Goal: Task Accomplishment & Management: Complete application form

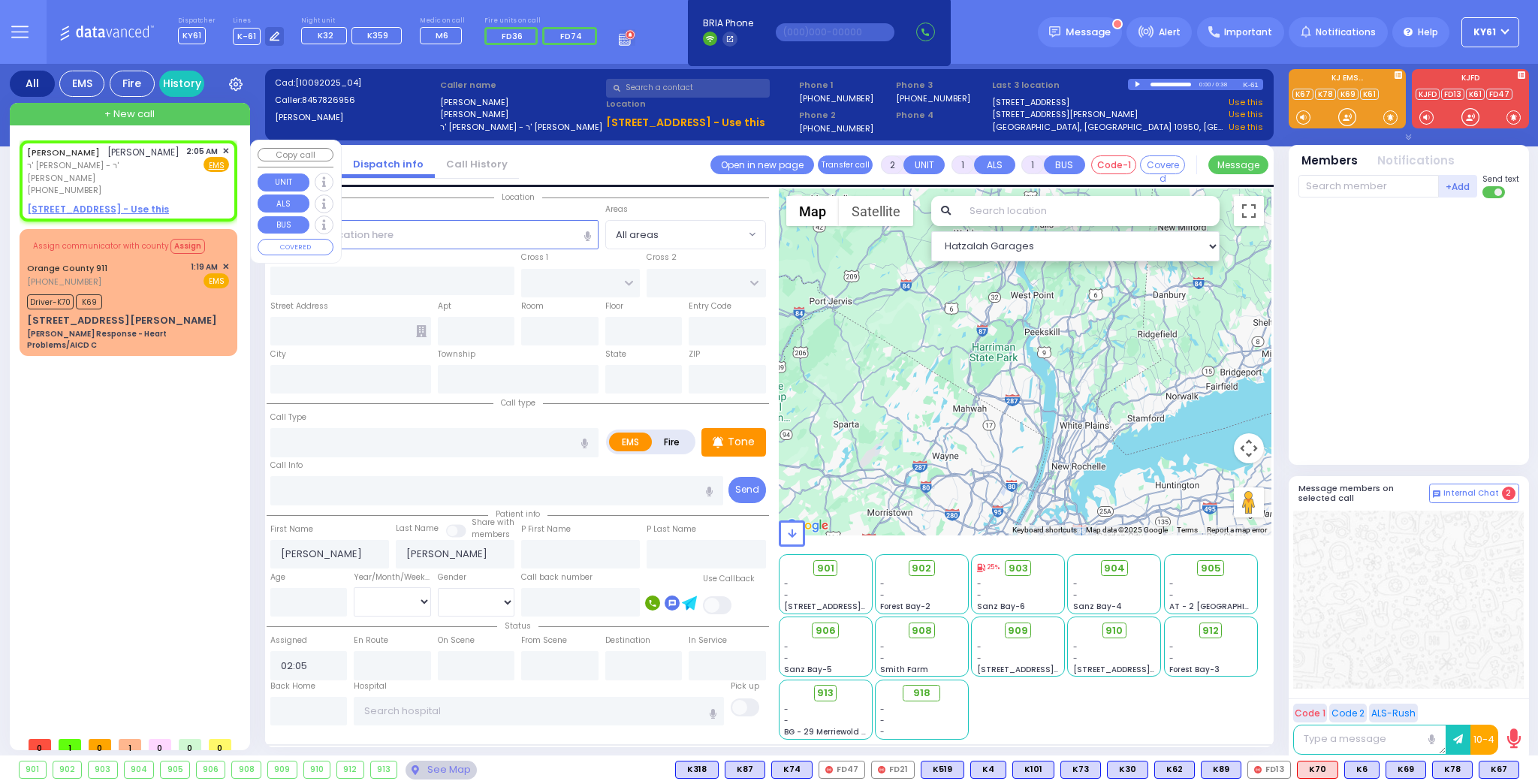
select select
click at [172, 184] on span "ר' [PERSON_NAME] - ר' [PERSON_NAME]" at bounding box center [104, 172] width 154 height 25
select select
radio input "true"
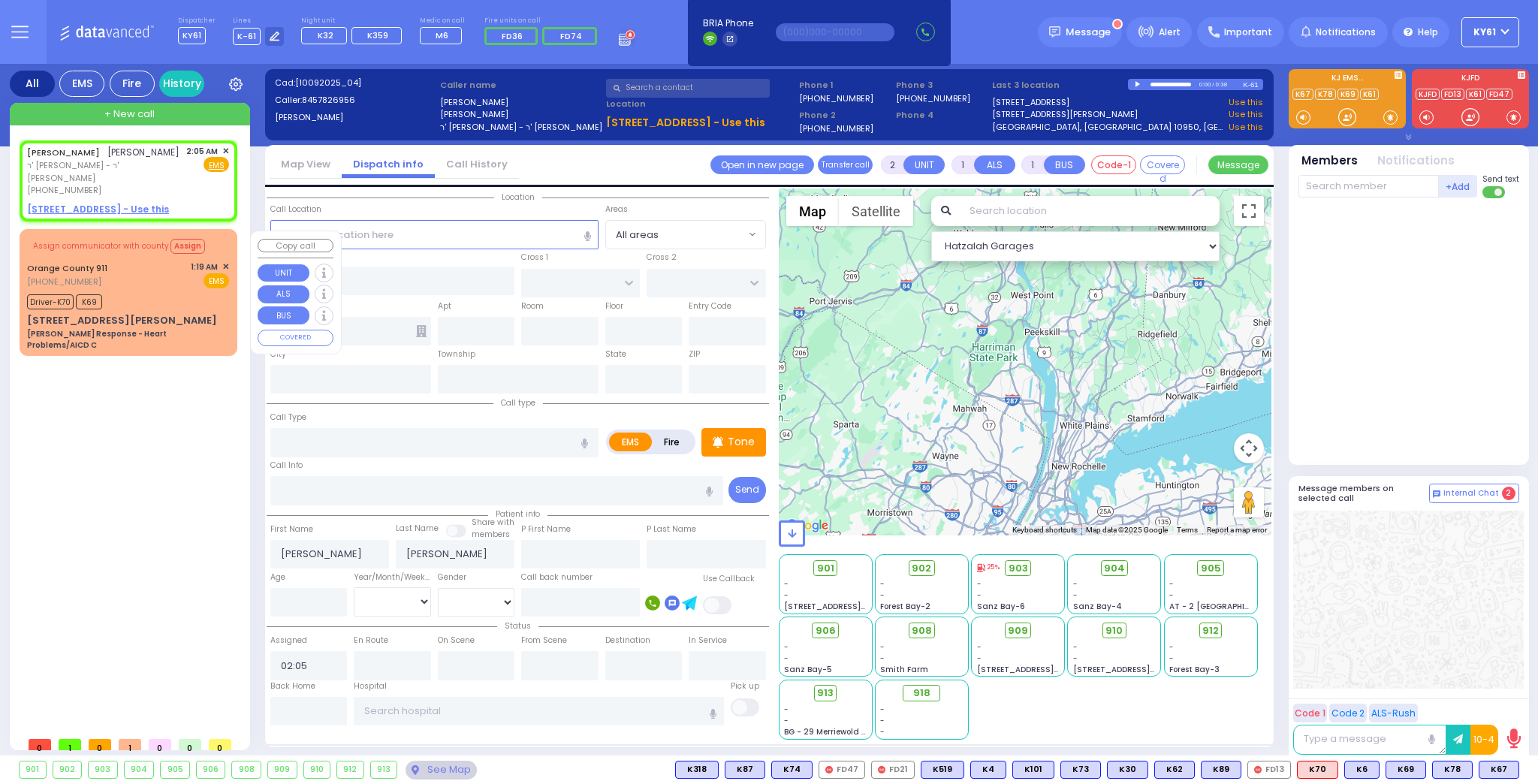
select select
select select "Hatzalah Garages"
click at [52, 210] on u "[STREET_ADDRESS] - Use this" at bounding box center [98, 209] width 142 height 13
select select
radio input "true"
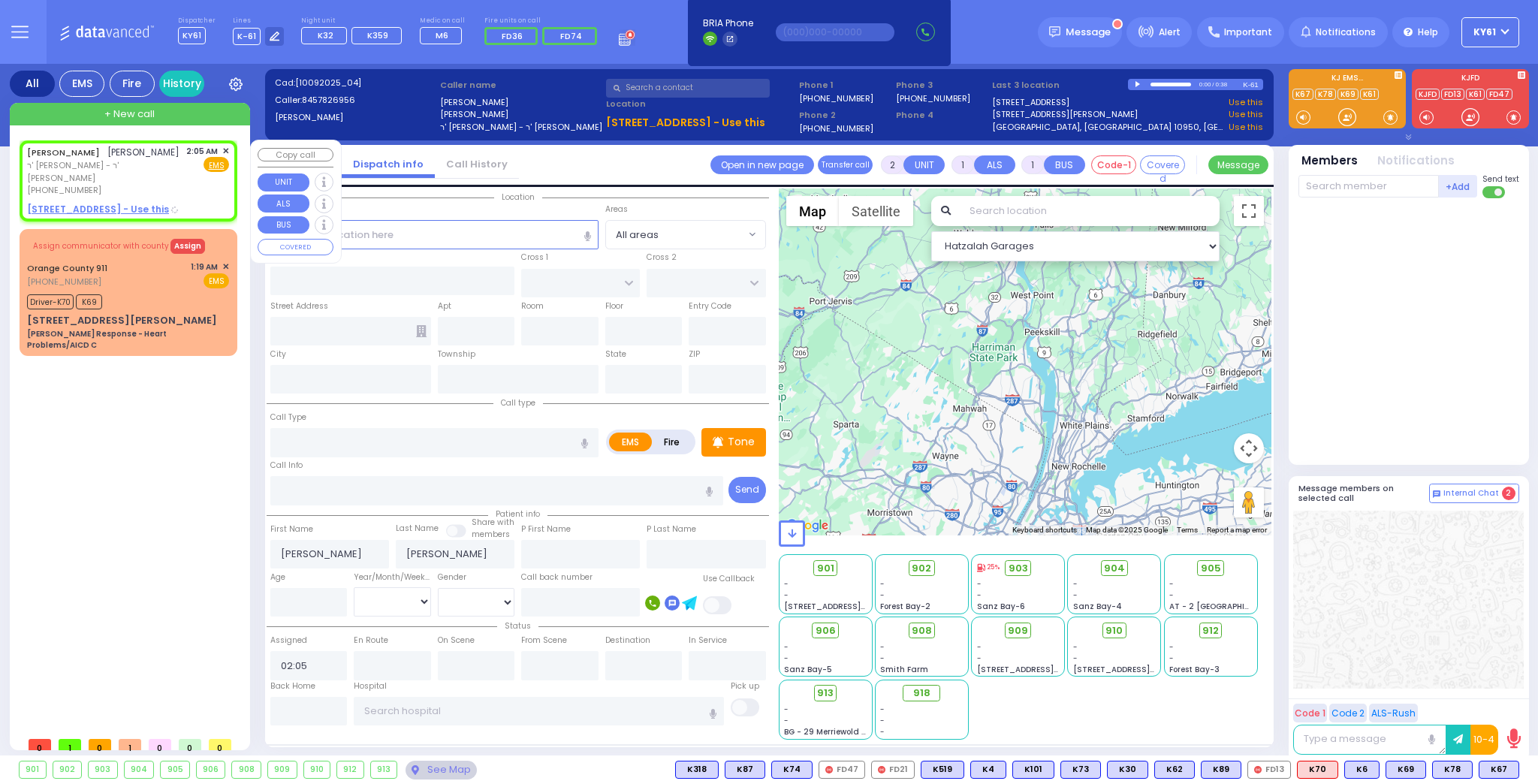
select select
select select "Hatzalah Garages"
select select
radio input "true"
select select
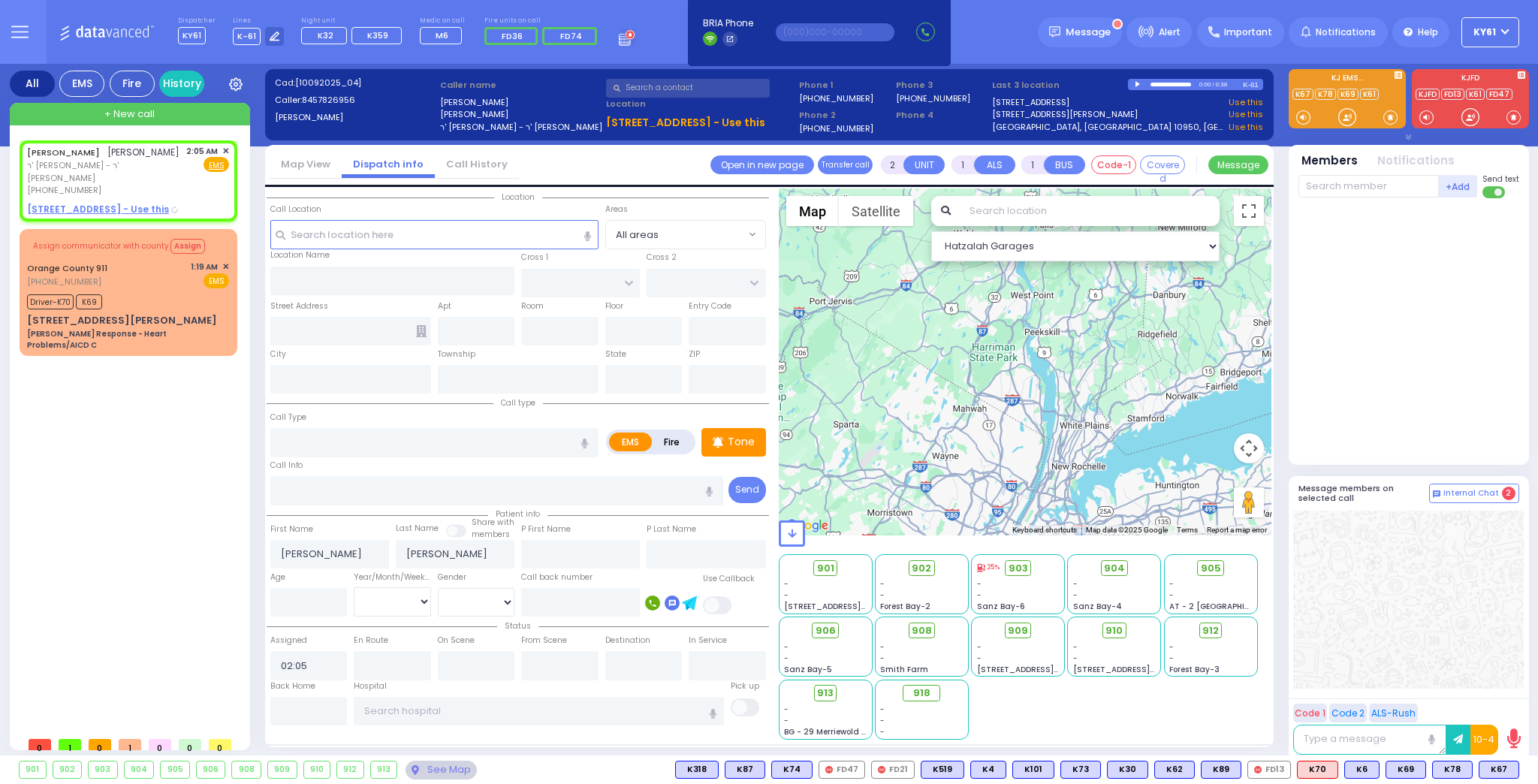
select select "Hatzalah Garages"
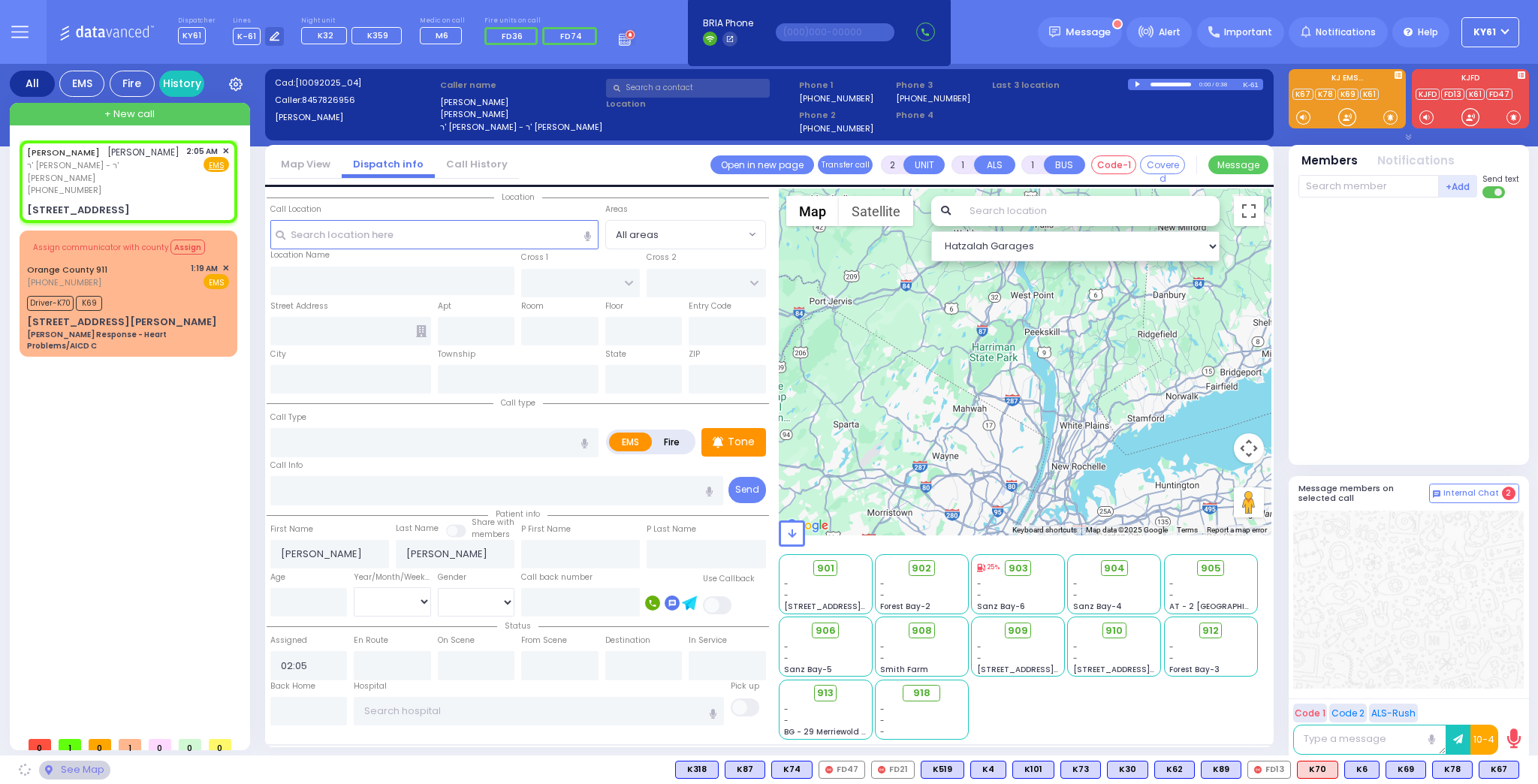
type input "MEZABISH PL"
type input "[GEOGRAPHIC_DATA]"
type input "[STREET_ADDRESS]"
type input "201"
type input "Monroe"
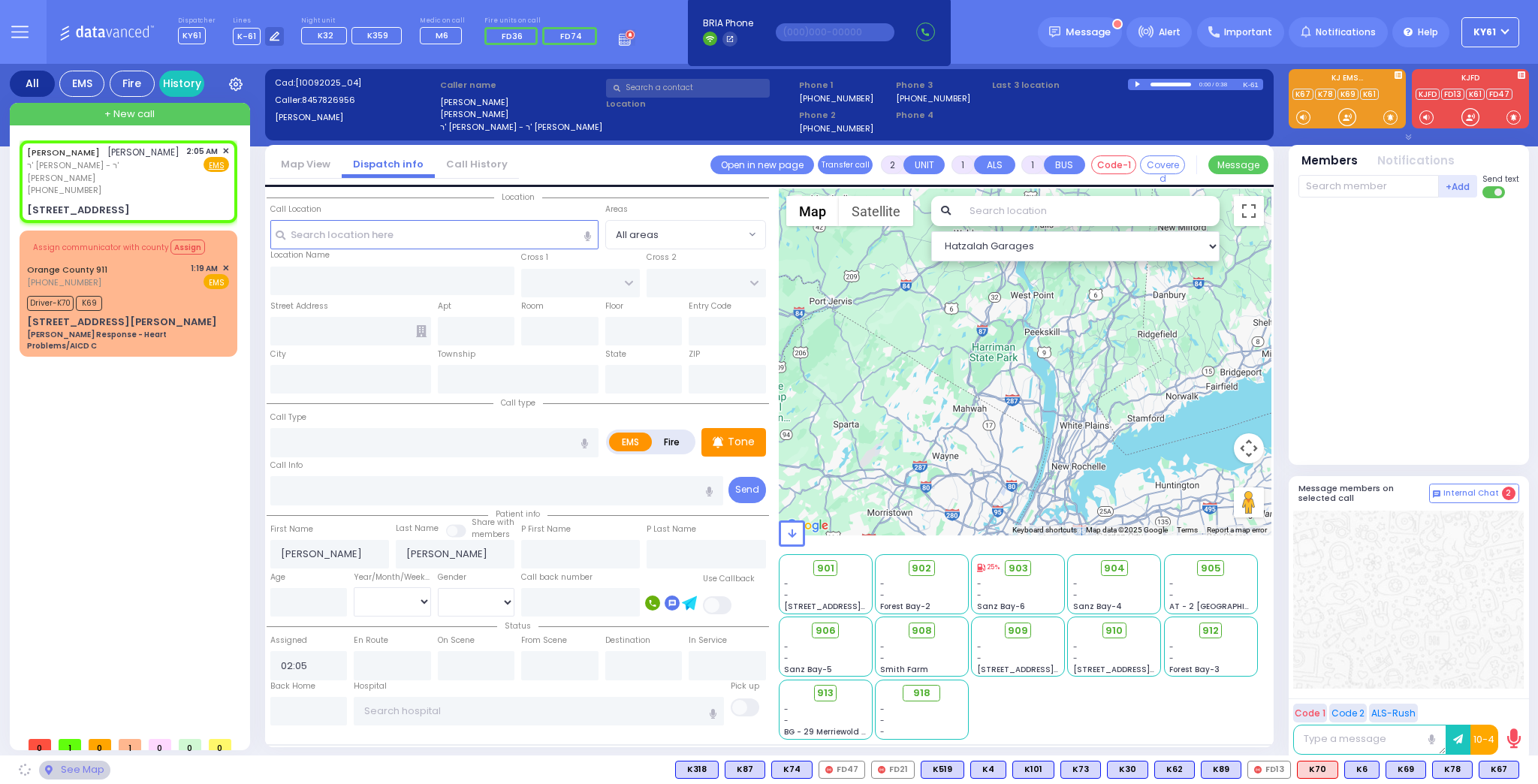
type input "[US_STATE]"
type input "10950"
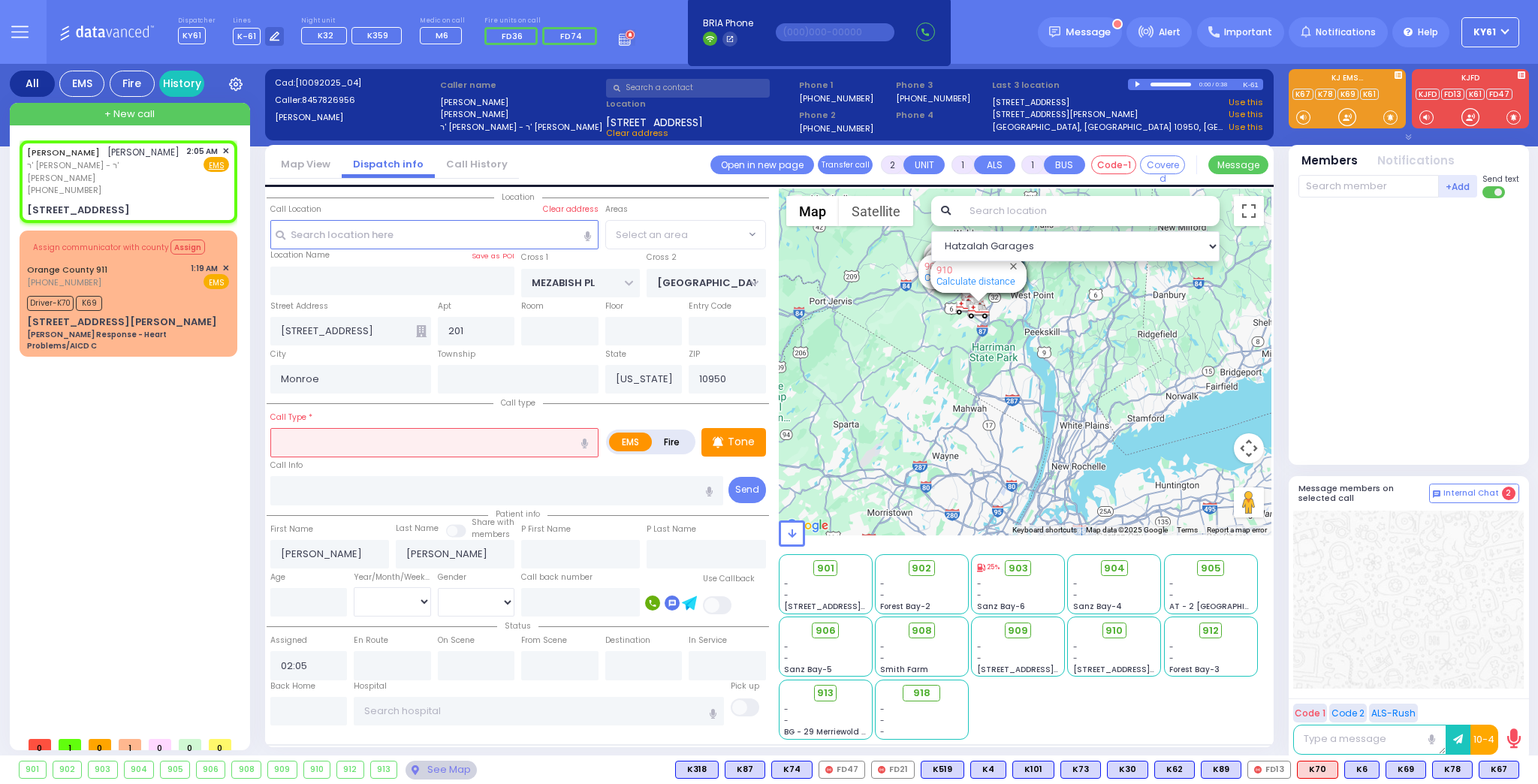
select select "ATZEI TAMURIM"
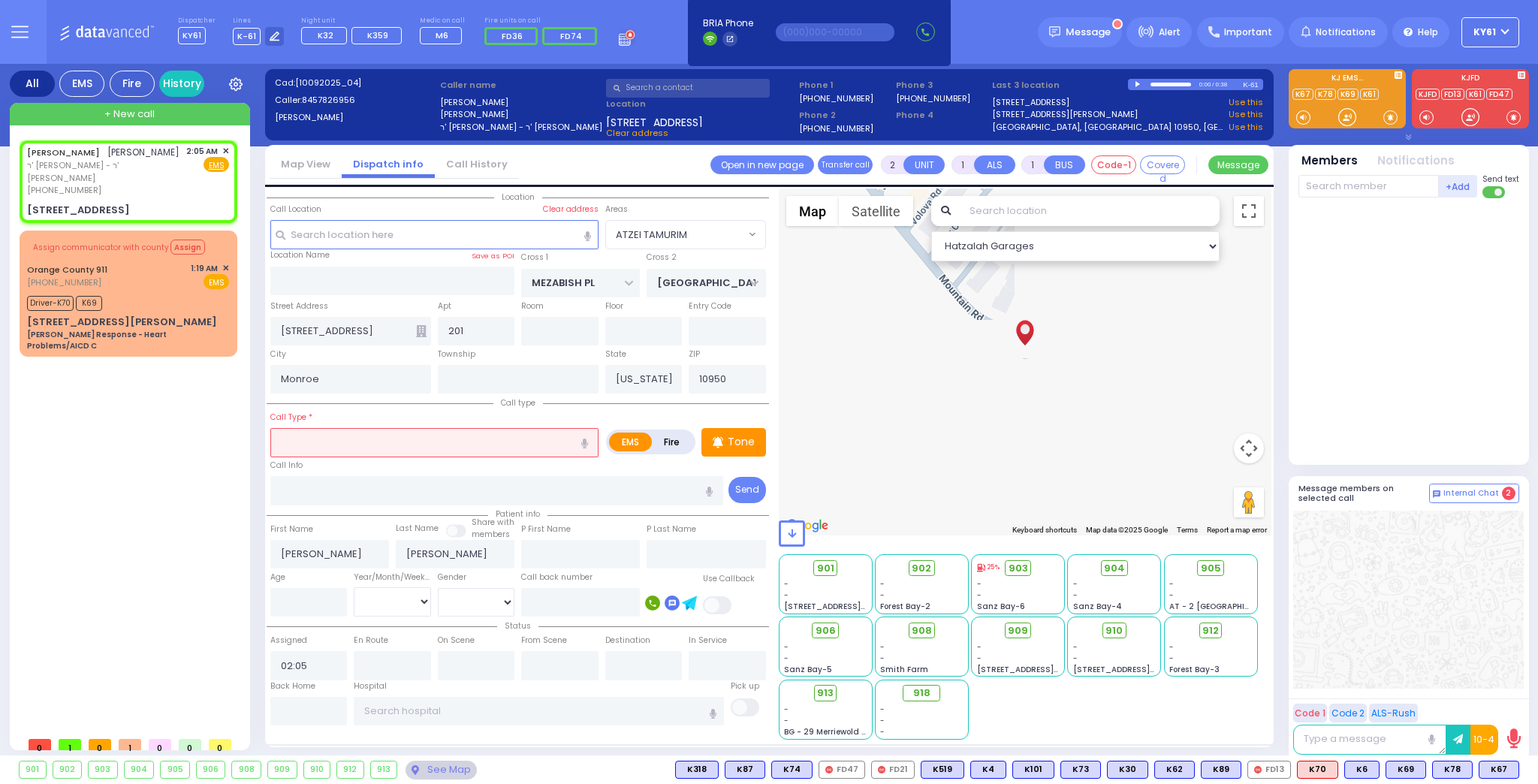
click at [669, 435] on label "Fire" at bounding box center [671, 441] width 42 height 18
radio input "true"
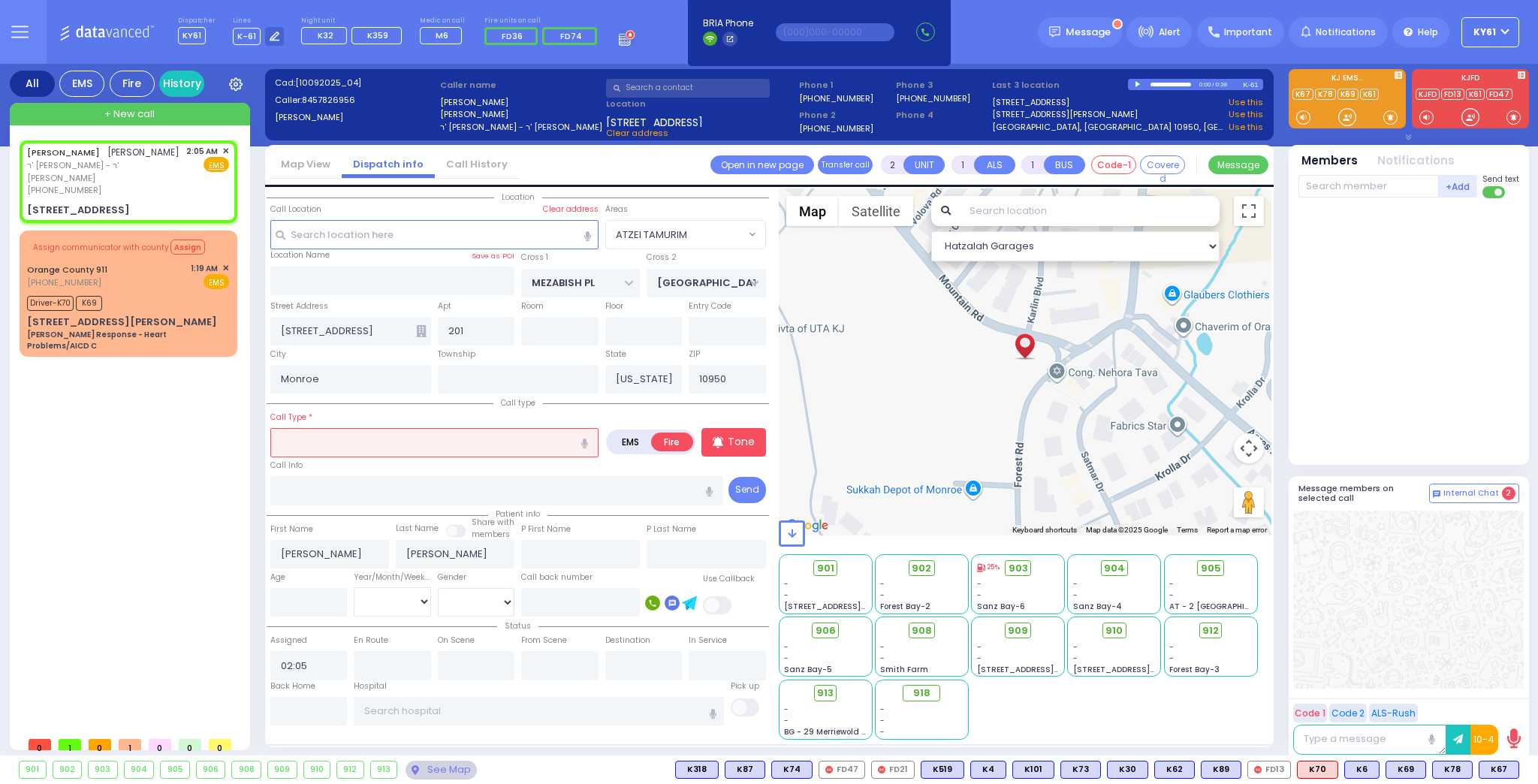
click at [532, 443] on input "text" at bounding box center [434, 441] width 328 height 28
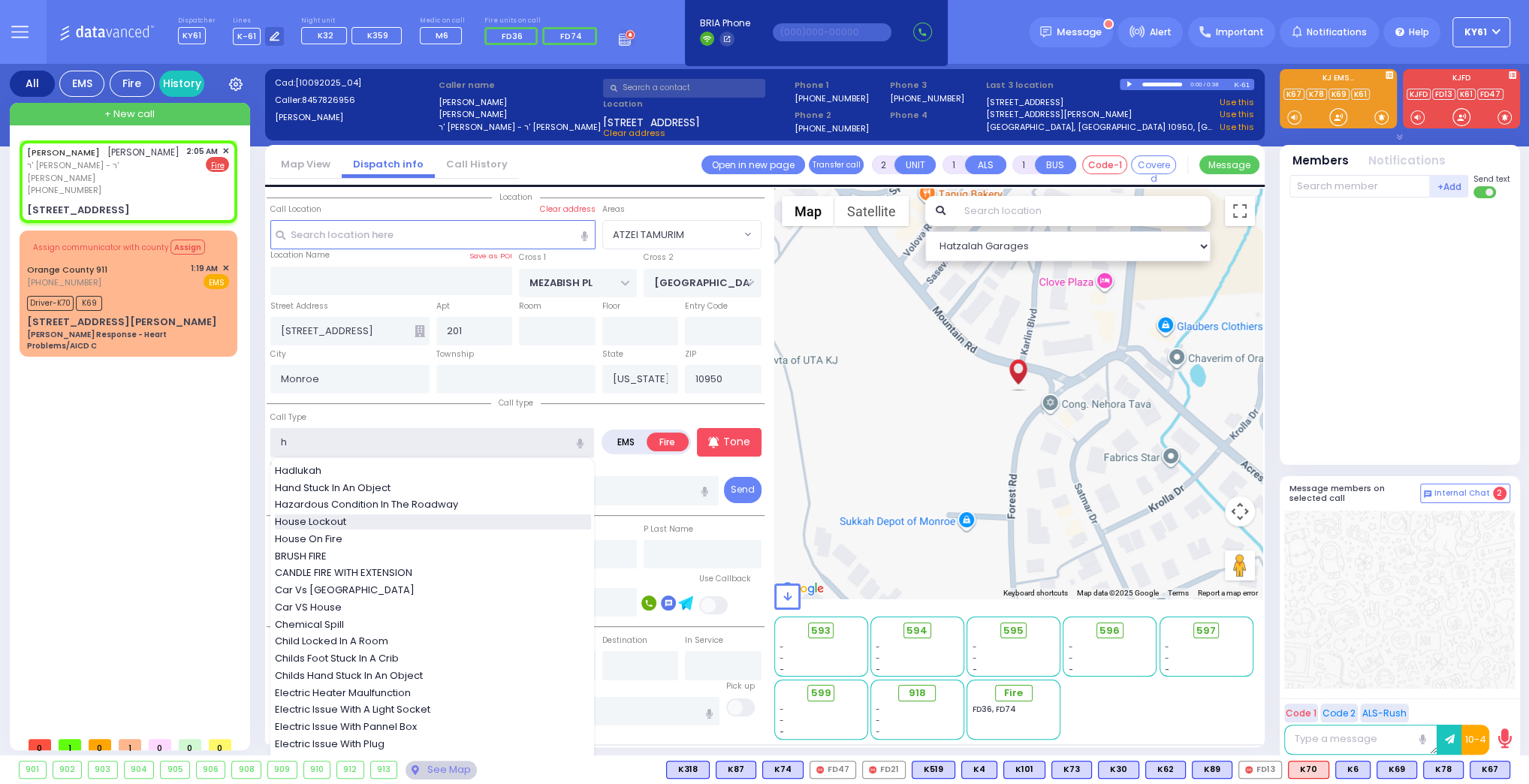
type input "hi"
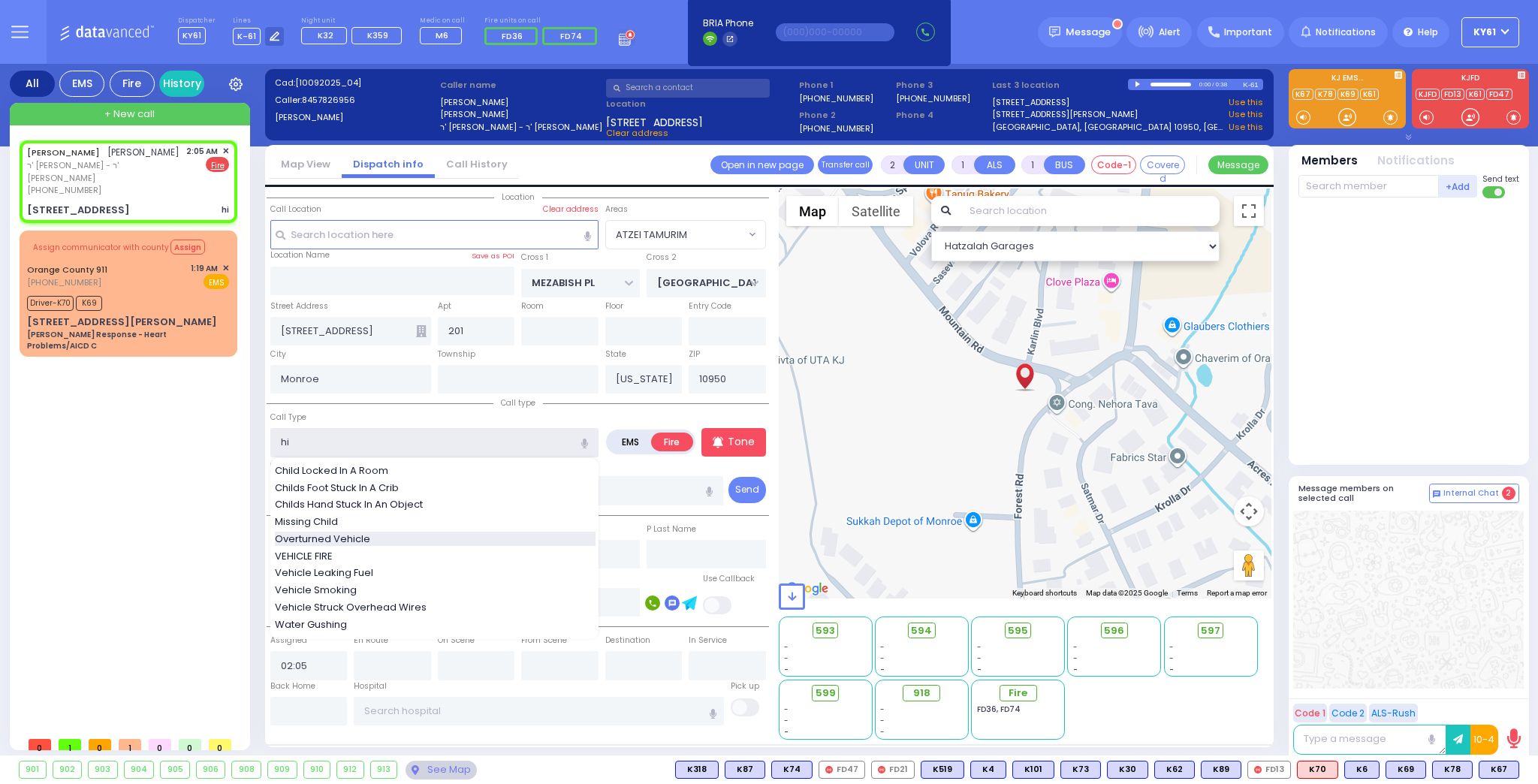
select select
radio input "true"
select select
select select "Hatzalah Garages"
select select "ATZEI TAMURIM"
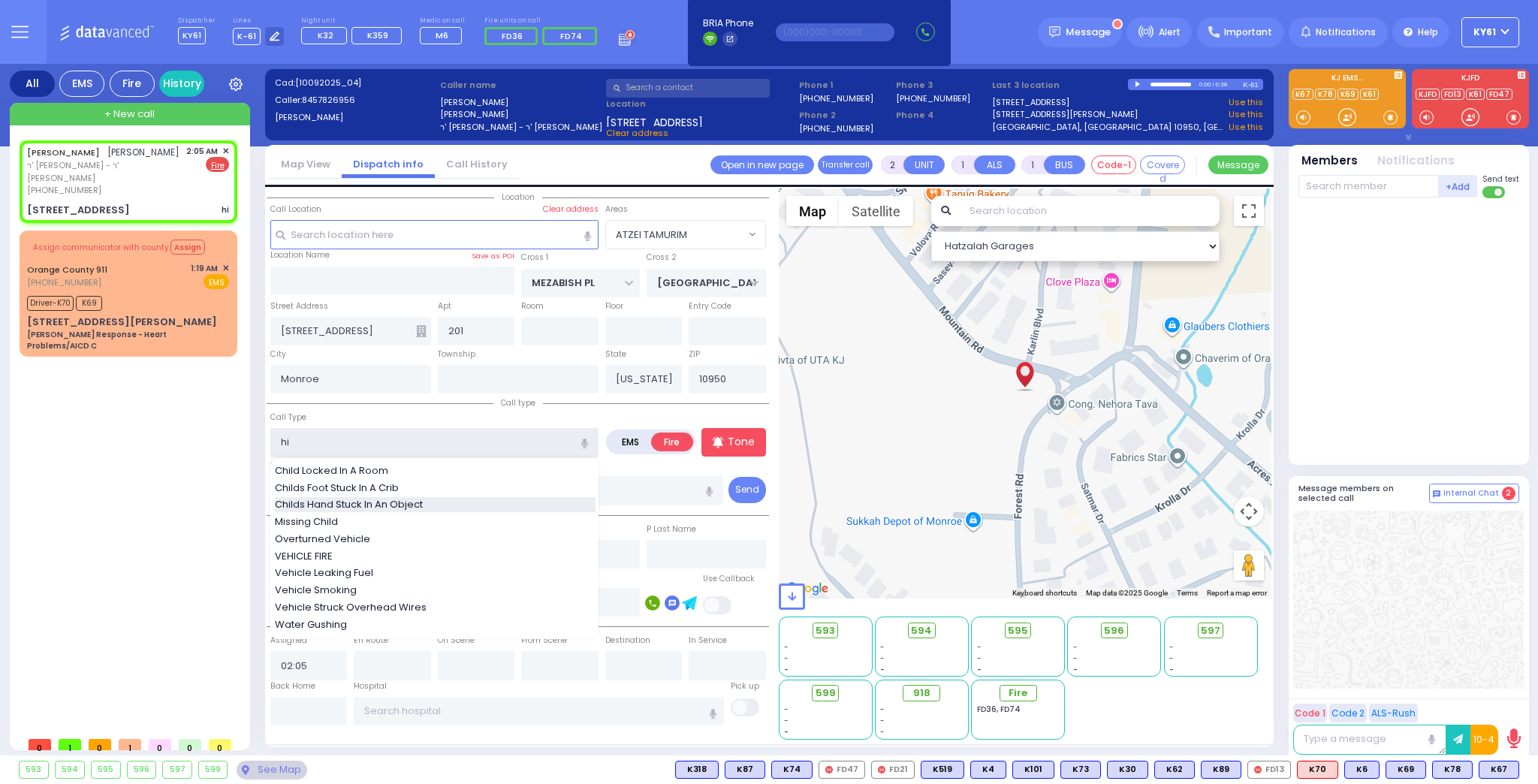
type input "h"
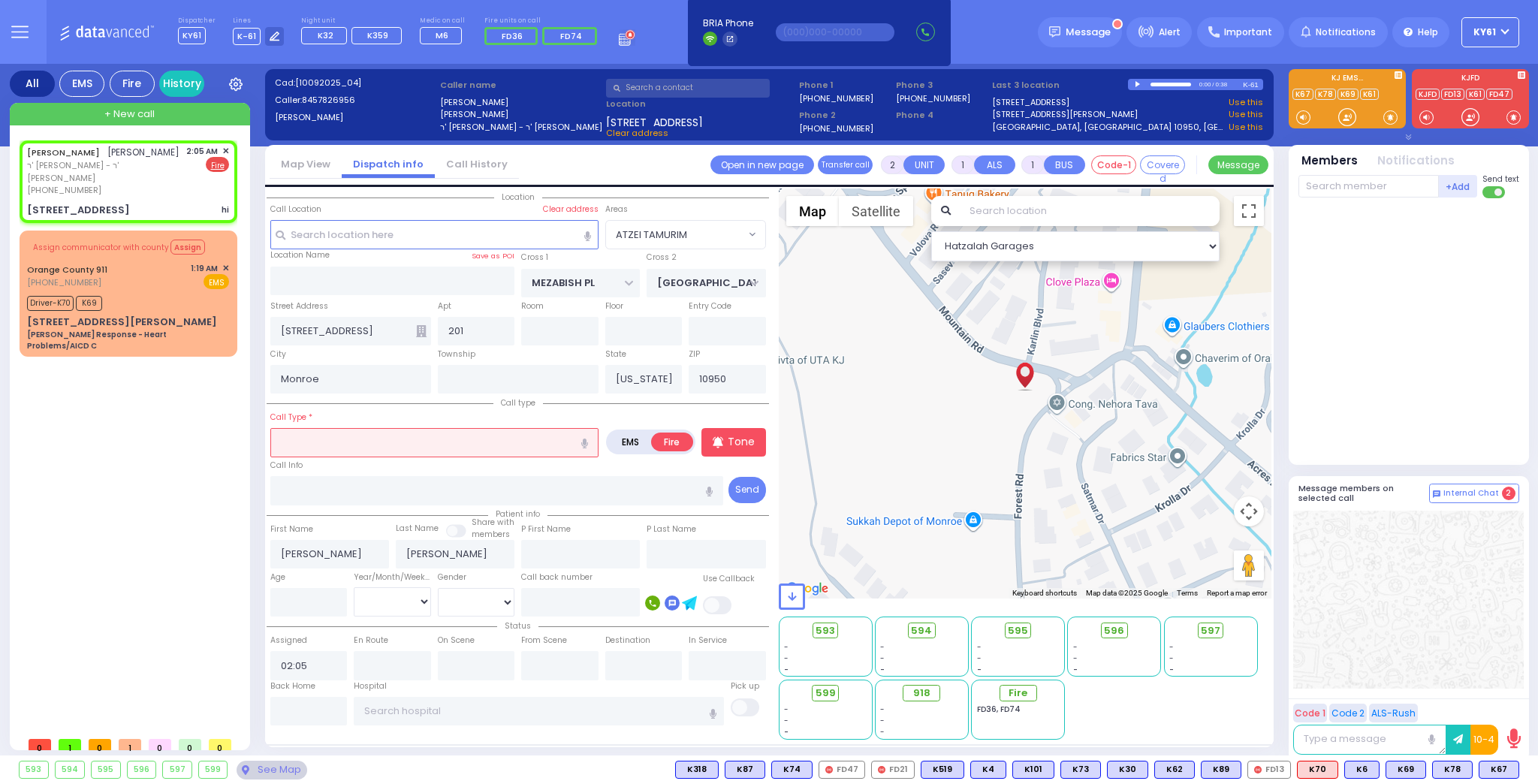
type input "o"
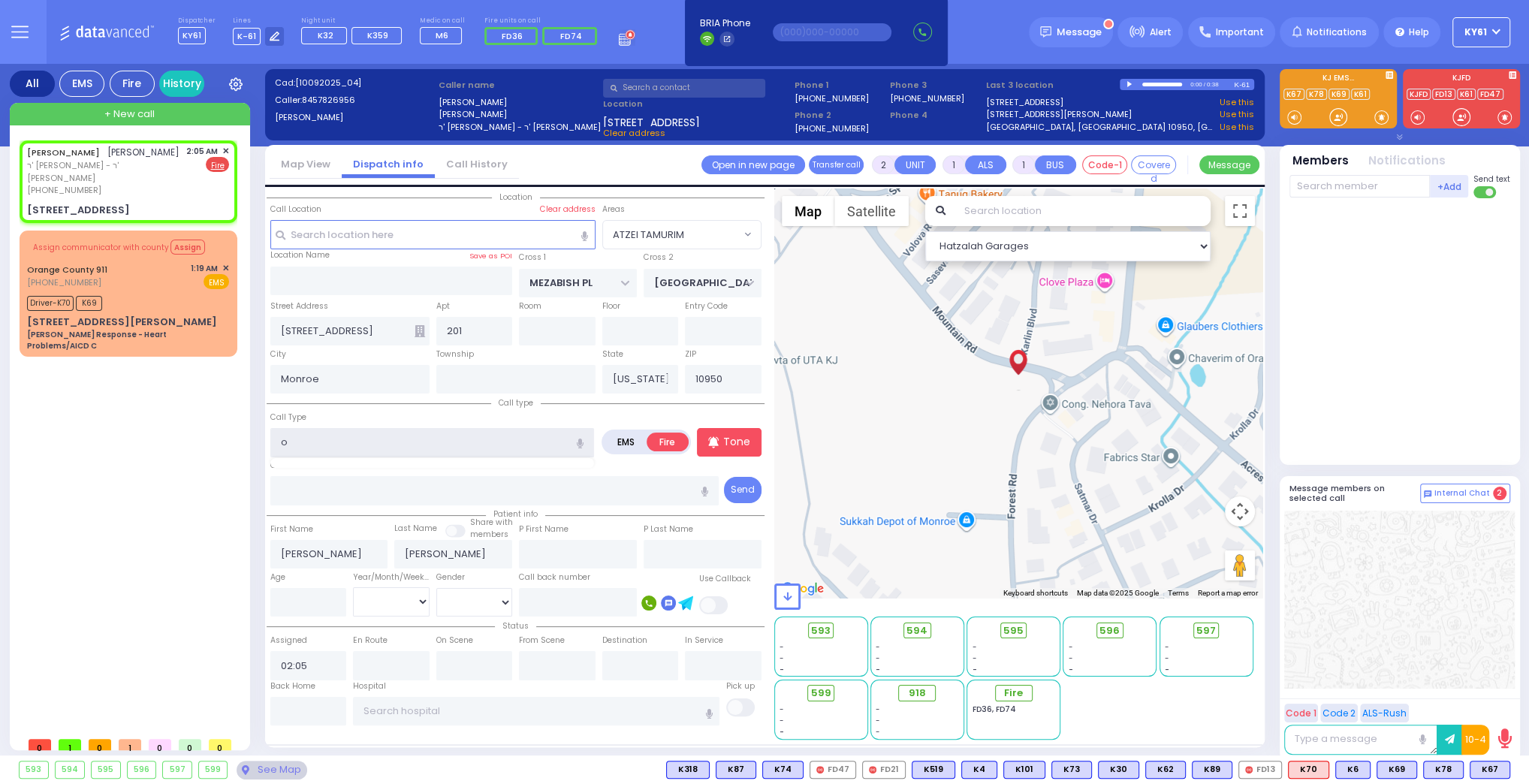
select select
radio input "true"
select select
select select "Hatzalah Garages"
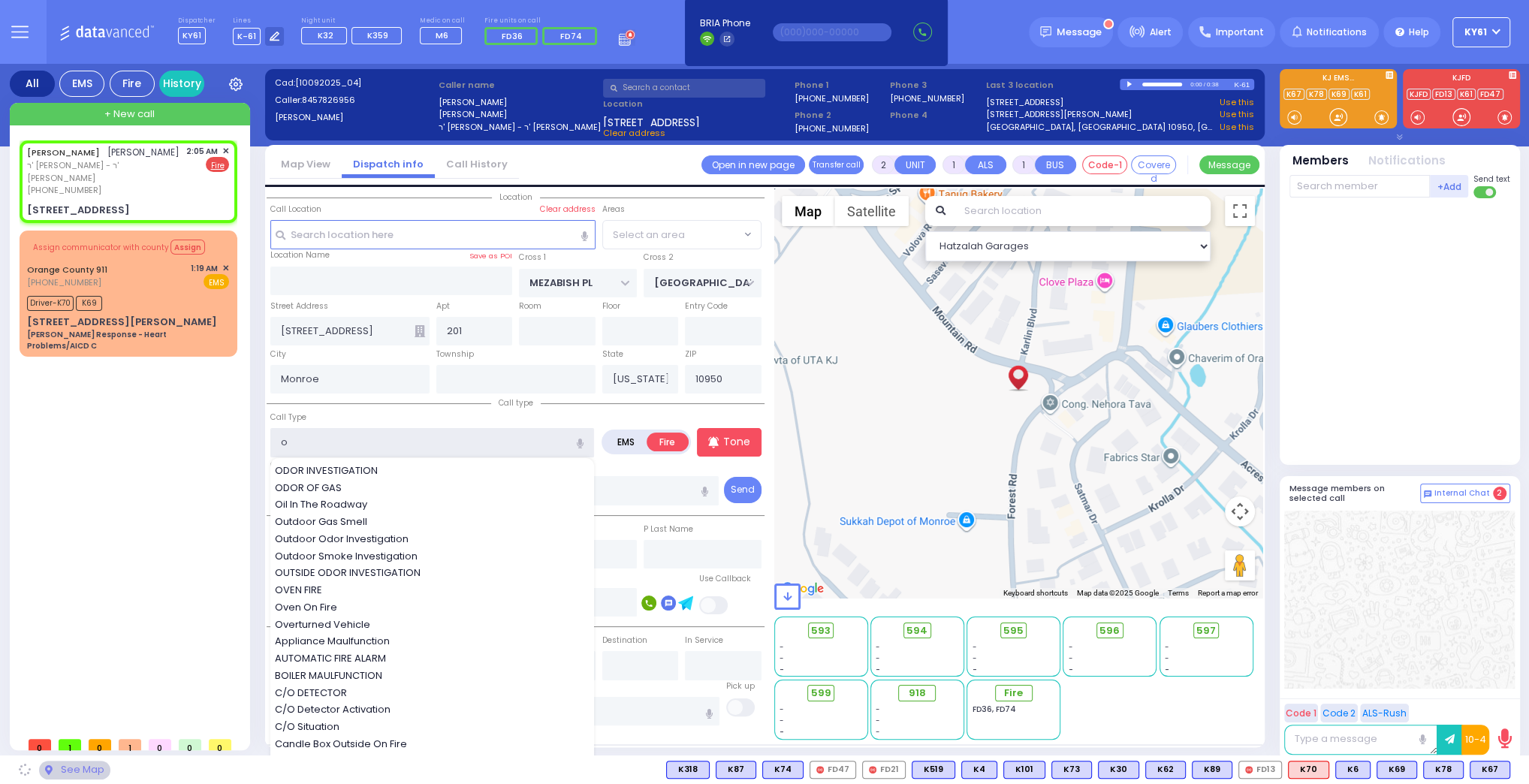
select select "ATZEI TAMURIM"
select select
radio input "true"
select select
select select "Hatzalah Garages"
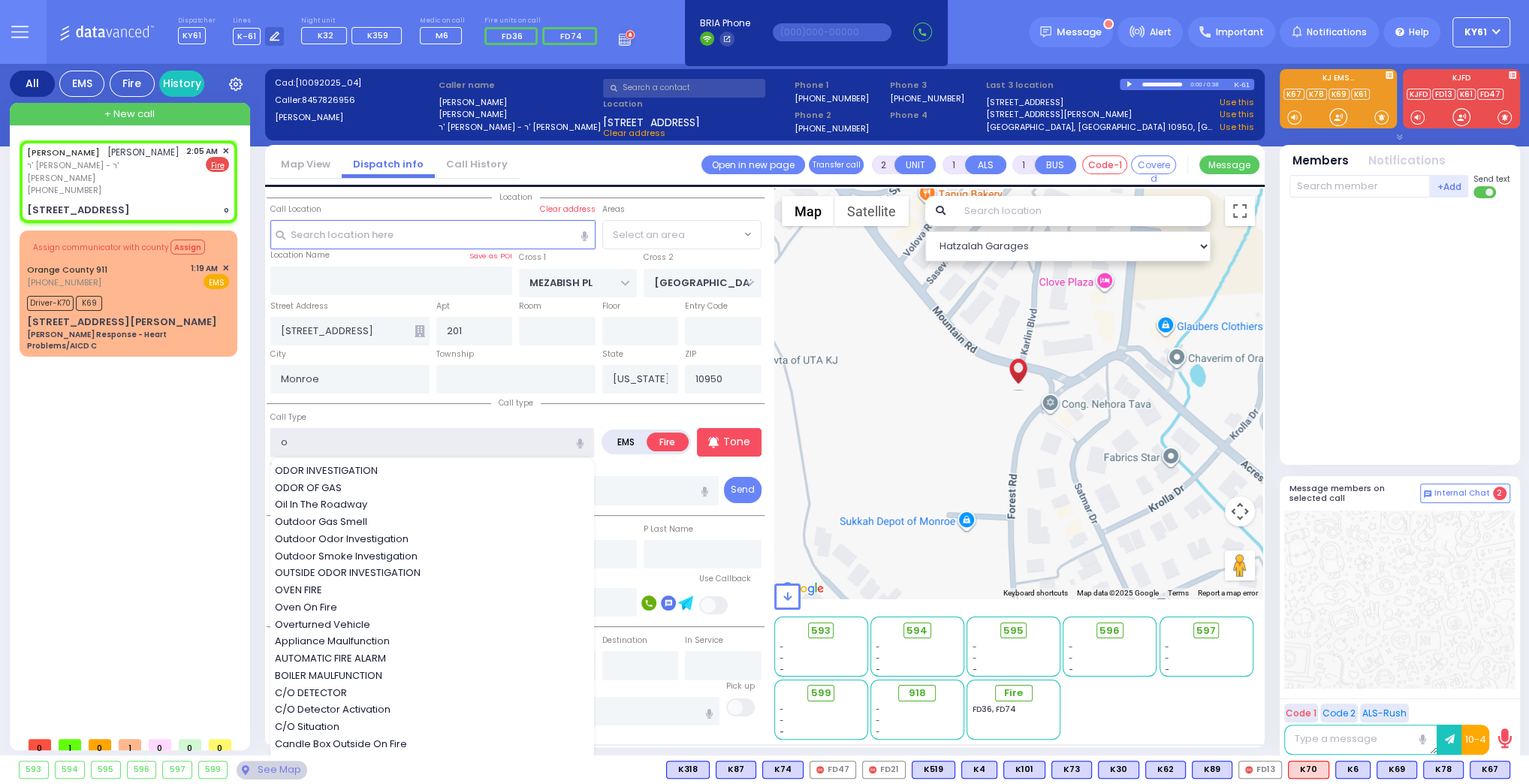
select select "ATZEI TAMURIM"
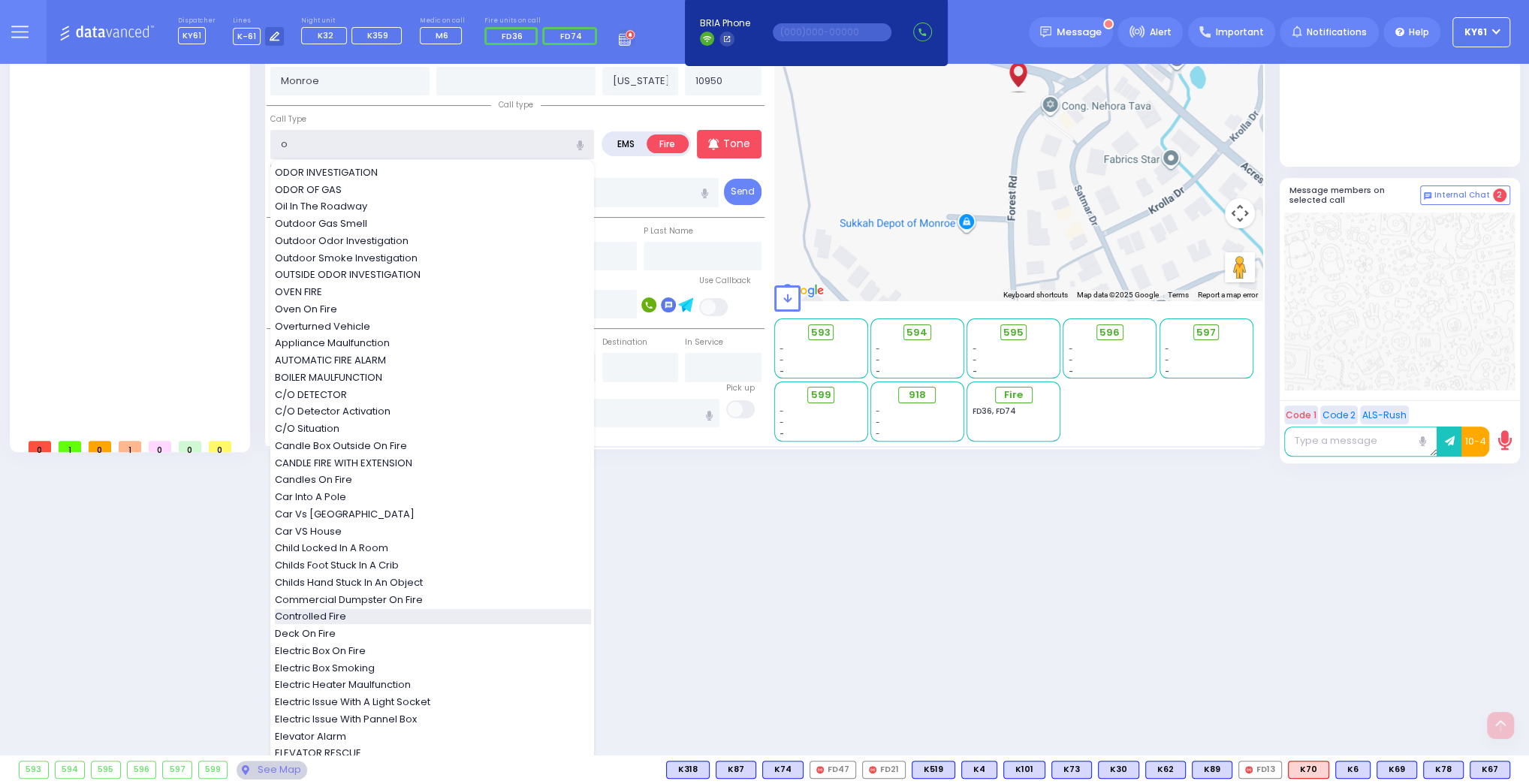
scroll to position [300, 0]
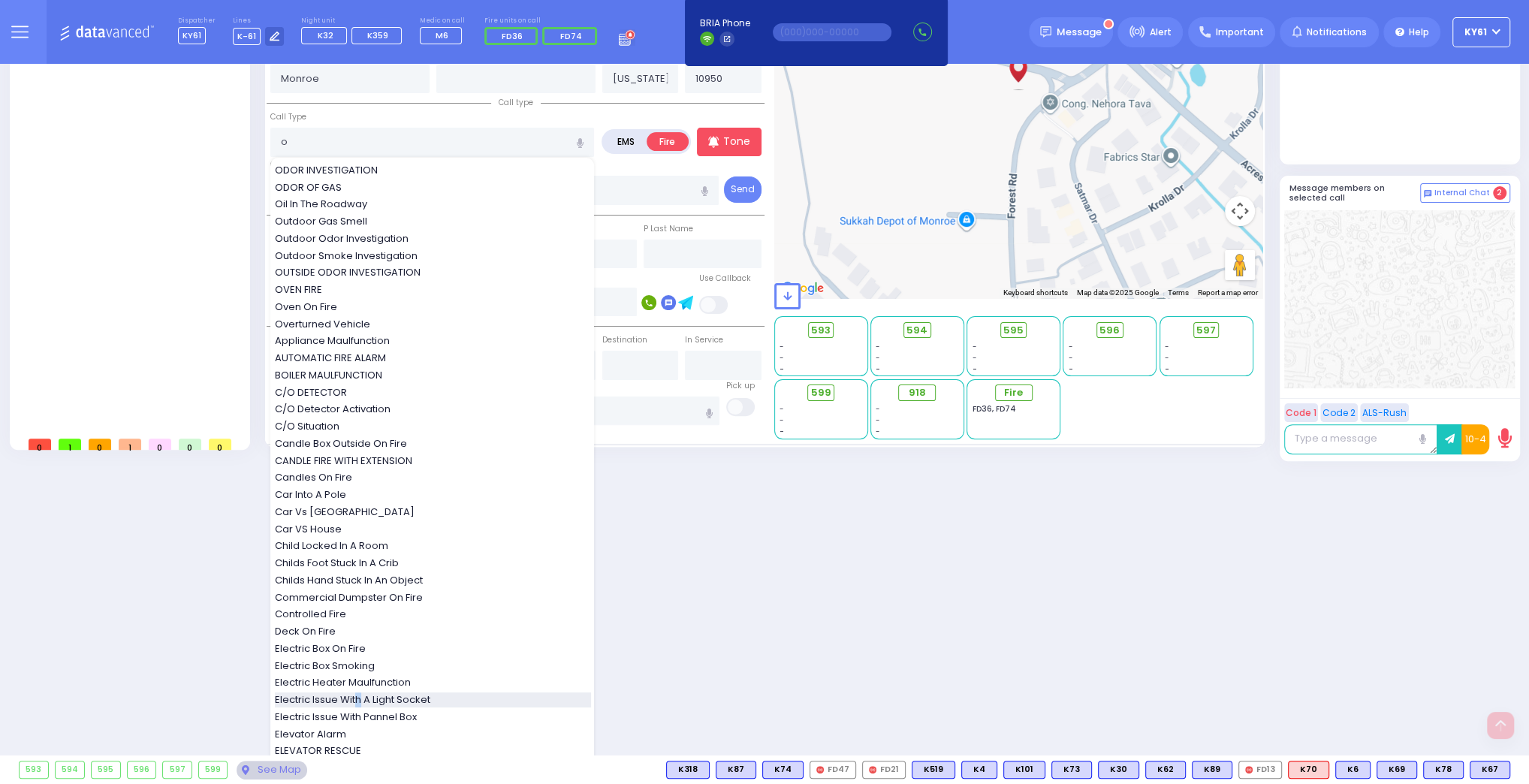
click at [359, 699] on span "Electric Issue With A Light Socket" at bounding box center [355, 699] width 160 height 15
type input "Electric Issue With A Light Socket"
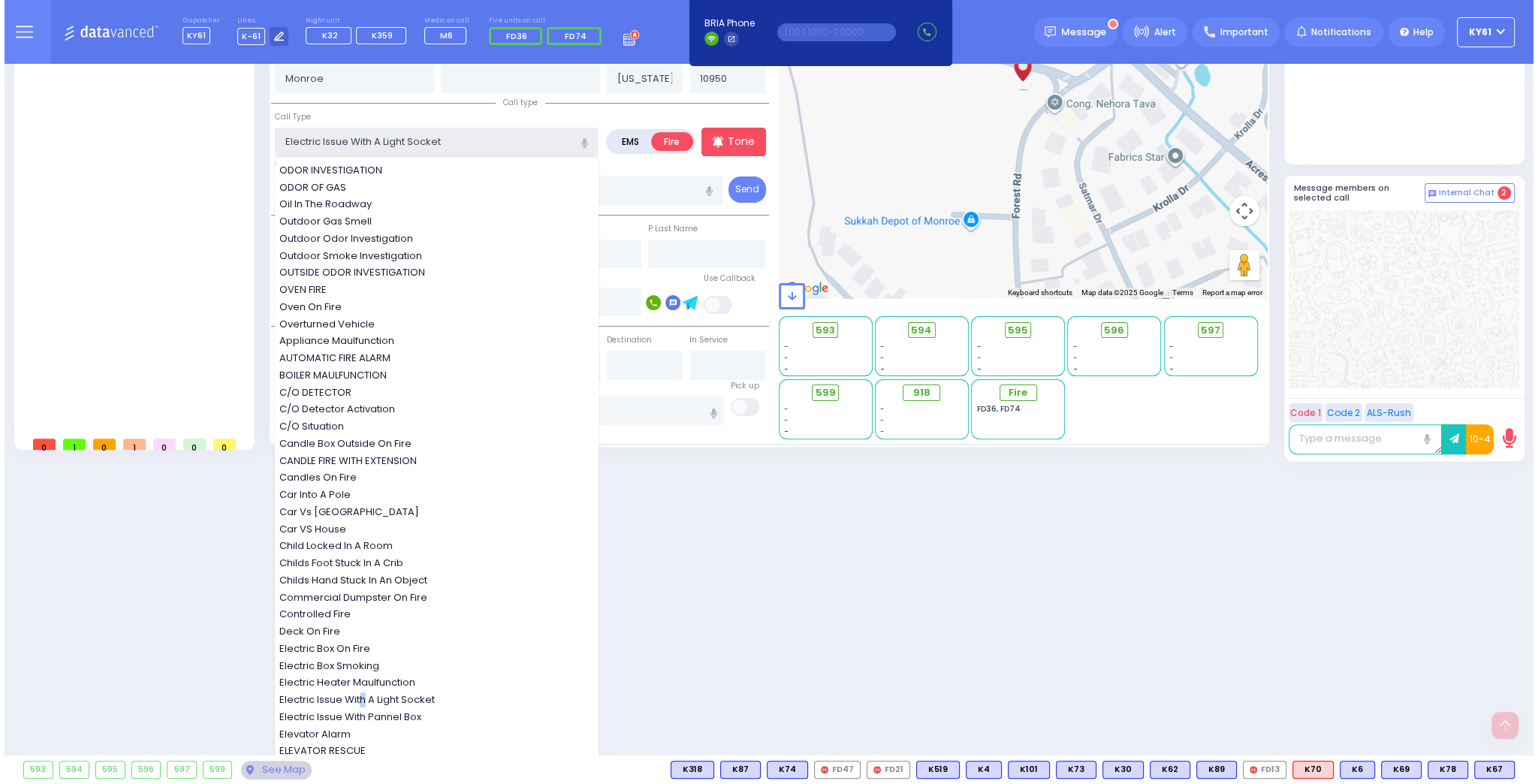
scroll to position [0, 0]
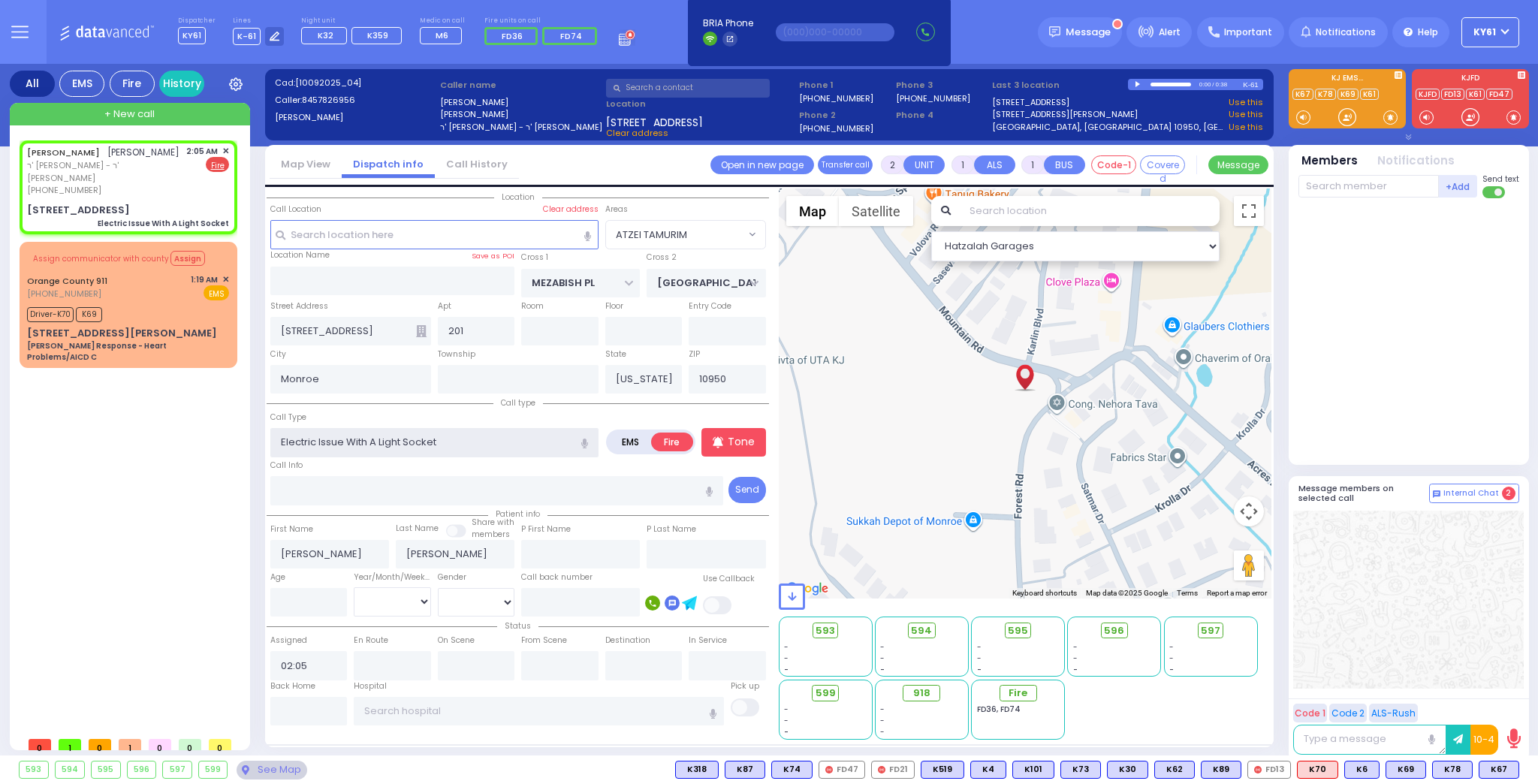
select select
radio input "true"
select select
select select "Hatzalah Garages"
select select "ATZEI TAMURIM"
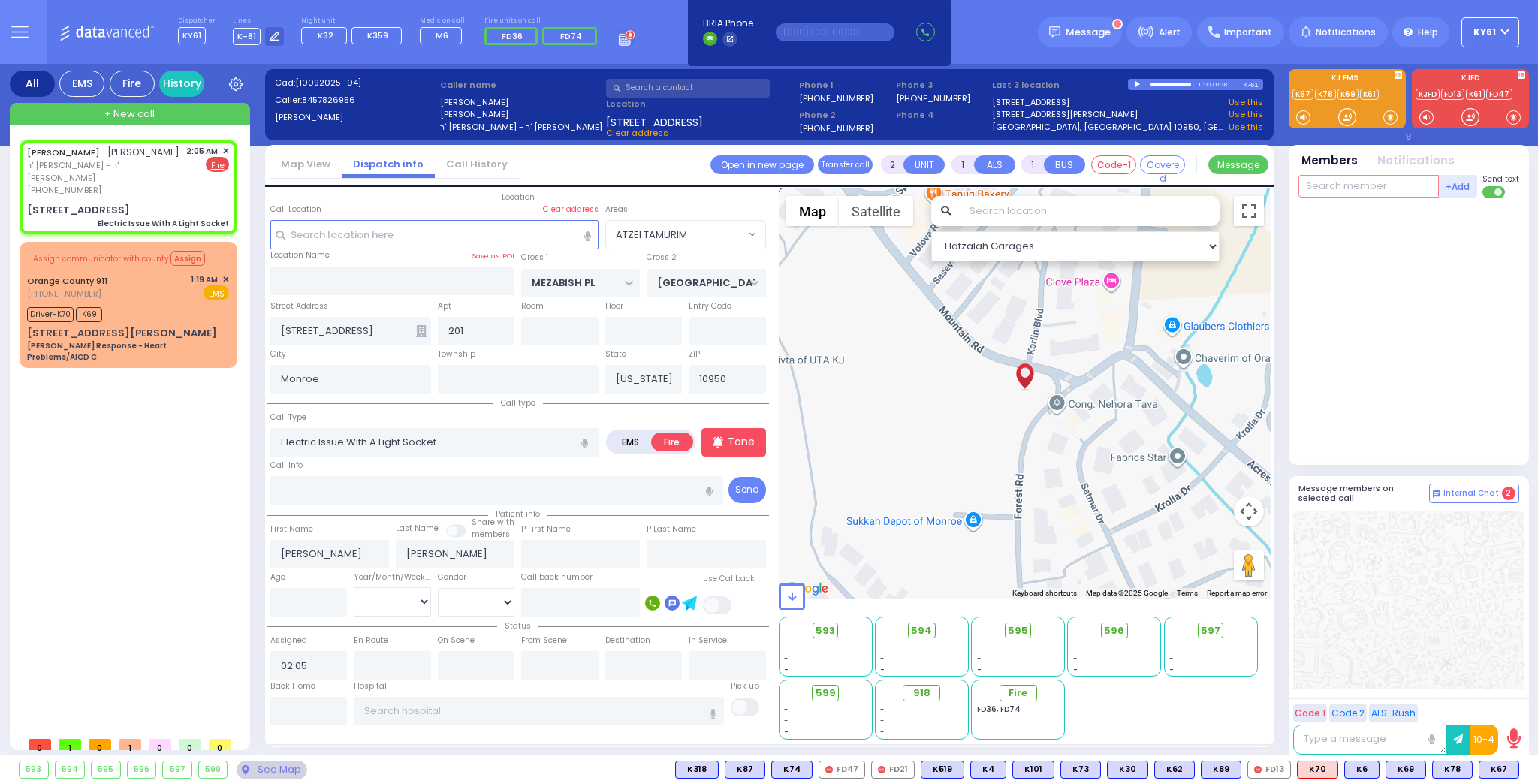
click at [1358, 187] on input "text" at bounding box center [1368, 186] width 141 height 22
select select
radio input "true"
select select
select select "Hatzalah Garages"
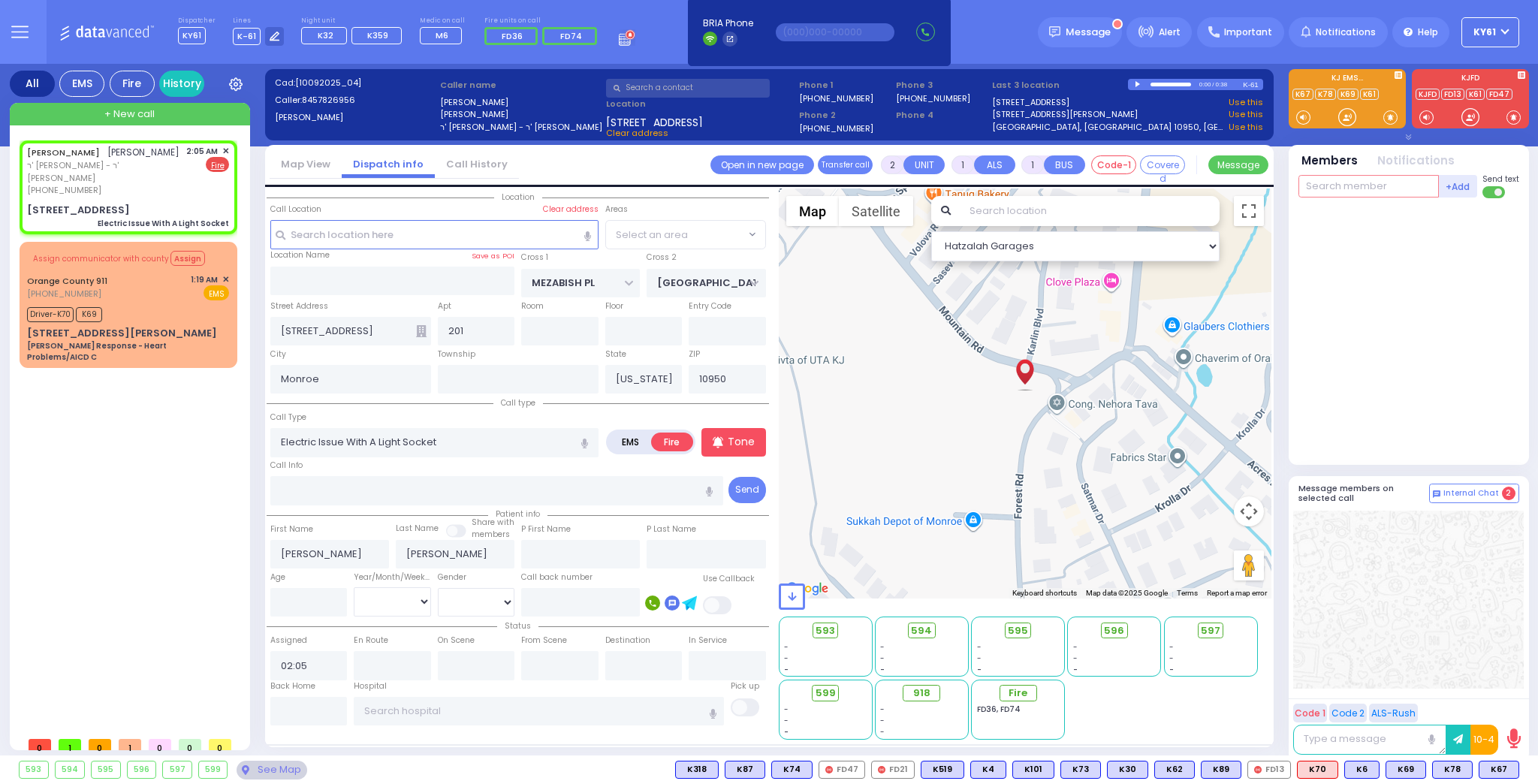
select select "ATZEI TAMURIM"
type input "74"
click at [1372, 210] on div "FD74" at bounding box center [1348, 217] width 75 height 15
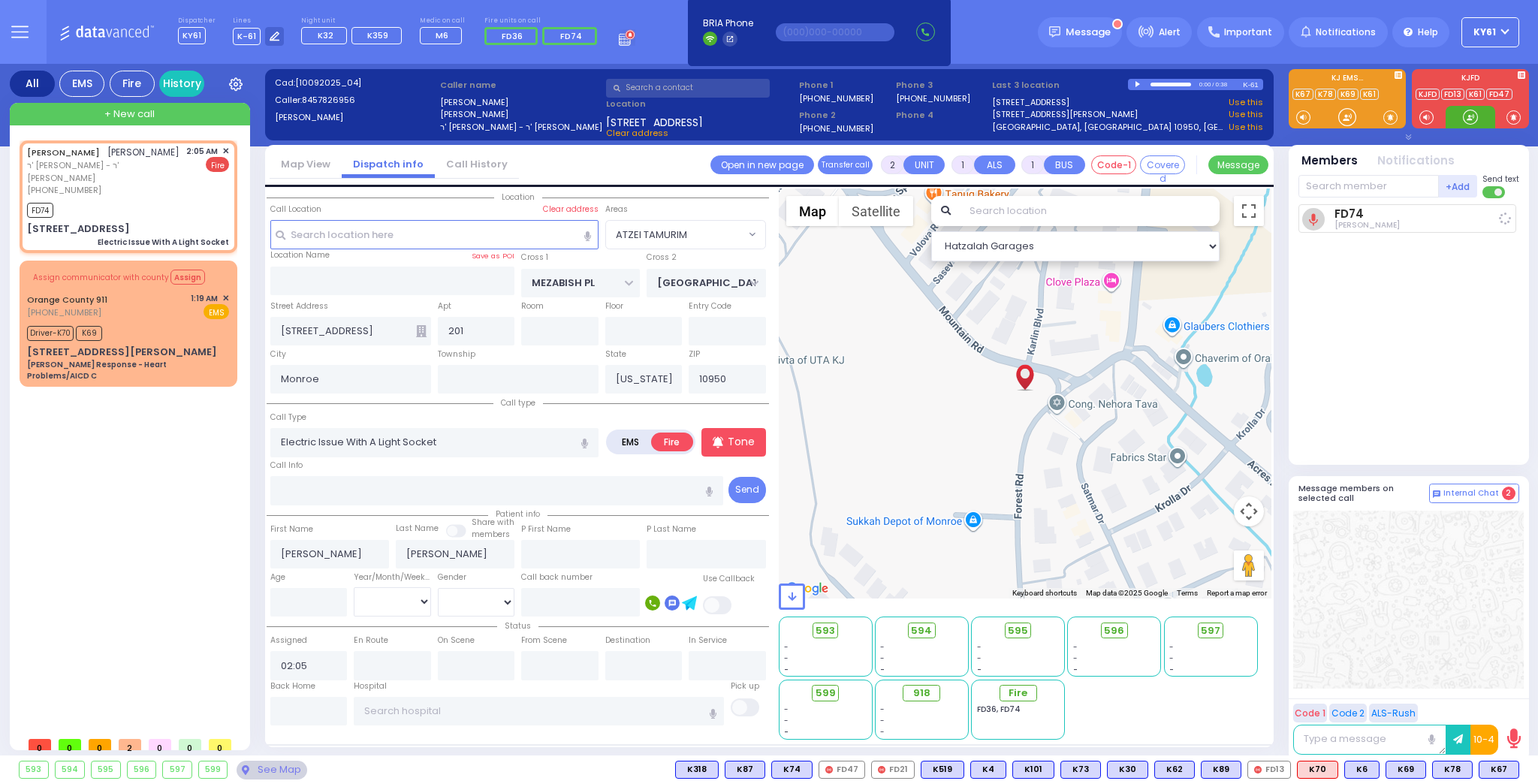
select select
radio input "true"
select select
type input "02:08"
select select "Hatzalah Garages"
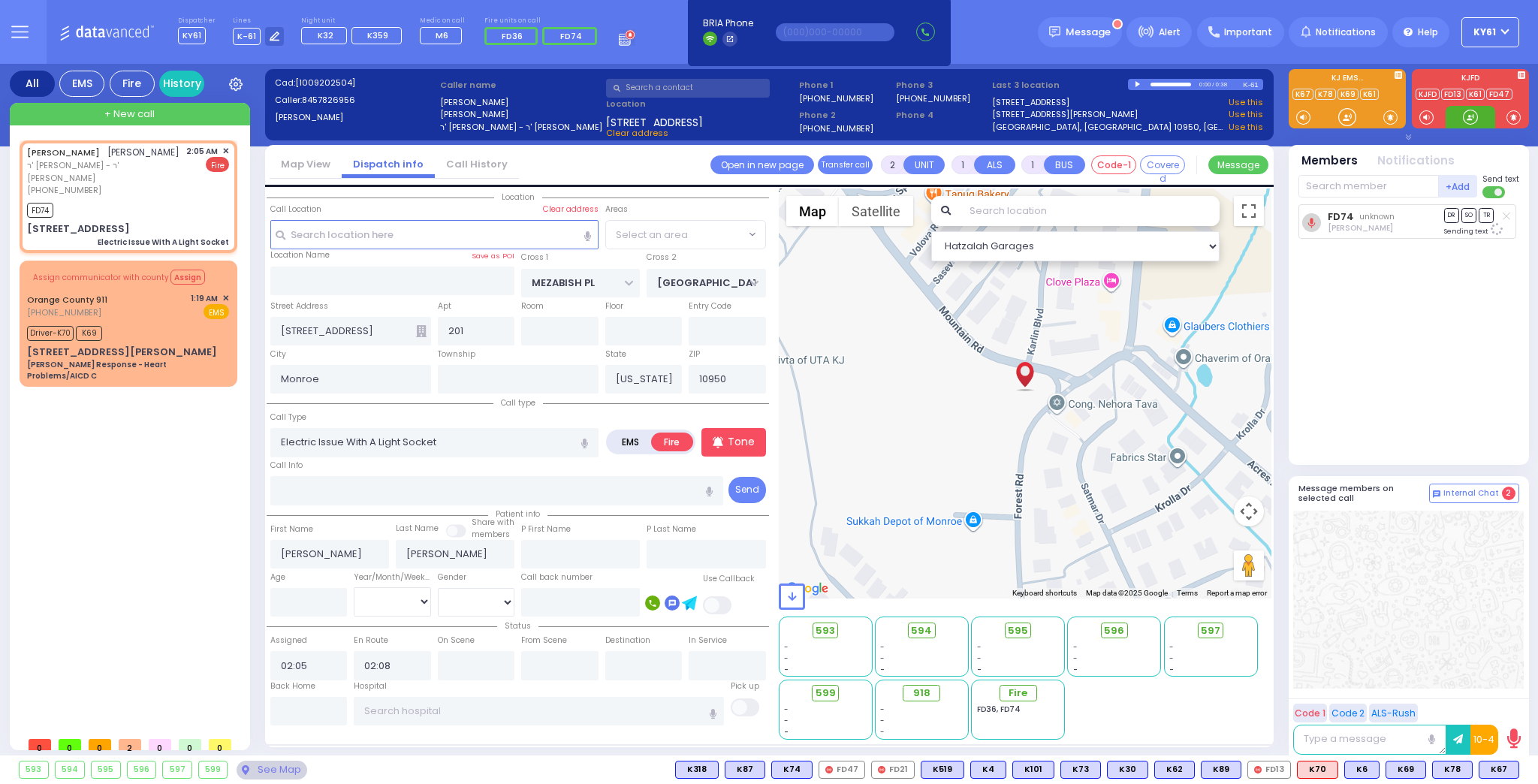
select select "ATZEI TAMURIM"
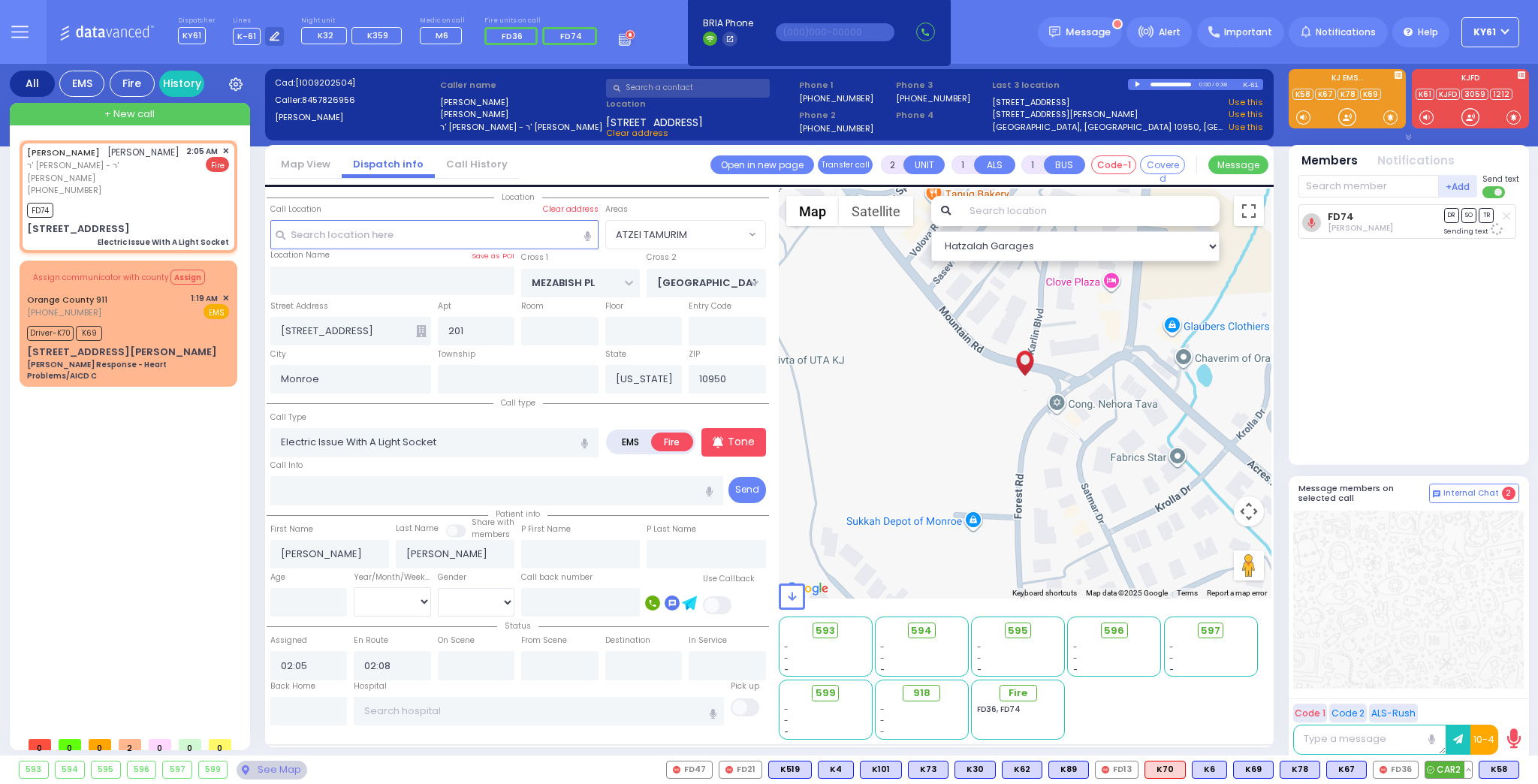
click at [1452, 762] on span "CAR2" at bounding box center [1449, 769] width 47 height 17
click at [1407, 766] on span "FD36" at bounding box center [1395, 769] width 45 height 17
select select
radio input "true"
select select
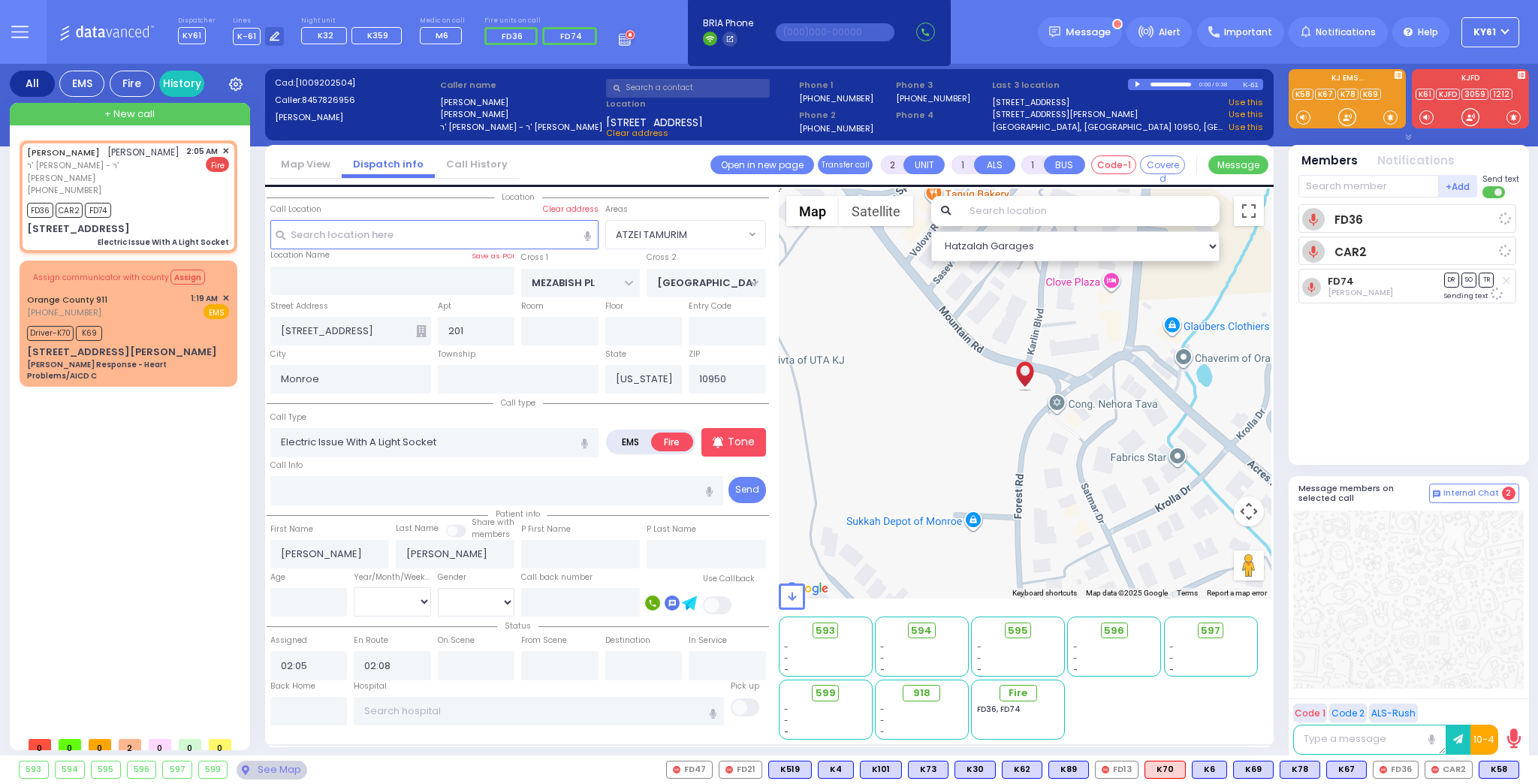
select select "Hatzalah Garages"
select select "ATZEI TAMURIM"
select select
radio input "true"
select select
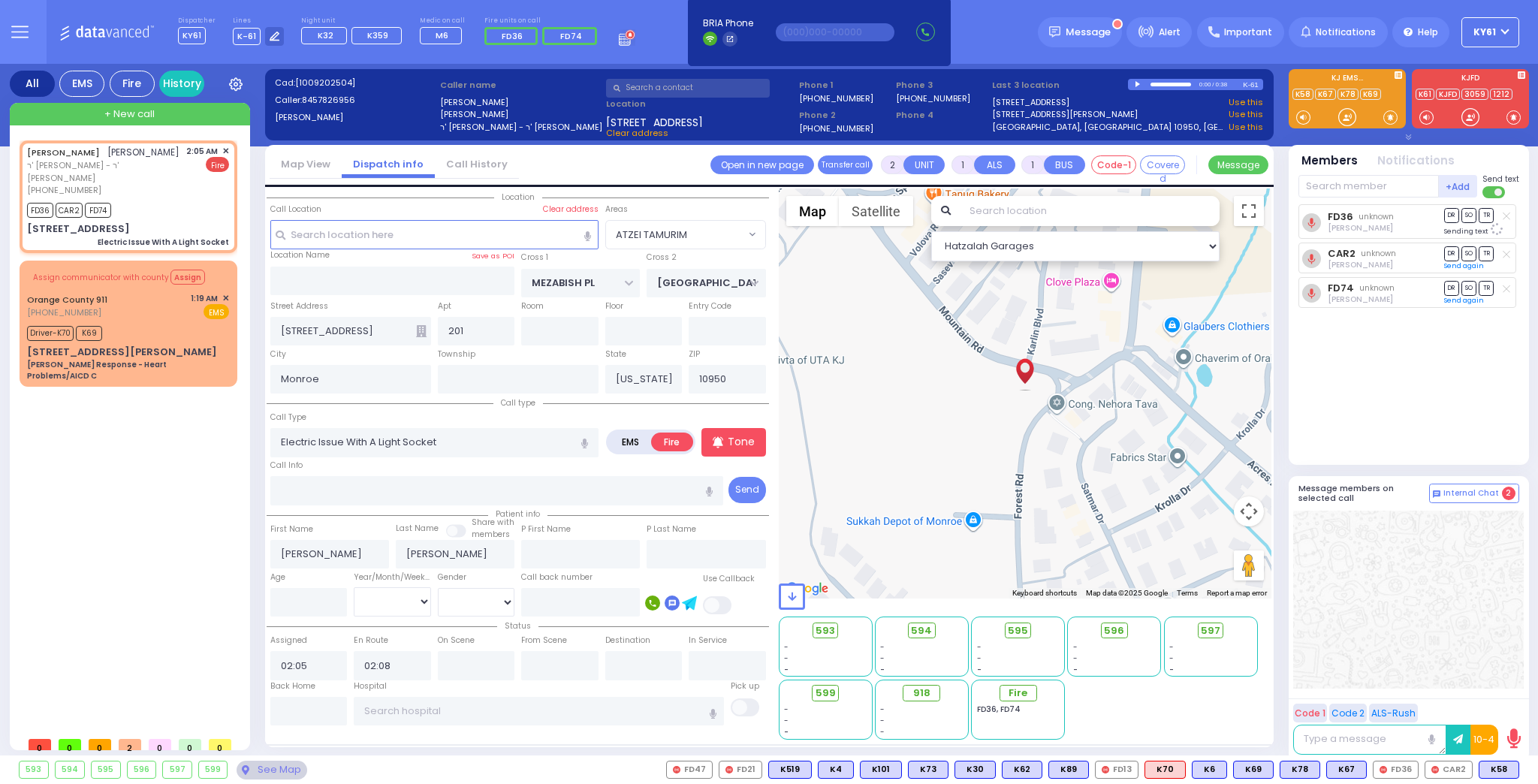
select select "Hatzalah Garages"
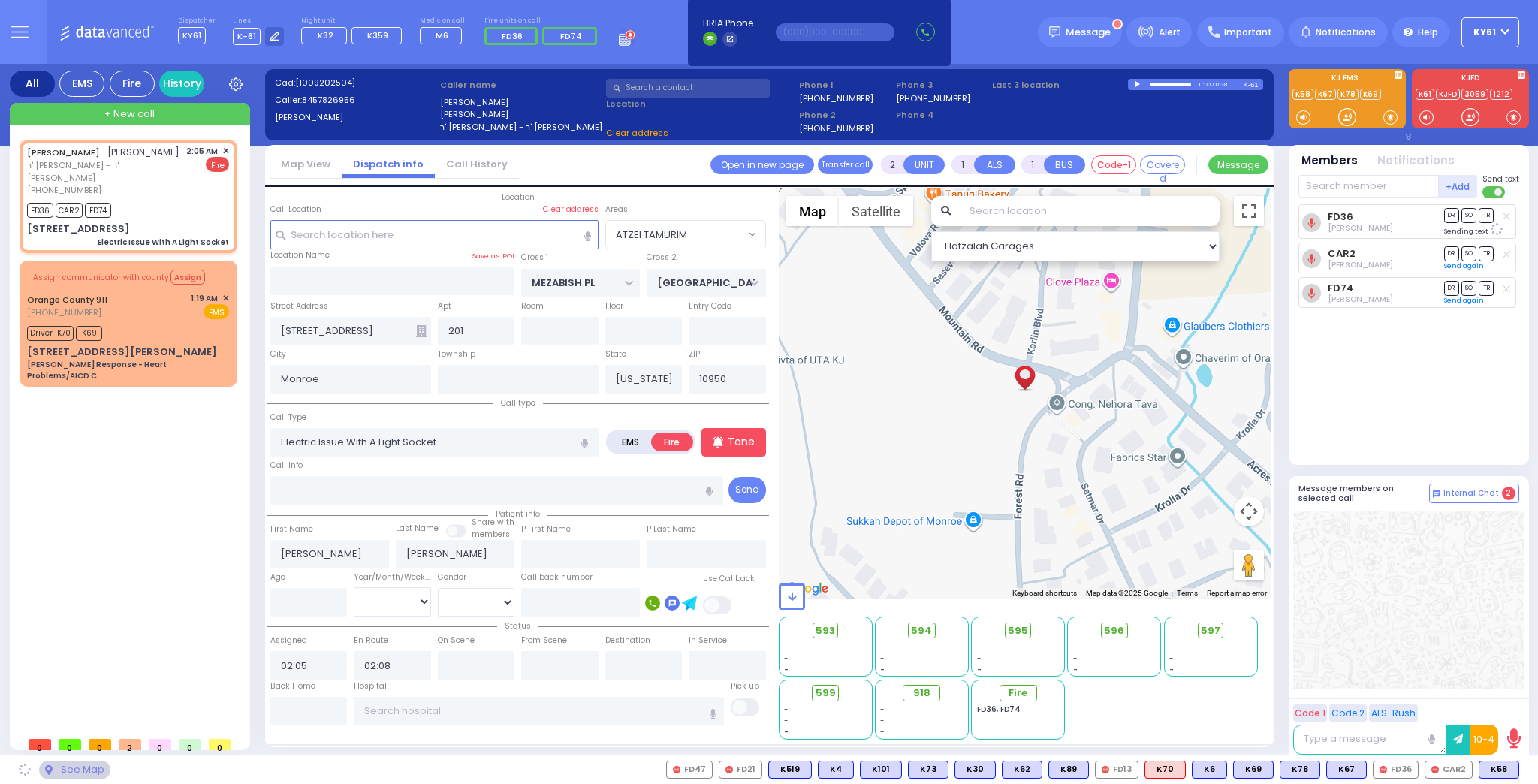
select select "ATZEI TAMURIM"
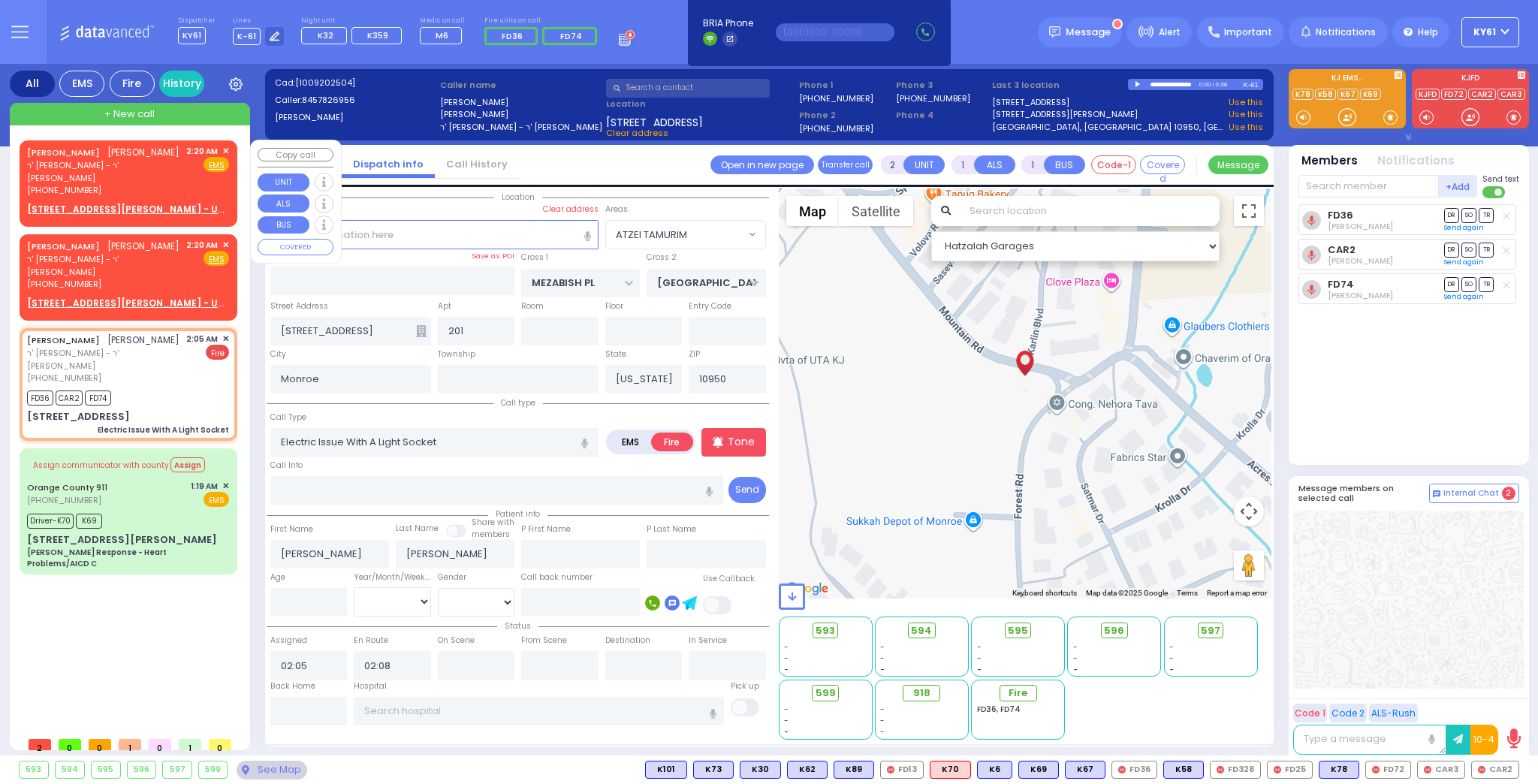
click at [201, 180] on div "2:20 AM ✕ Fire EMS" at bounding box center [208, 170] width 44 height 51
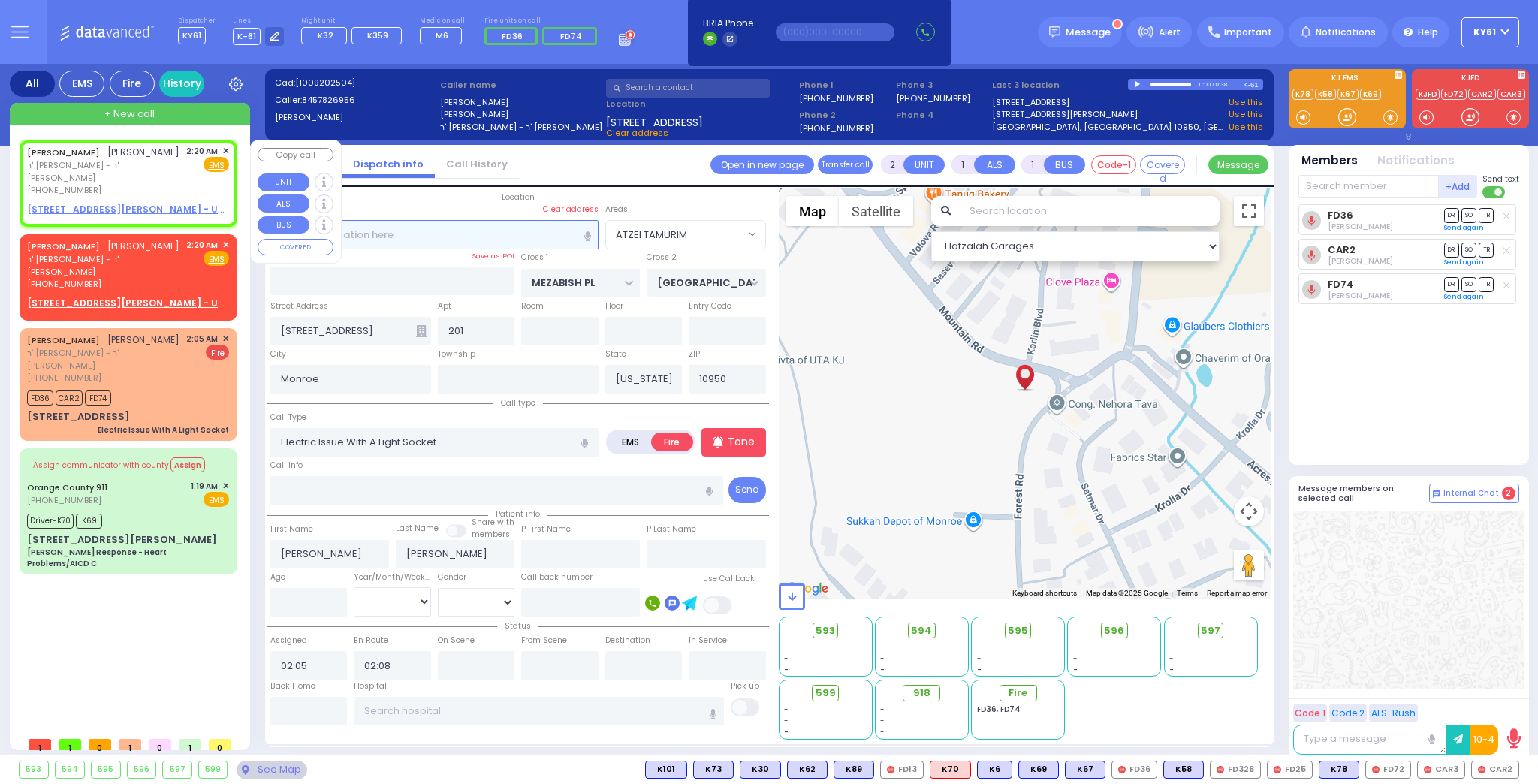
select select
radio input "true"
type input "[PERSON_NAME]"
select select
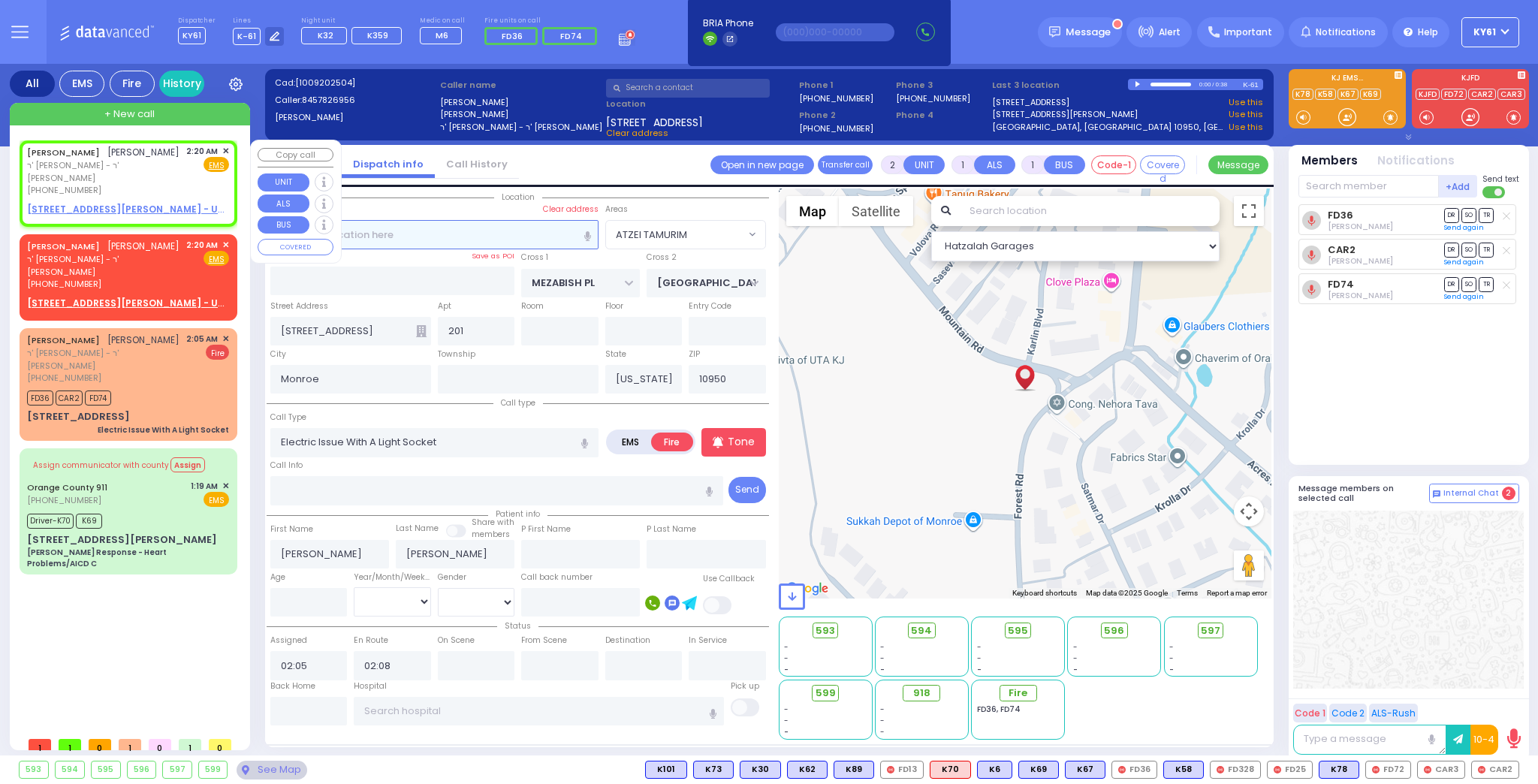
type input "02:20"
select select "Hatzalah Garages"
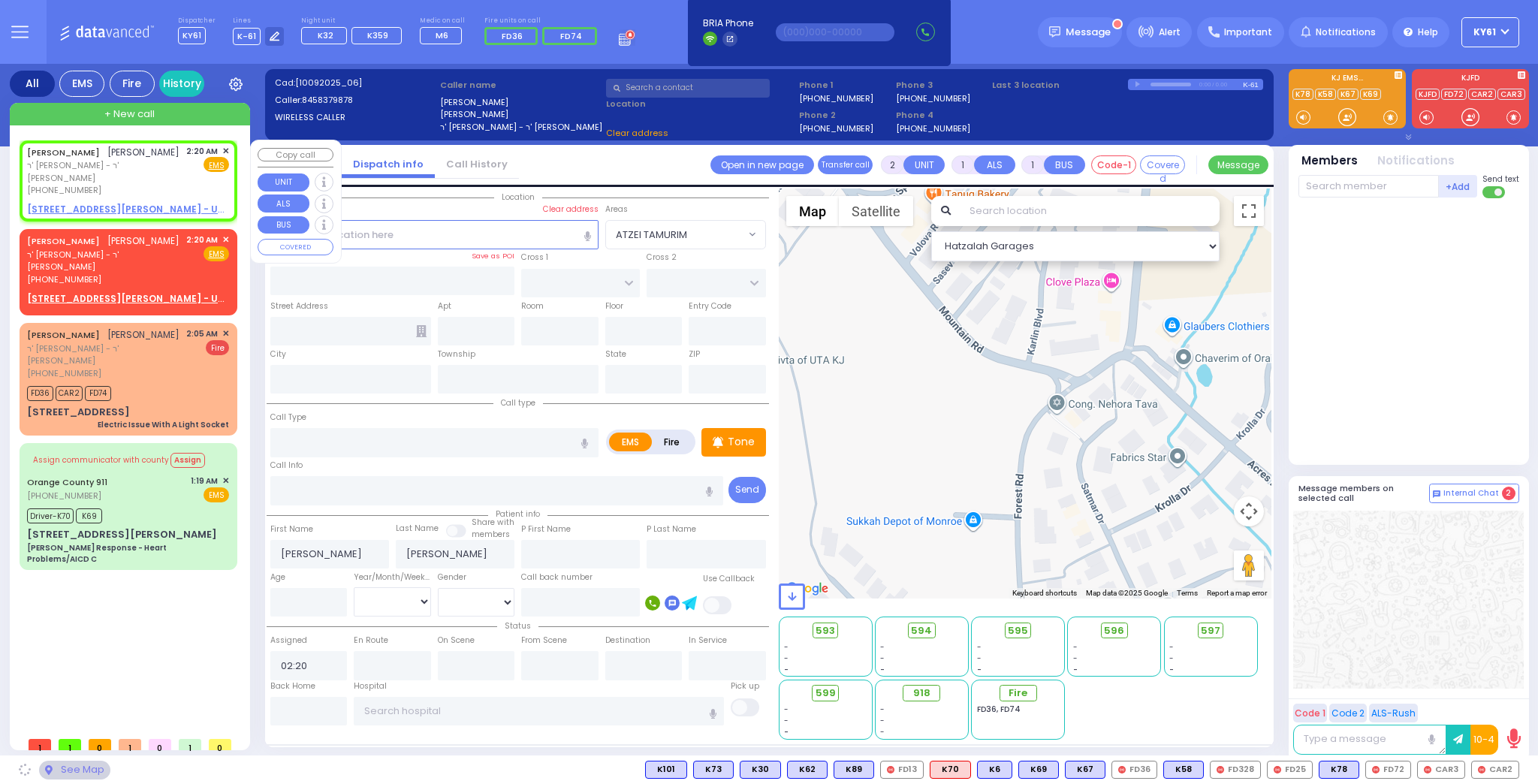
select select
radio input "true"
select select
select select "Hatzalah Garages"
drag, startPoint x: 87, startPoint y: 197, endPoint x: 94, endPoint y: 201, distance: 8.1
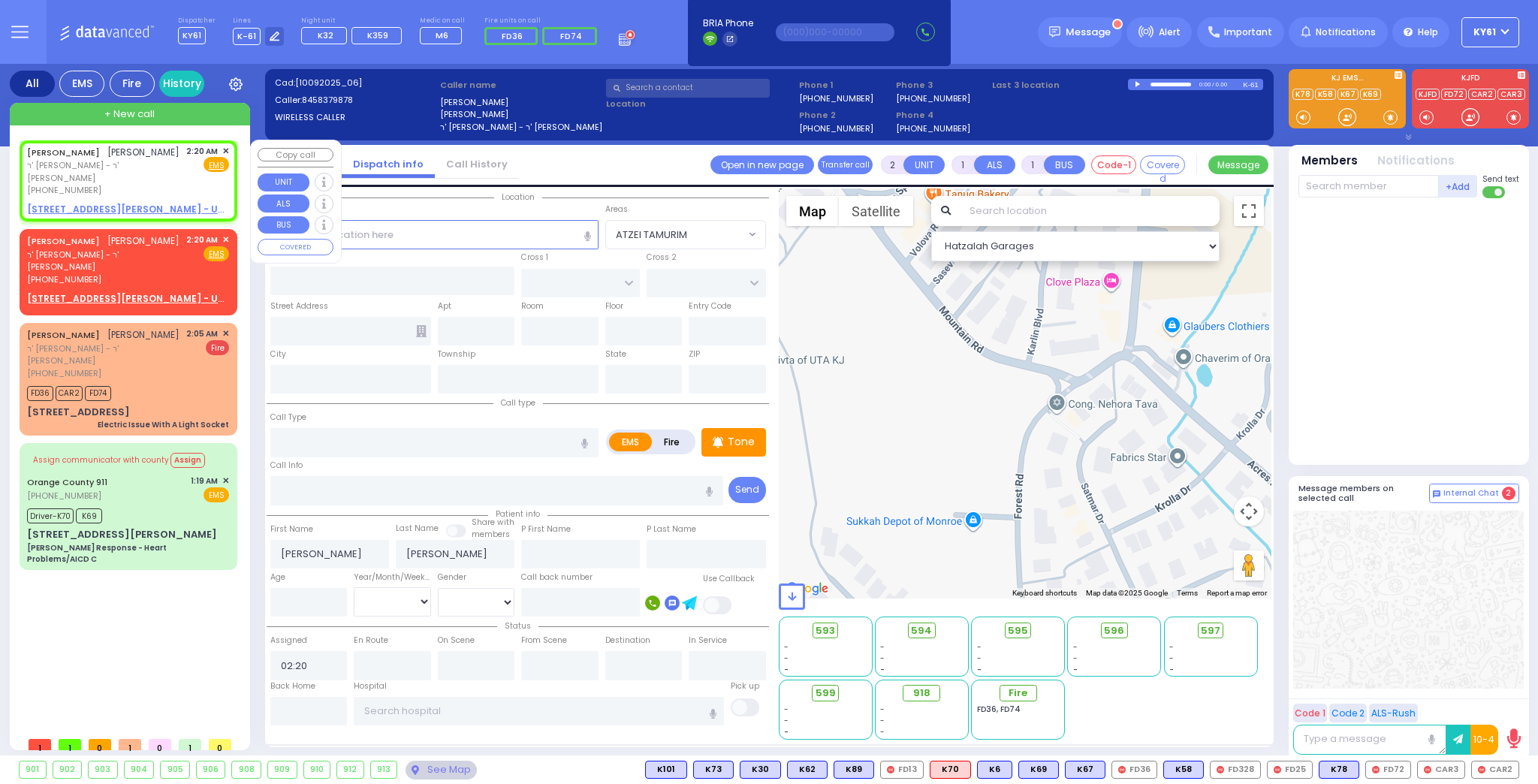
click at [87, 203] on u "[STREET_ADDRESS][PERSON_NAME] - Use this" at bounding box center [138, 209] width 222 height 13
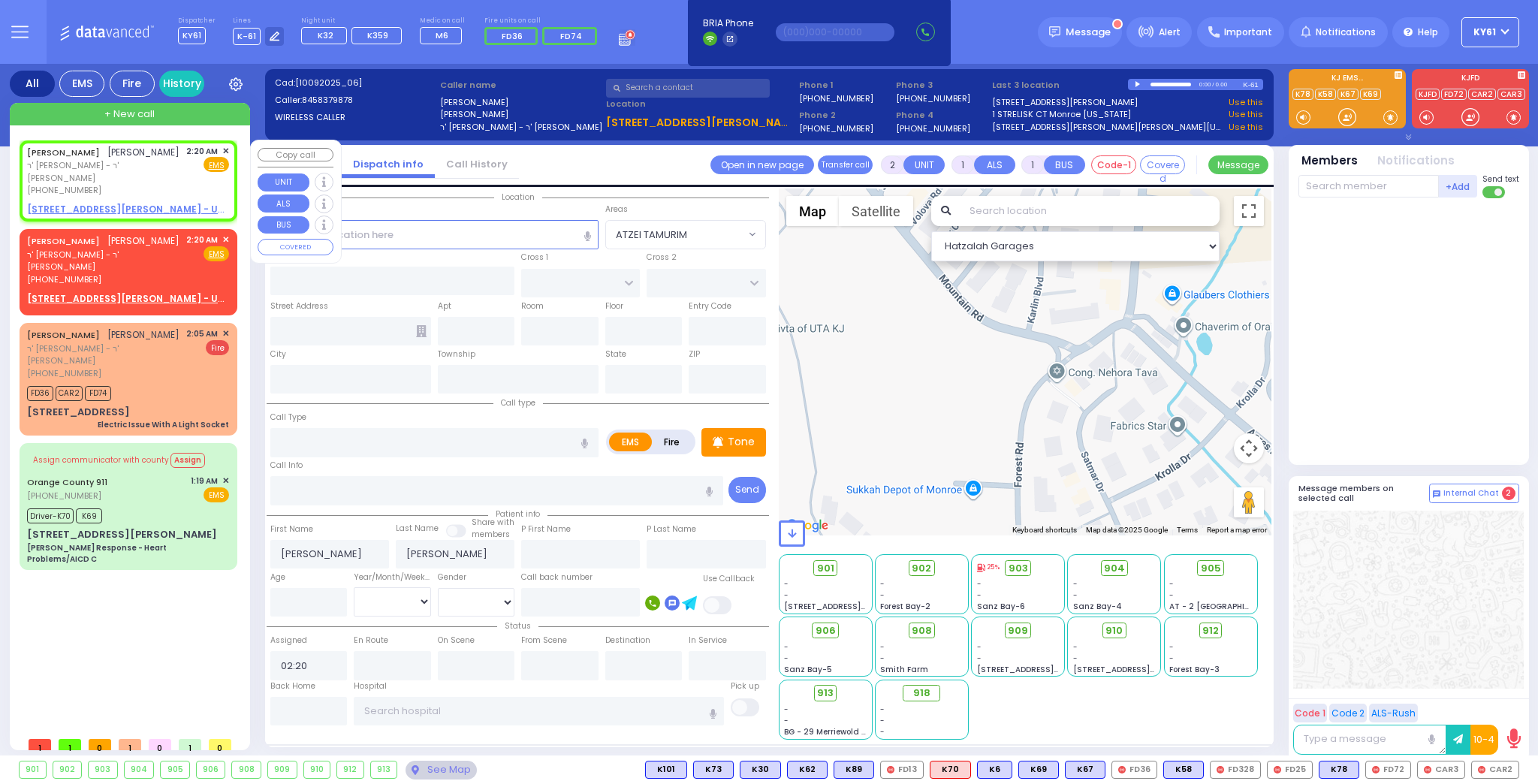
select select
radio input "true"
select select
select select "Hatzalah Garages"
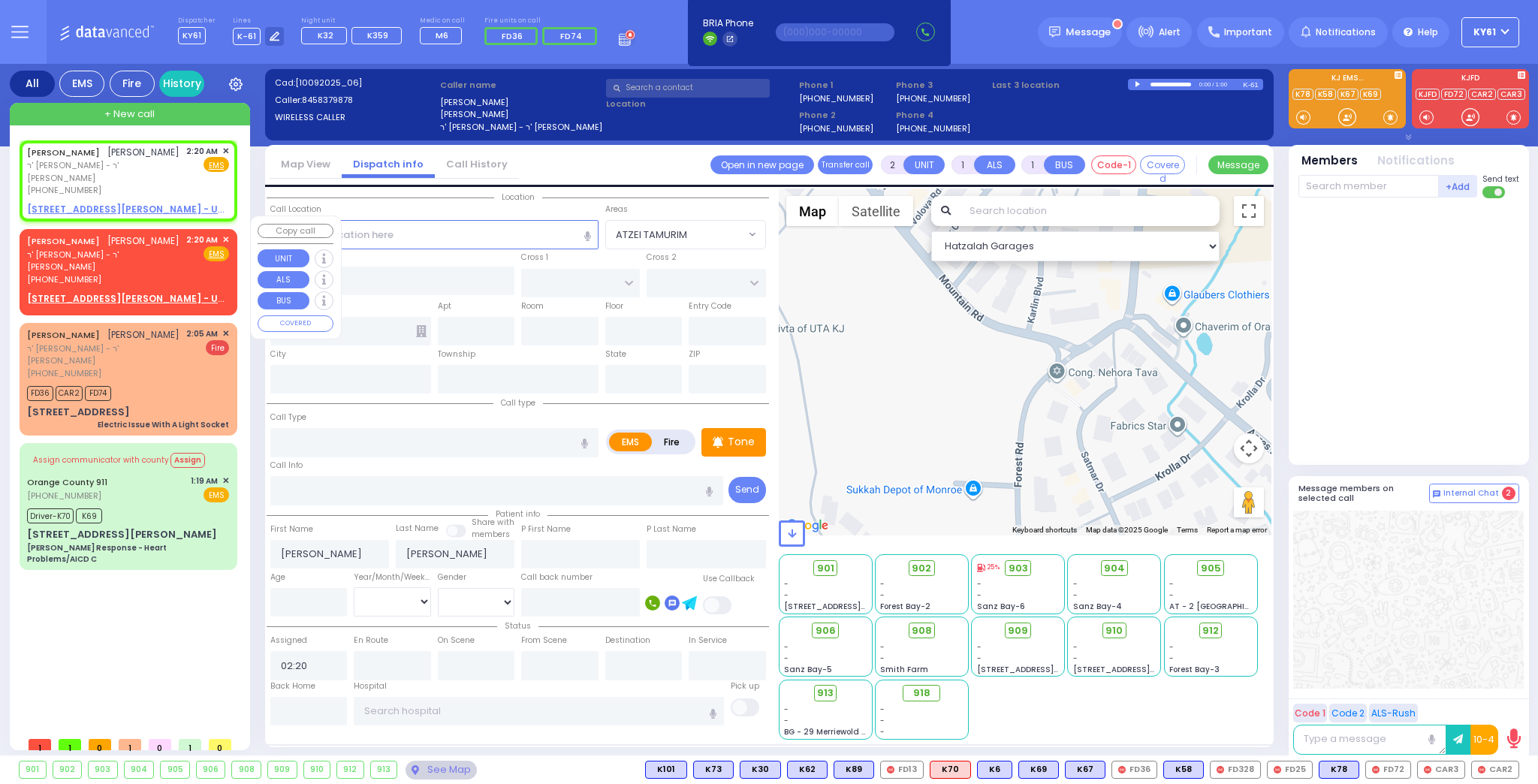
type input "FOREST RD"
type input "LIZENSK BLVD"
type input "[STREET_ADDRESS][PERSON_NAME]"
type input "102"
type input "Monroe"
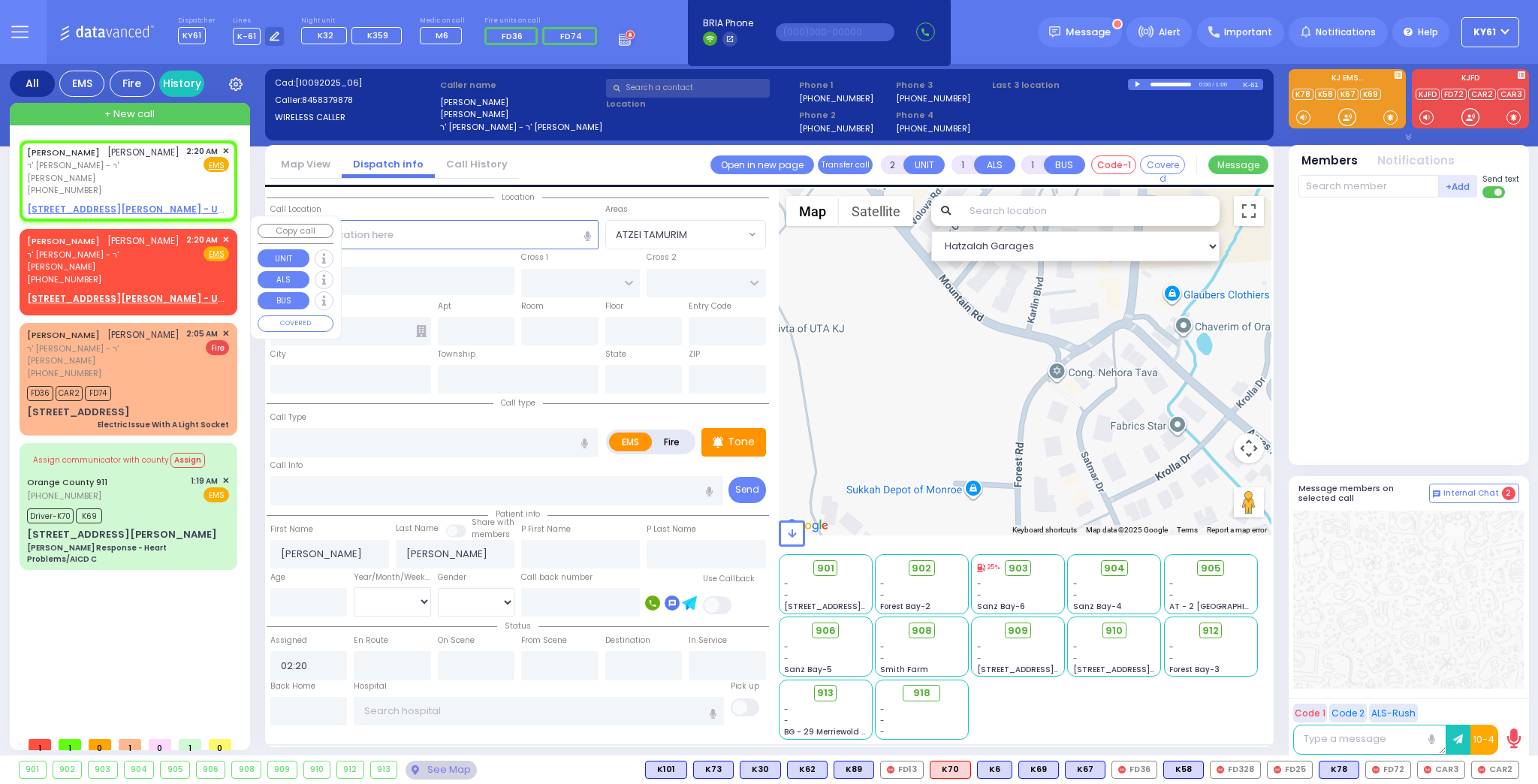
type input "[US_STATE]"
type input "10950"
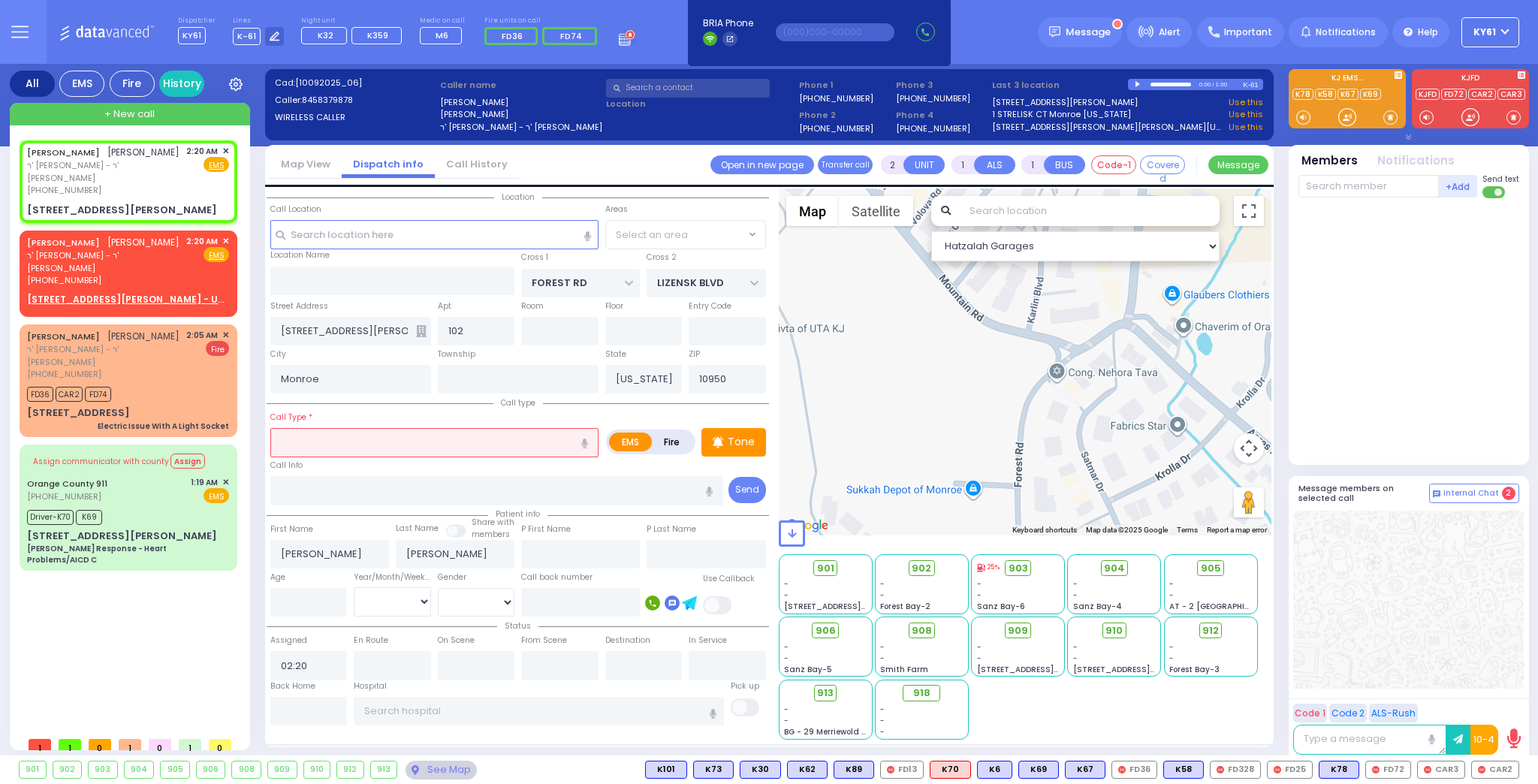
radio input "true"
select select
select select "Hatzalah Garages"
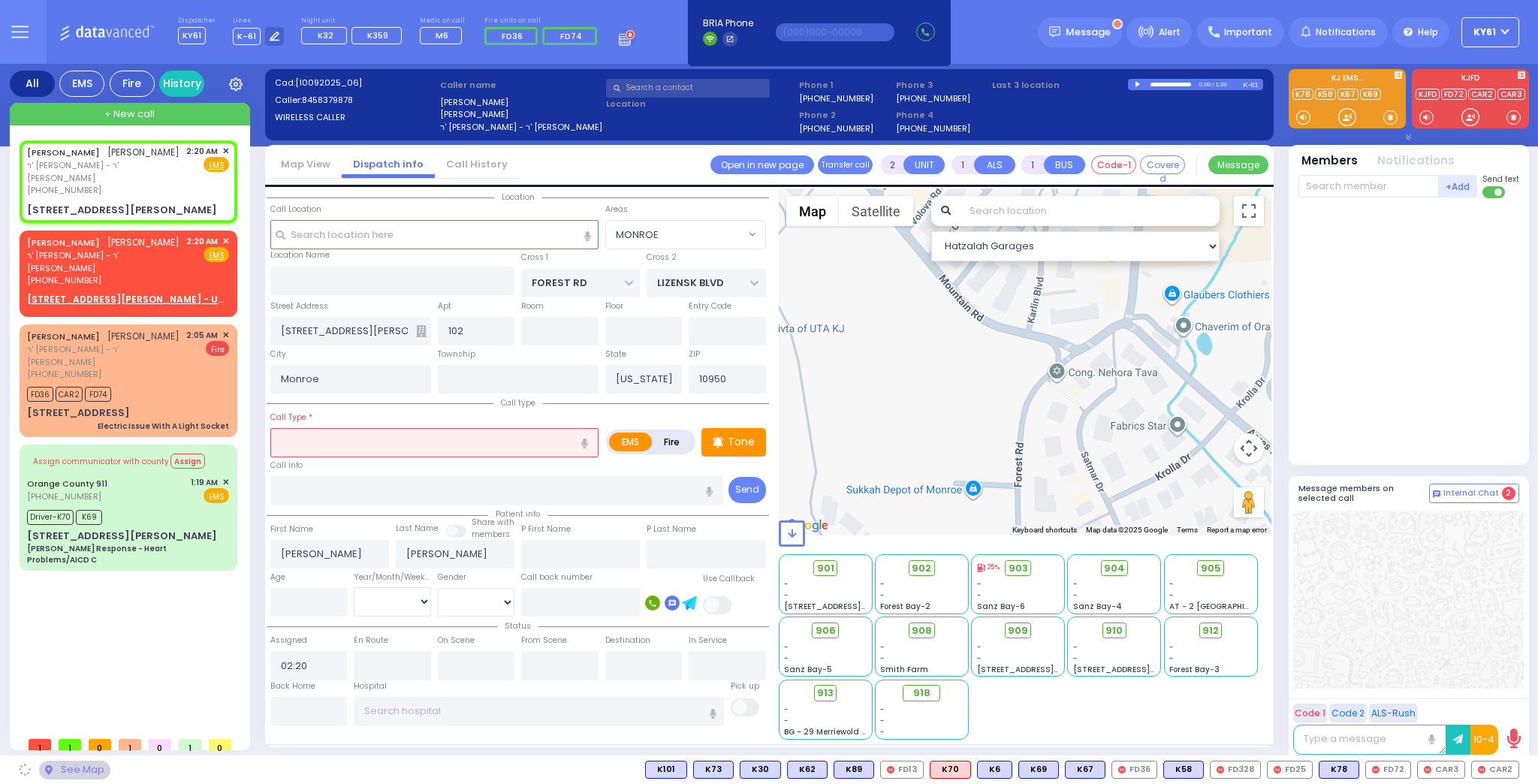
select select "MONROE"
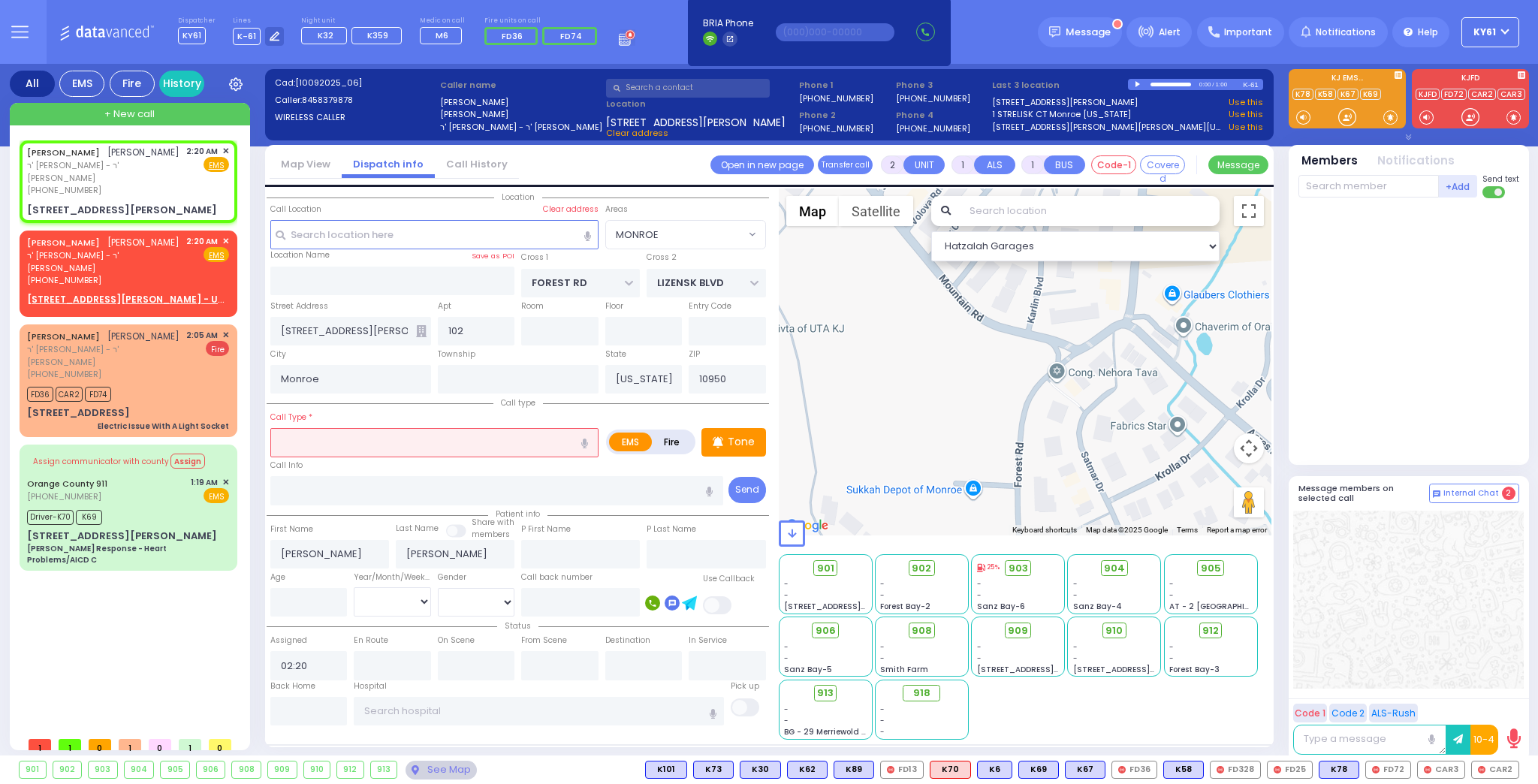
click at [368, 440] on input "text" at bounding box center [434, 441] width 328 height 28
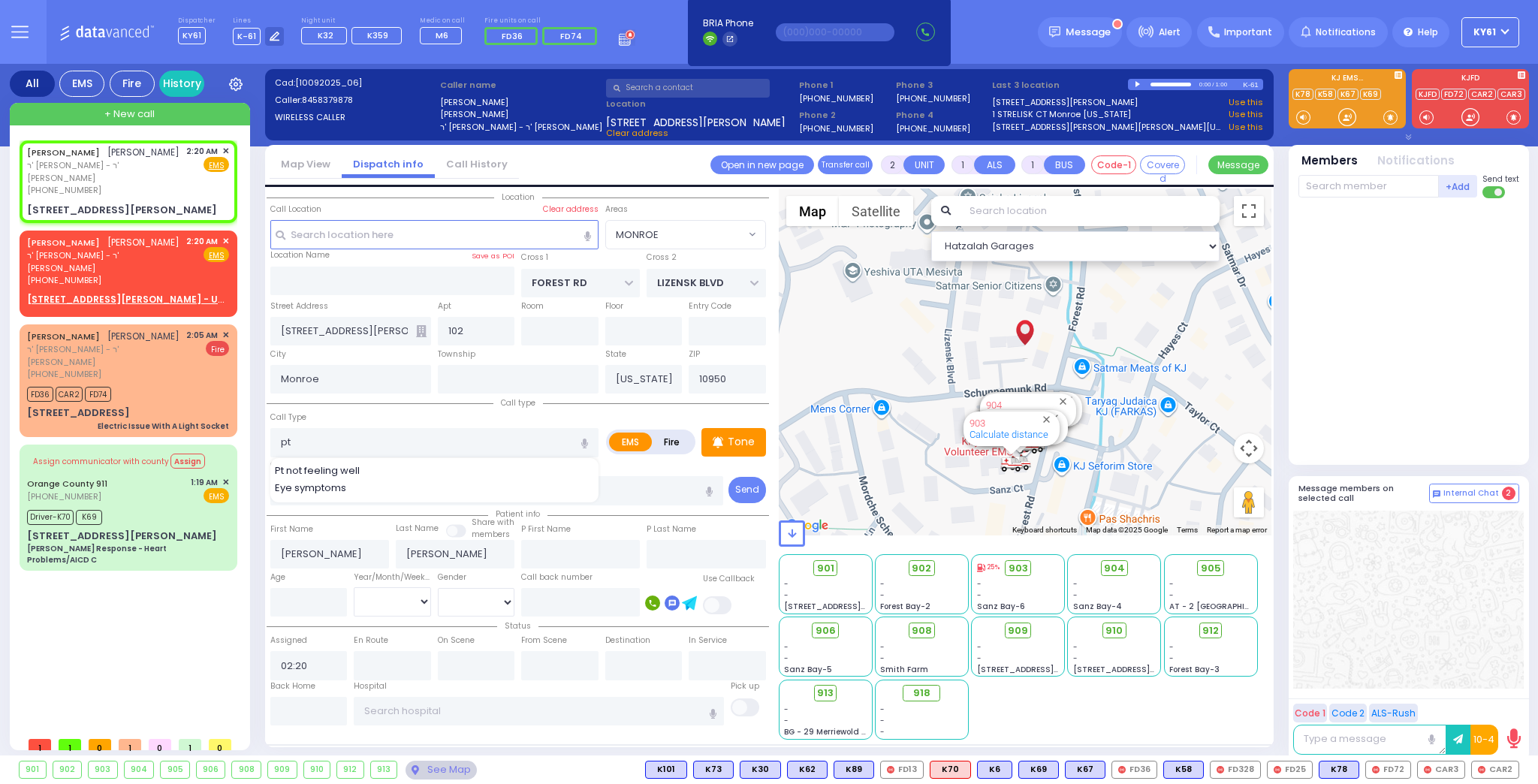
drag, startPoint x: 349, startPoint y: 466, endPoint x: 359, endPoint y: 467, distance: 10.0
click at [355, 467] on span "Pt not feeling well" at bounding box center [320, 470] width 90 height 15
type input "Pt not feeling well"
type input "1"
type input "0"
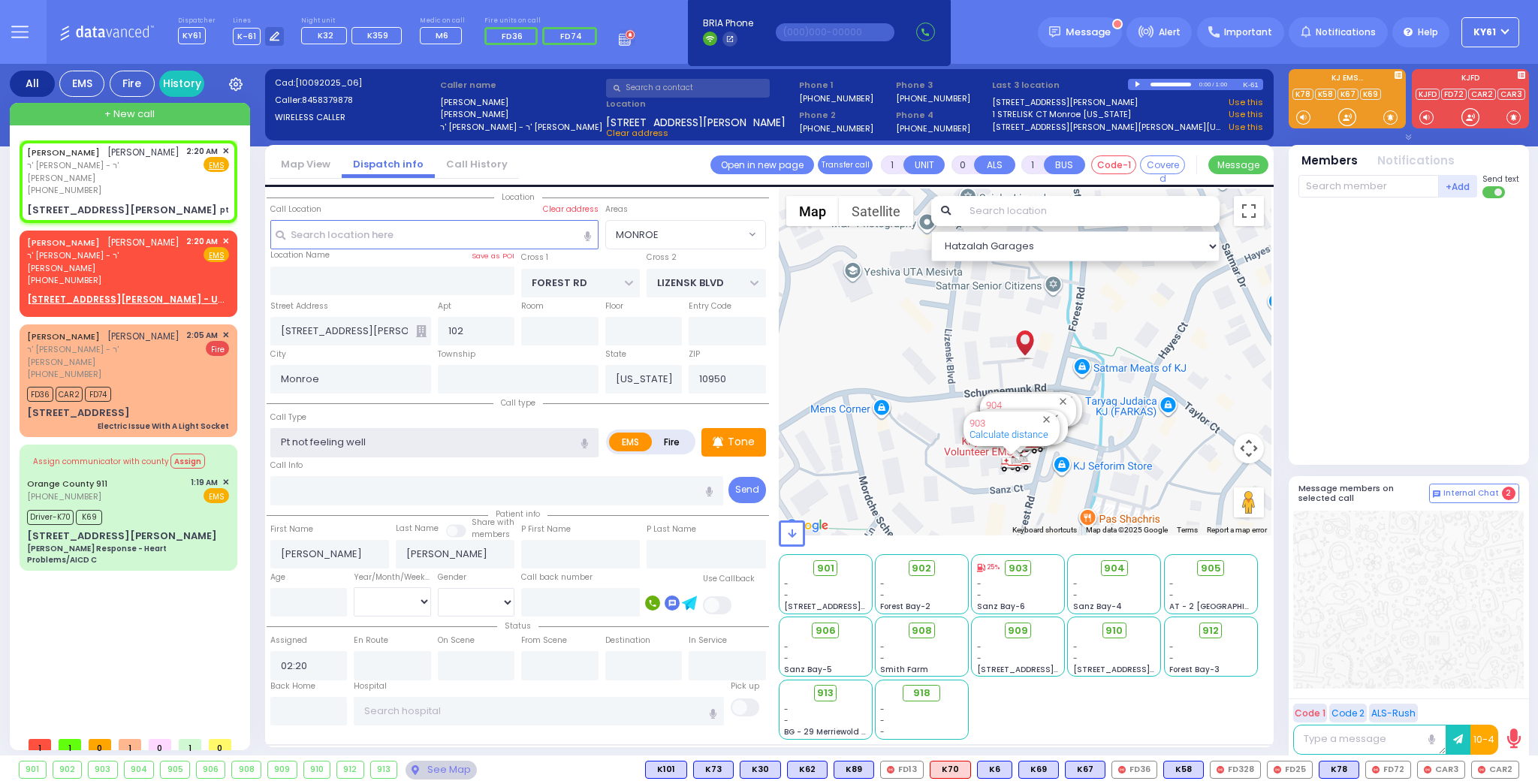
type input "2"
type input "1"
select select
radio input "true"
select select
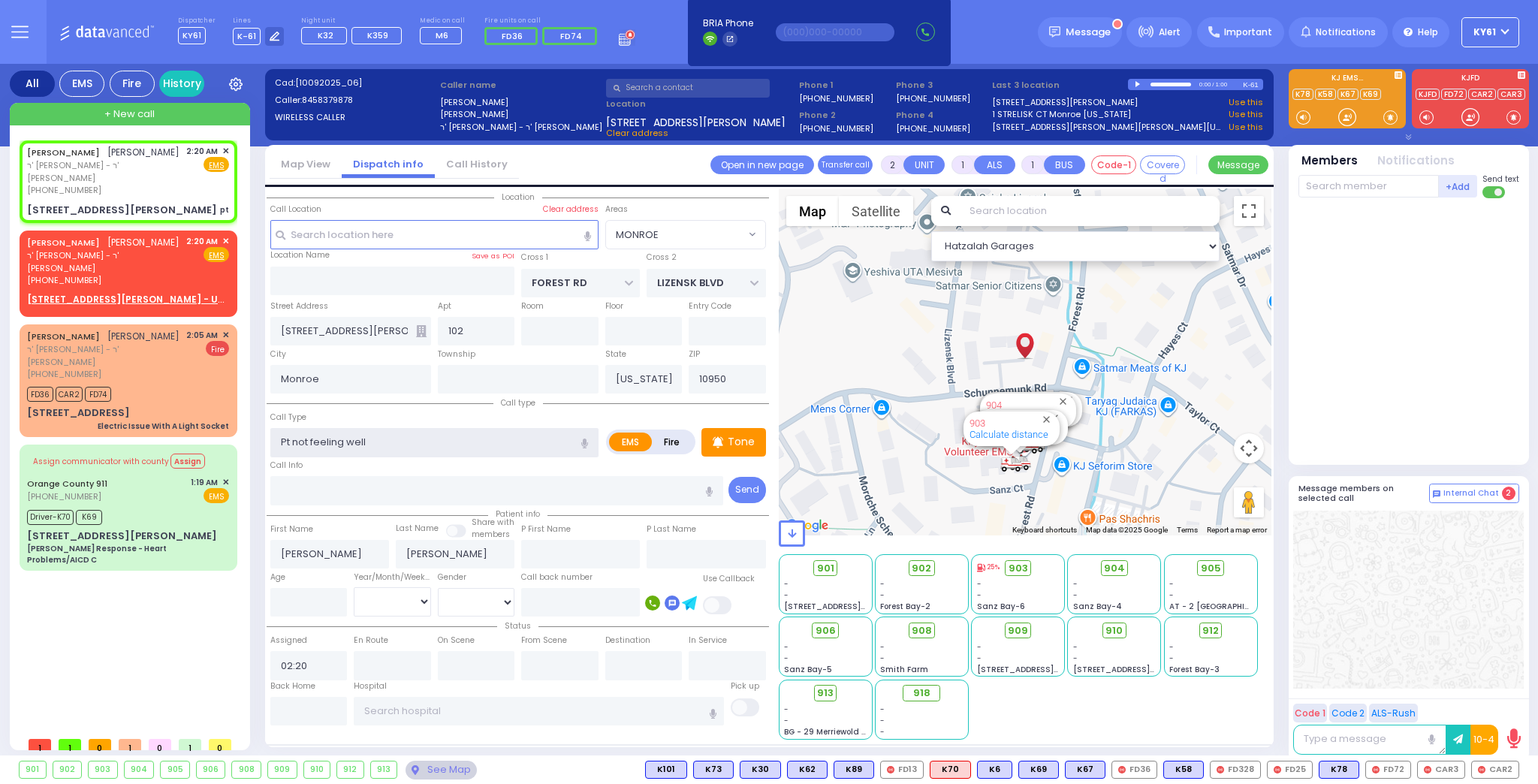
select select "Hatzalah Garages"
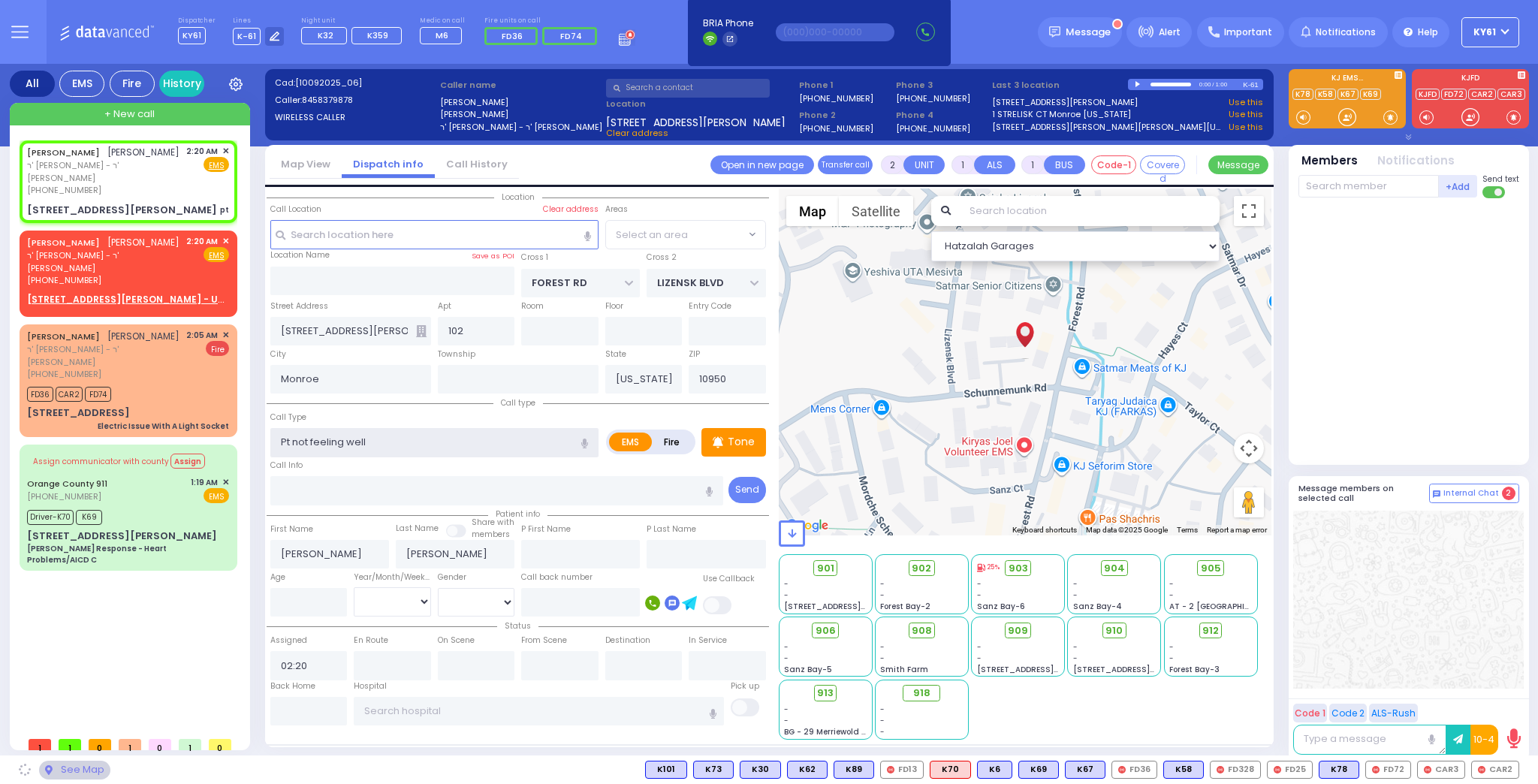
select select "MONROE"
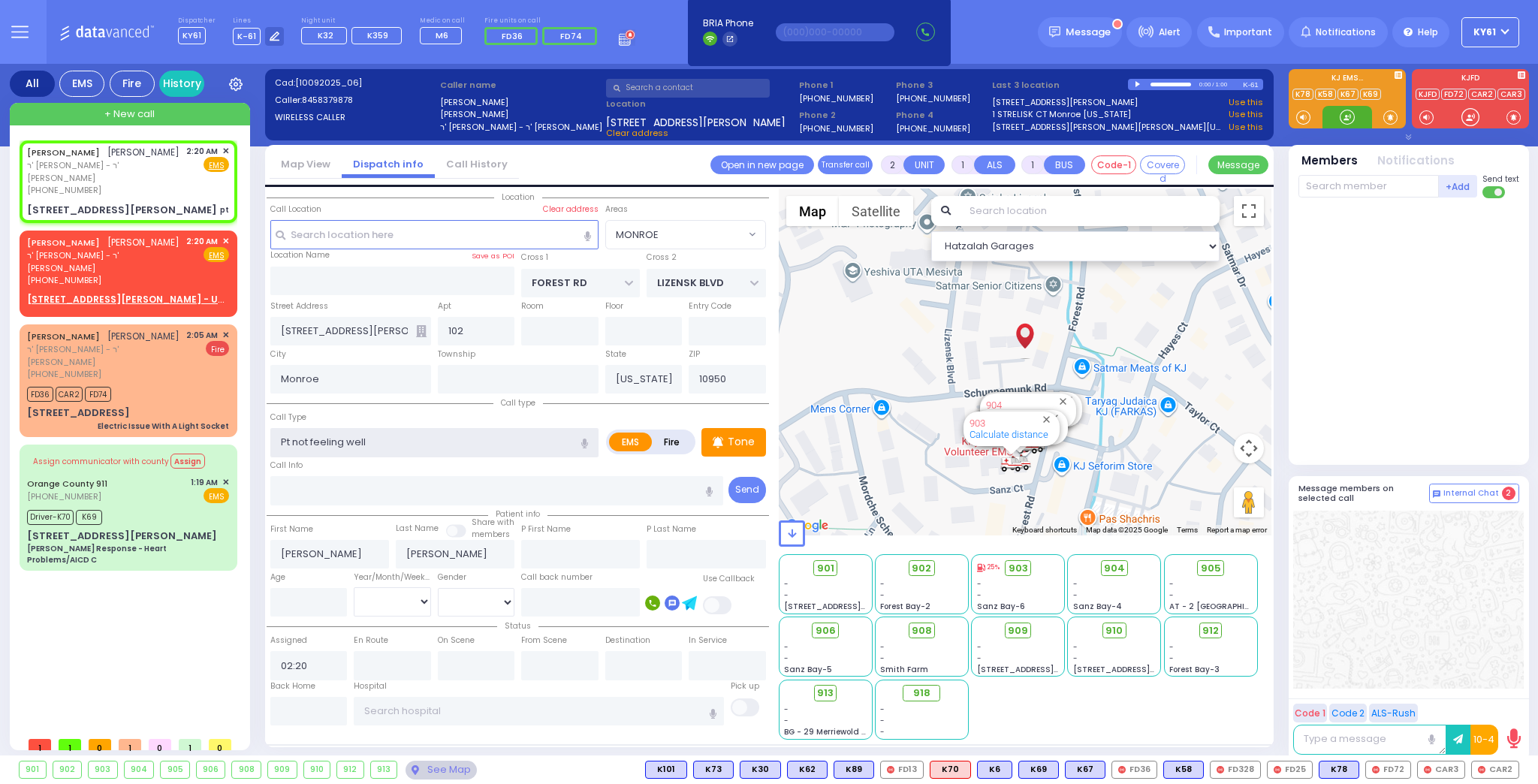
type input "1"
type input "0"
select select
radio input "true"
select select
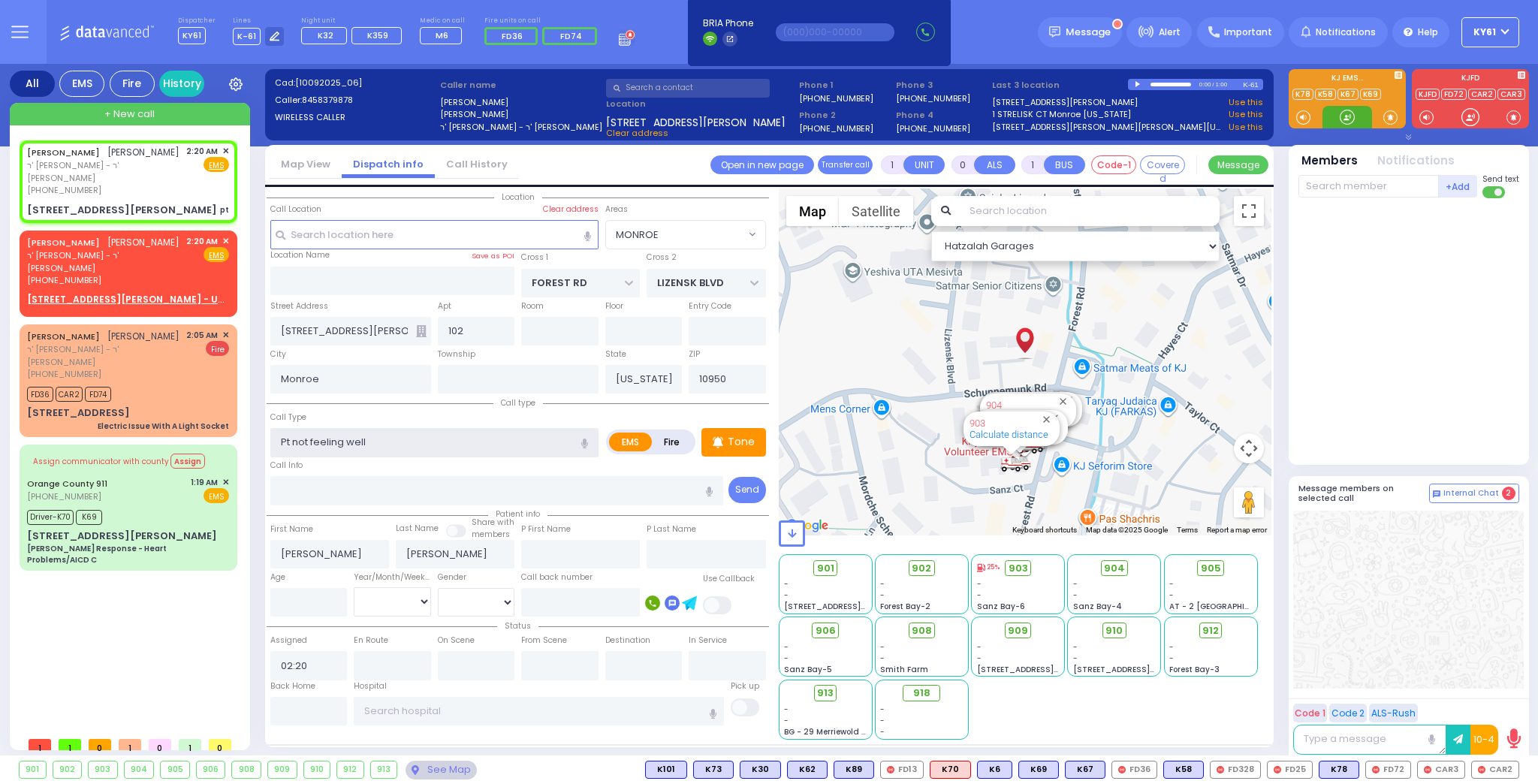
select select "Hatzalah Garages"
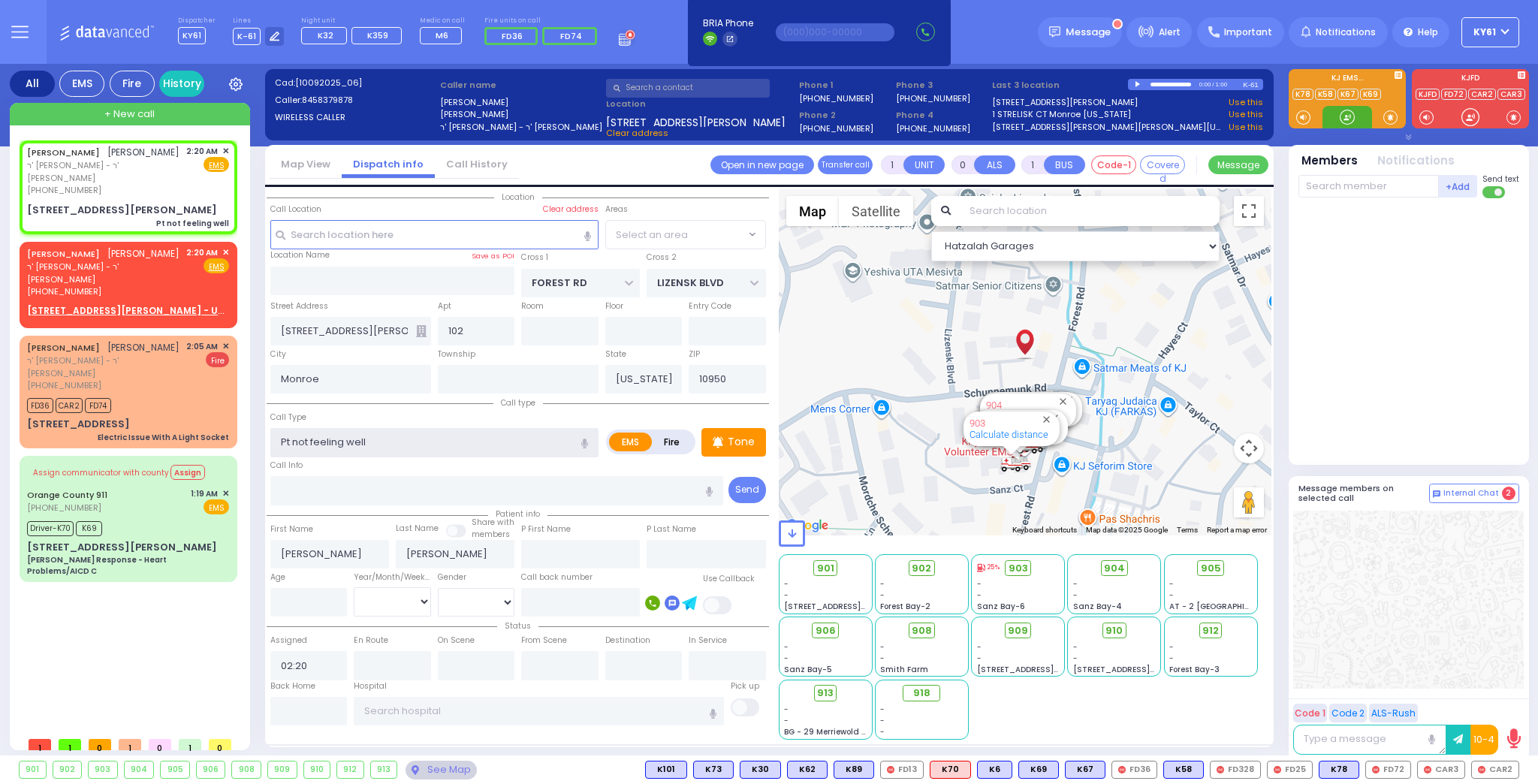
select select "MONROE"
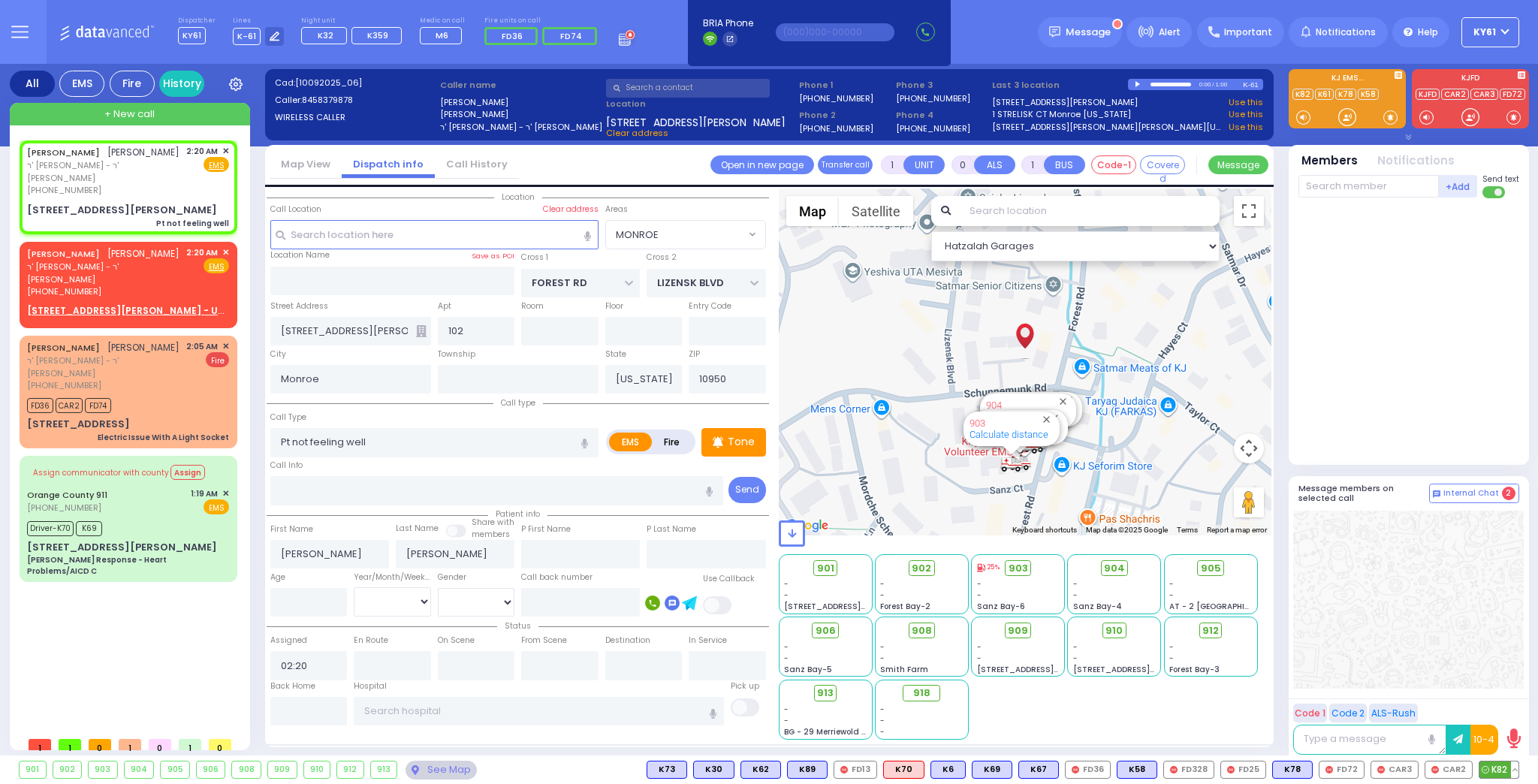
click at [1498, 768] on span "K82" at bounding box center [1498, 769] width 39 height 17
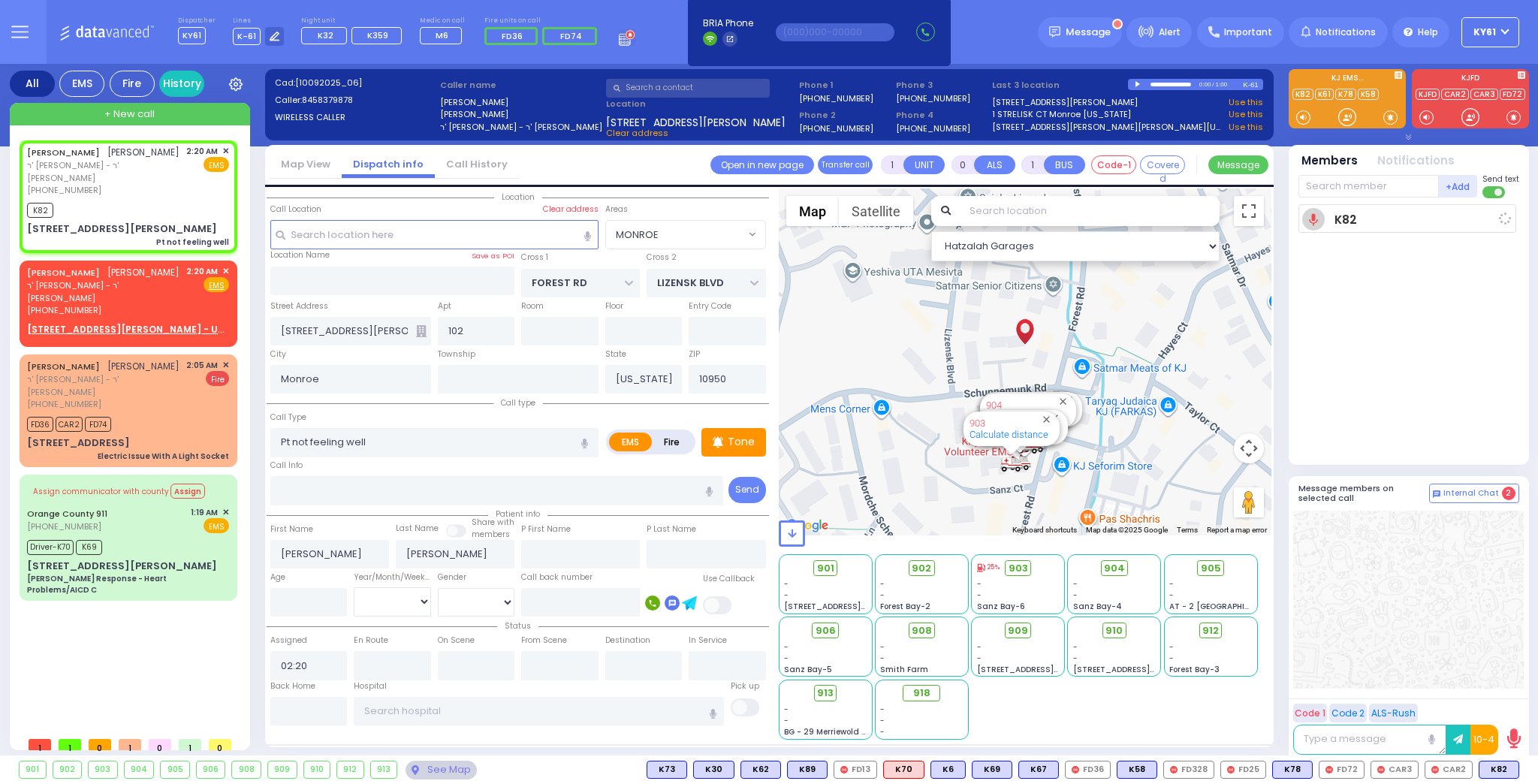
select select
radio input "true"
select select
type input "02:22"
select select "Hatzalah Garages"
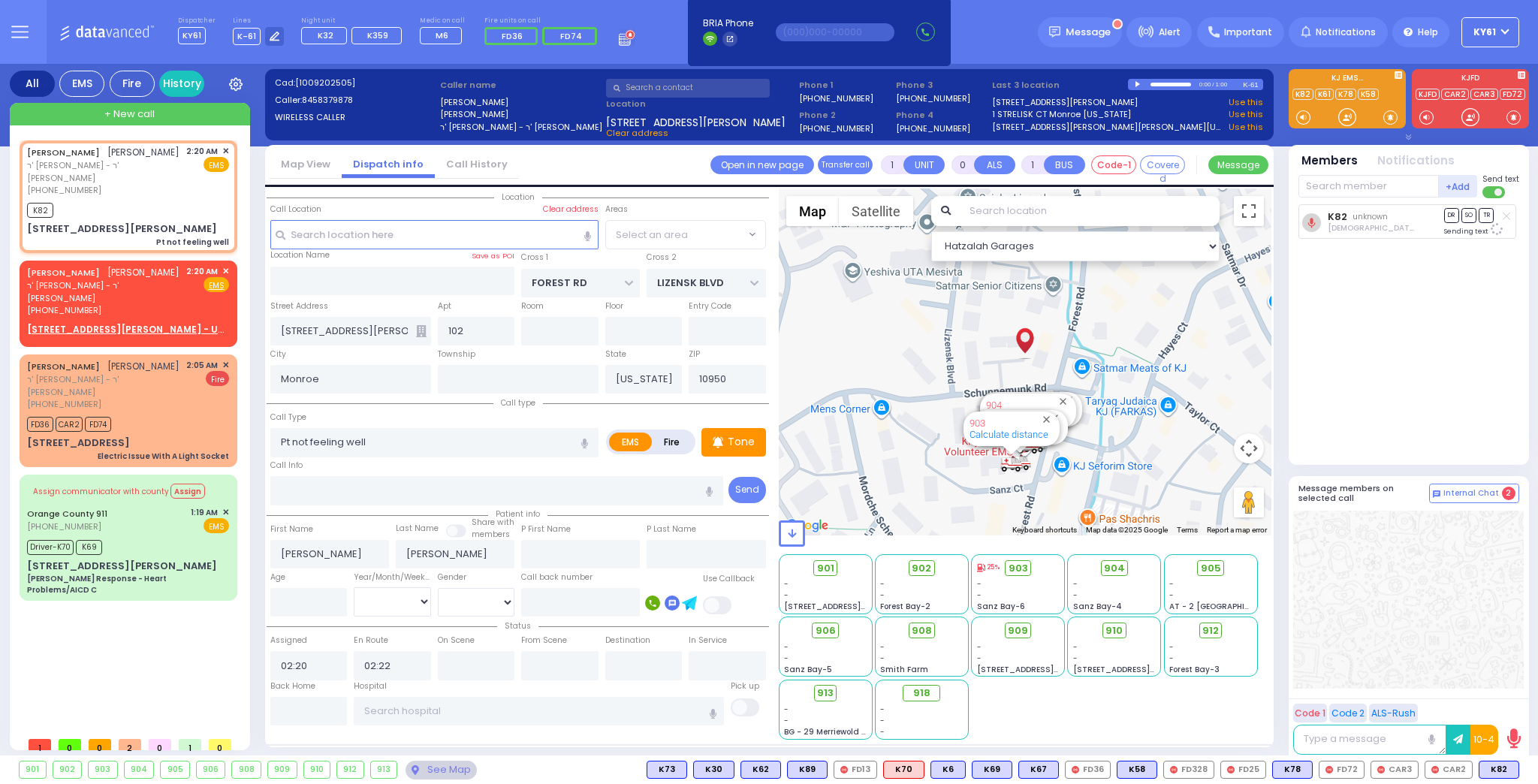
radio input "true"
select select
select select "Hatzalah Garages"
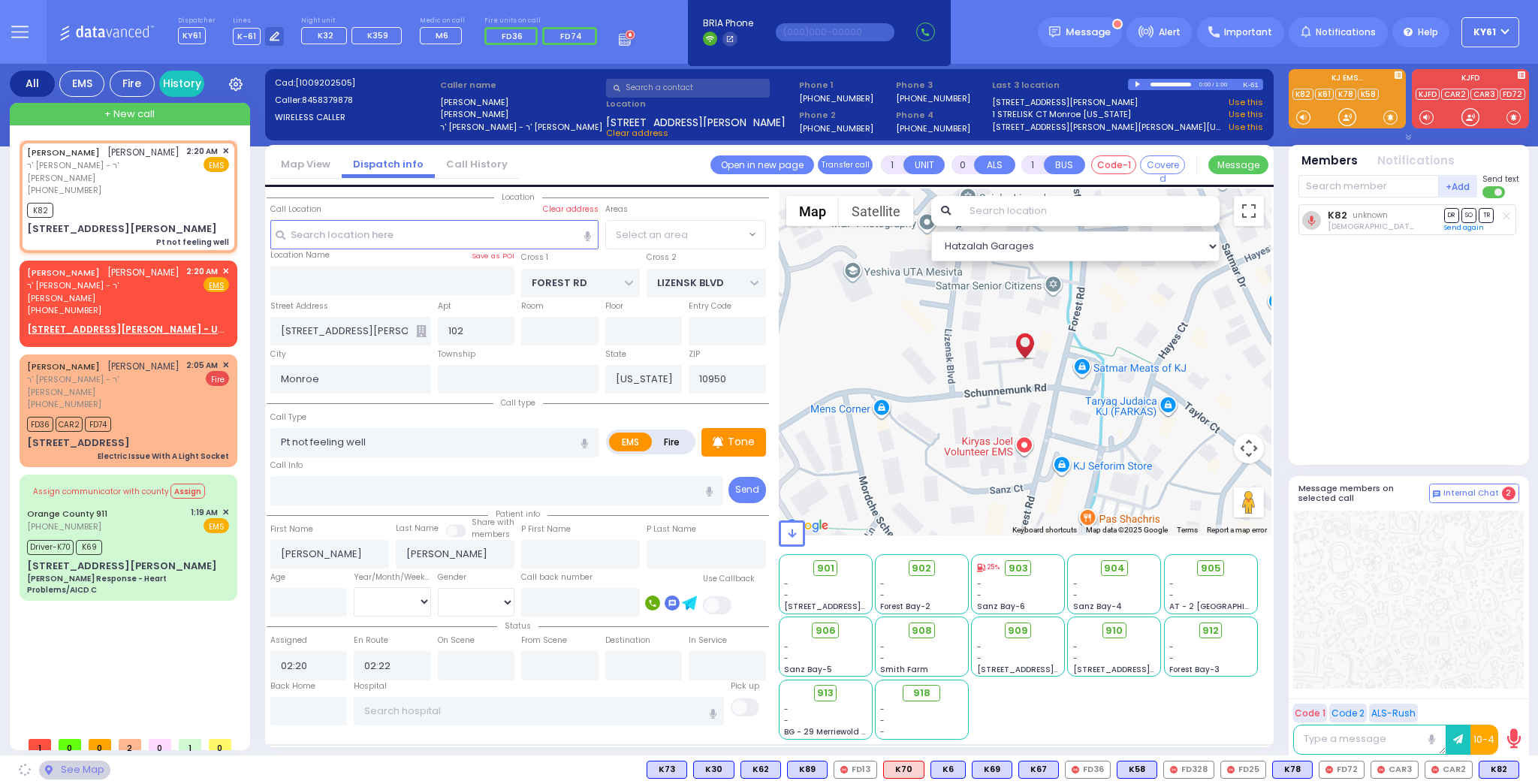
select select "MONROE"
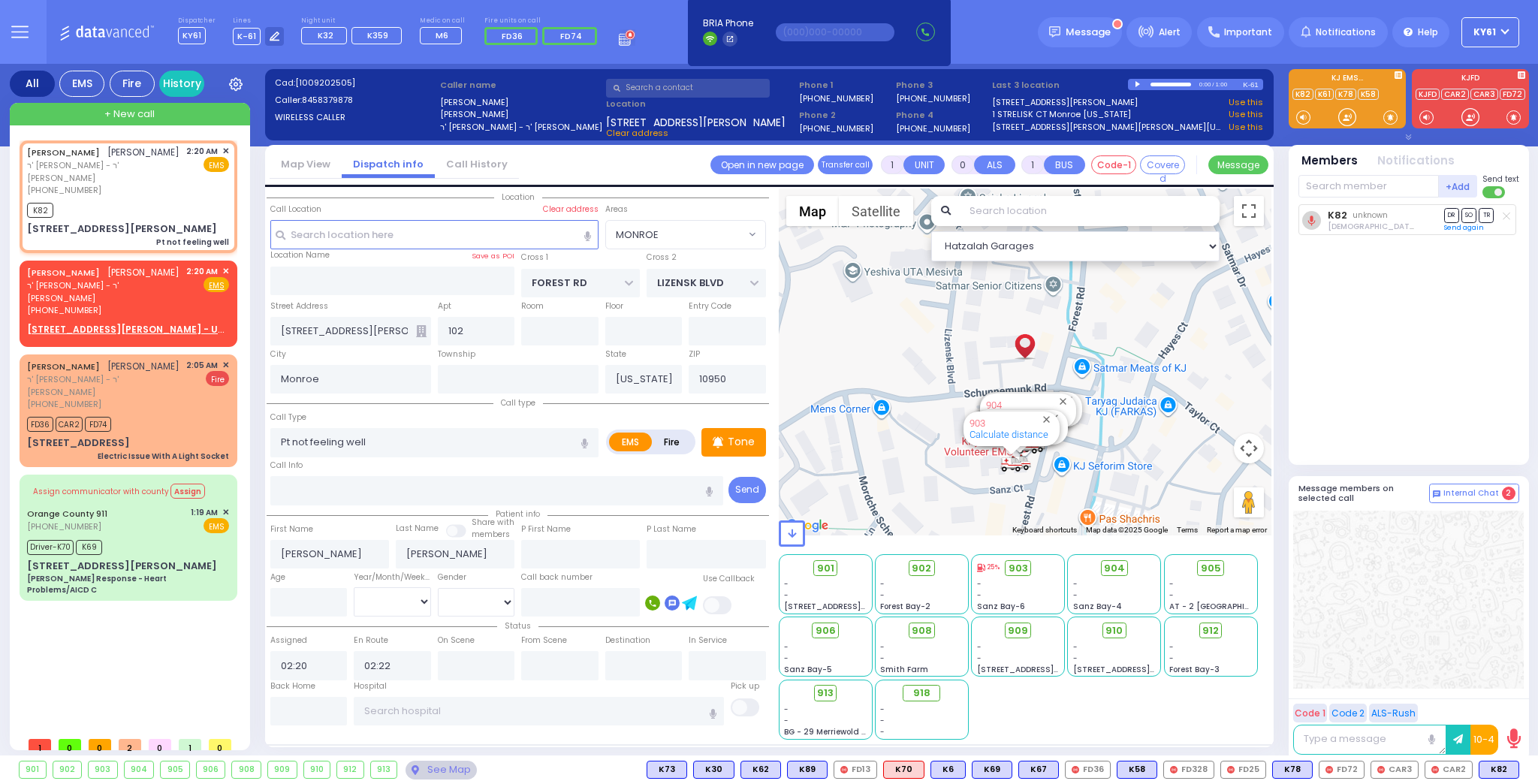
select select
radio input "true"
select select
select select "Hatzalah Garages"
select select "MONROE"
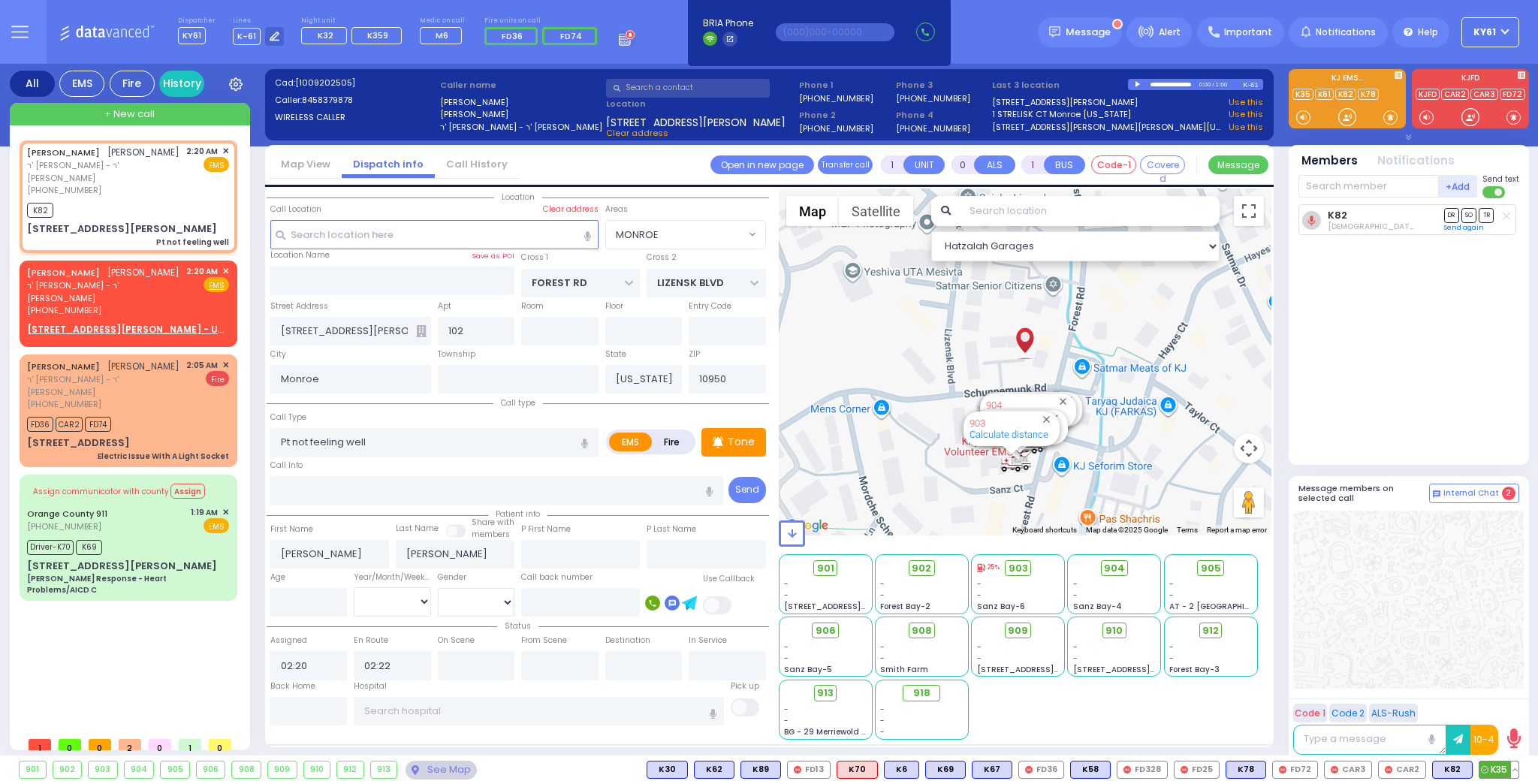
click at [1490, 765] on span "K35" at bounding box center [1498, 769] width 39 height 17
select select
radio input "true"
select select
select select "Hatzalah Garages"
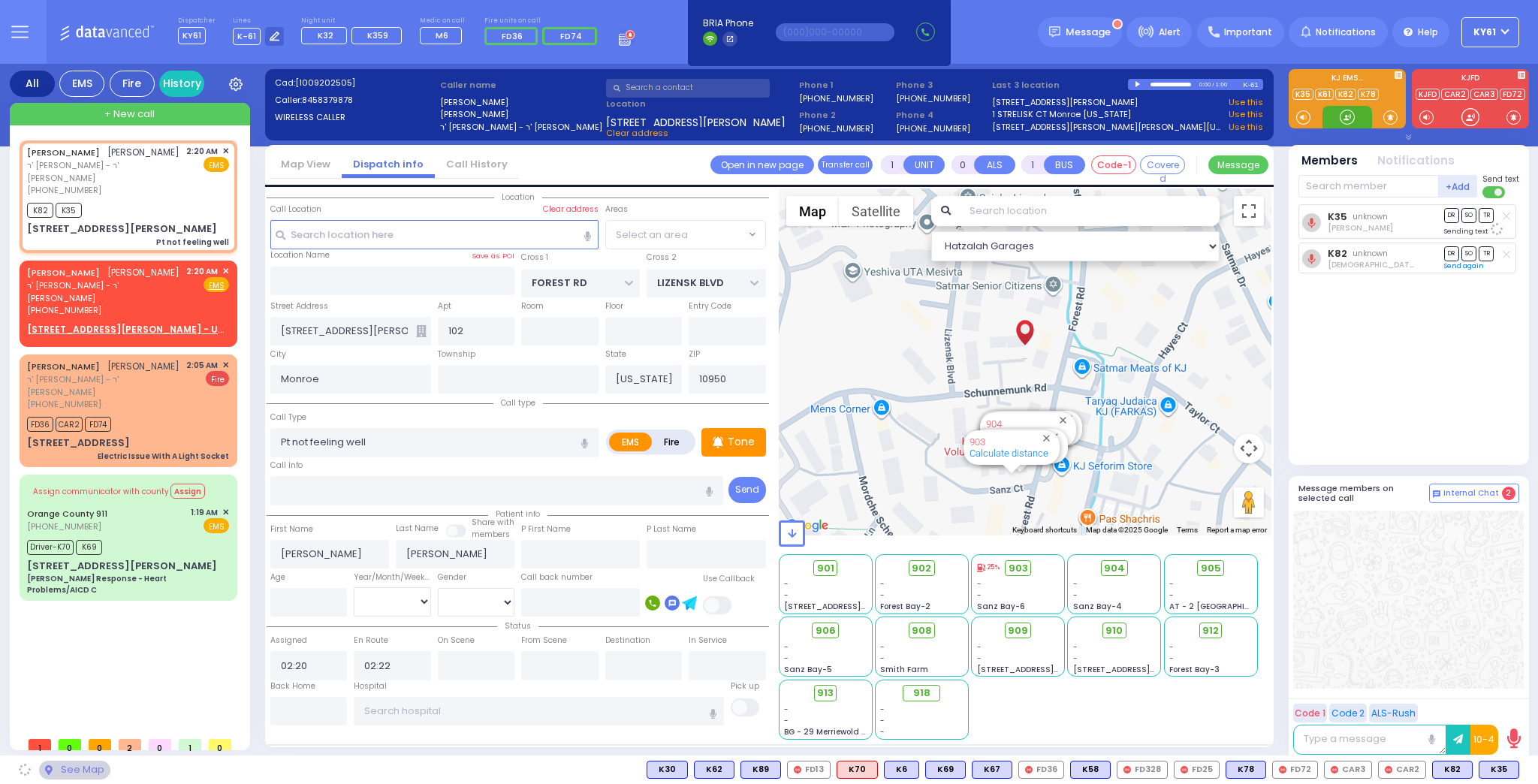
select select "MONROE"
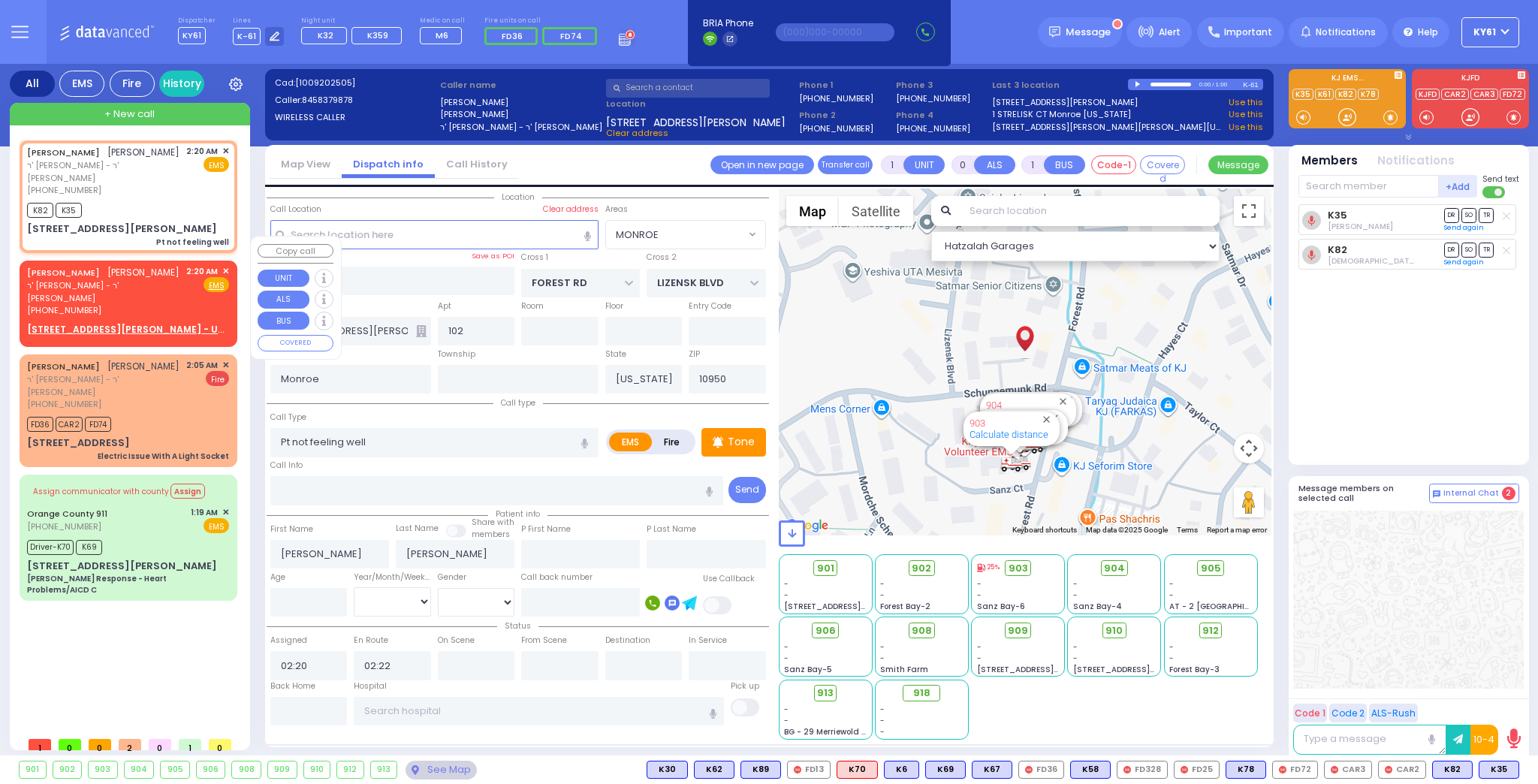
click at [226, 265] on span "✕" at bounding box center [225, 271] width 7 height 13
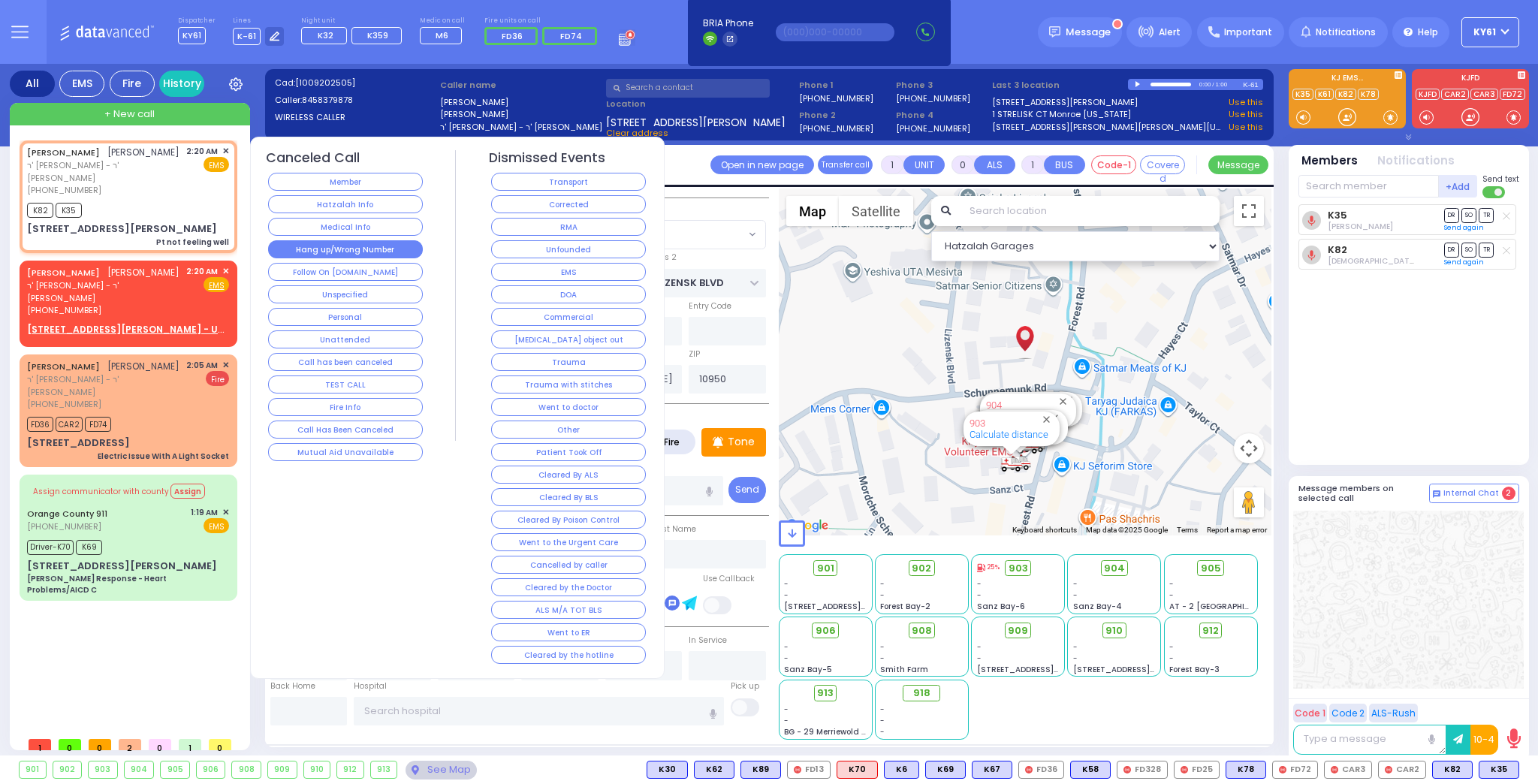
click at [287, 246] on button "Hang up/Wrong Number" at bounding box center [345, 249] width 154 height 18
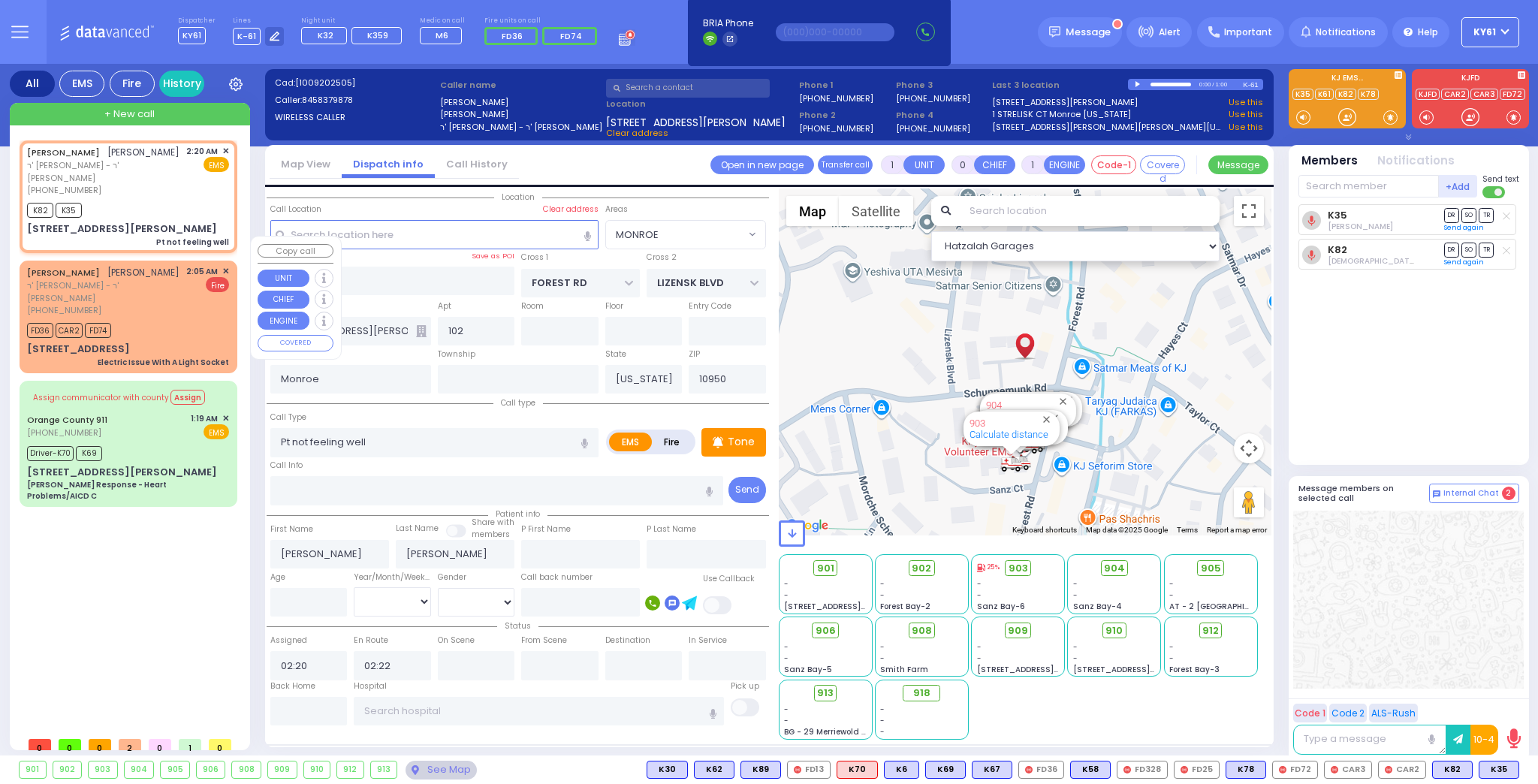
click at [223, 265] on span "✕" at bounding box center [225, 271] width 7 height 13
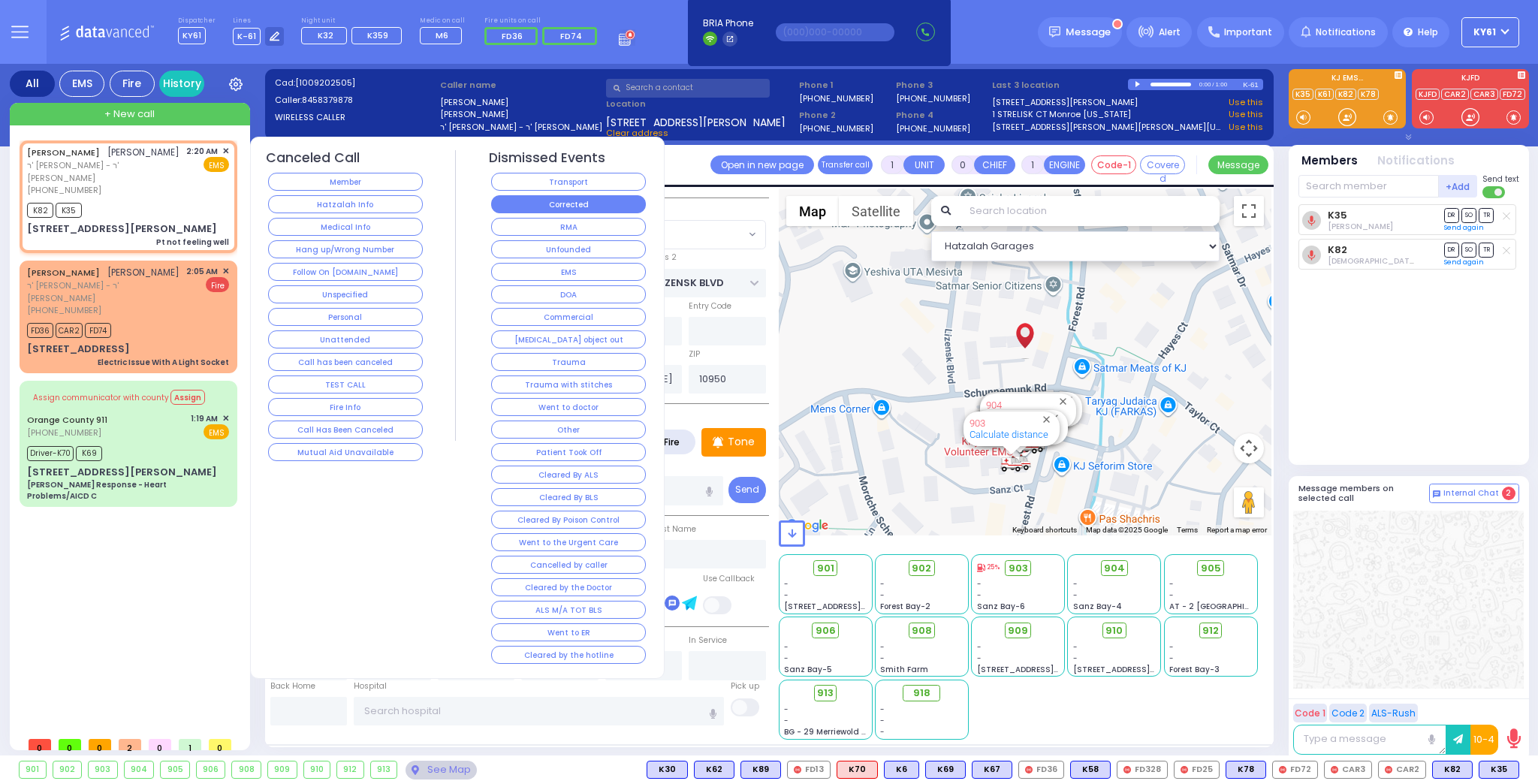
click at [580, 209] on button "Corrected" at bounding box center [567, 204] width 154 height 18
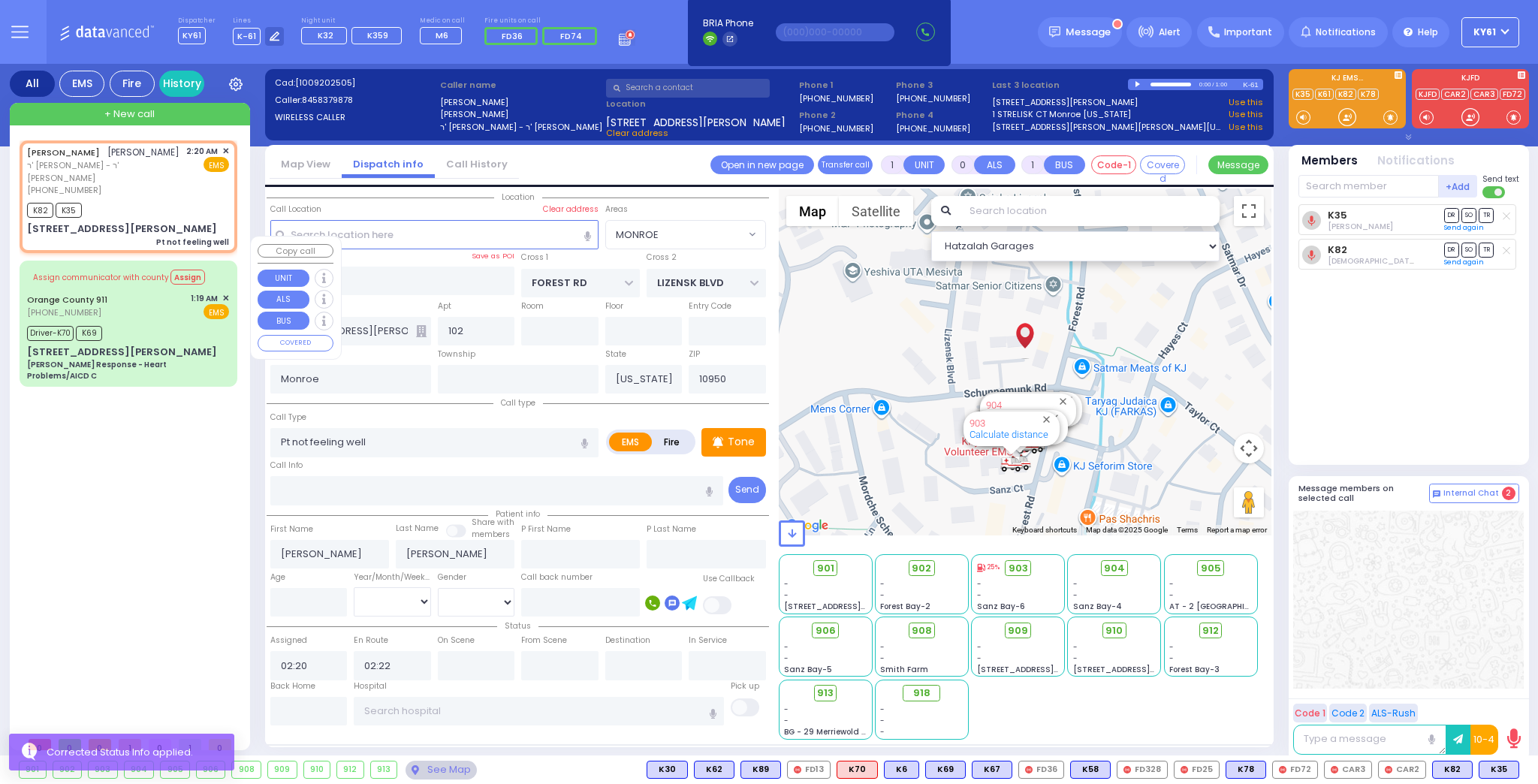
click at [177, 292] on div "Orange County 911 [PHONE_NUMBER] 1:19 AM ✕ EMS" at bounding box center [128, 306] width 202 height 28
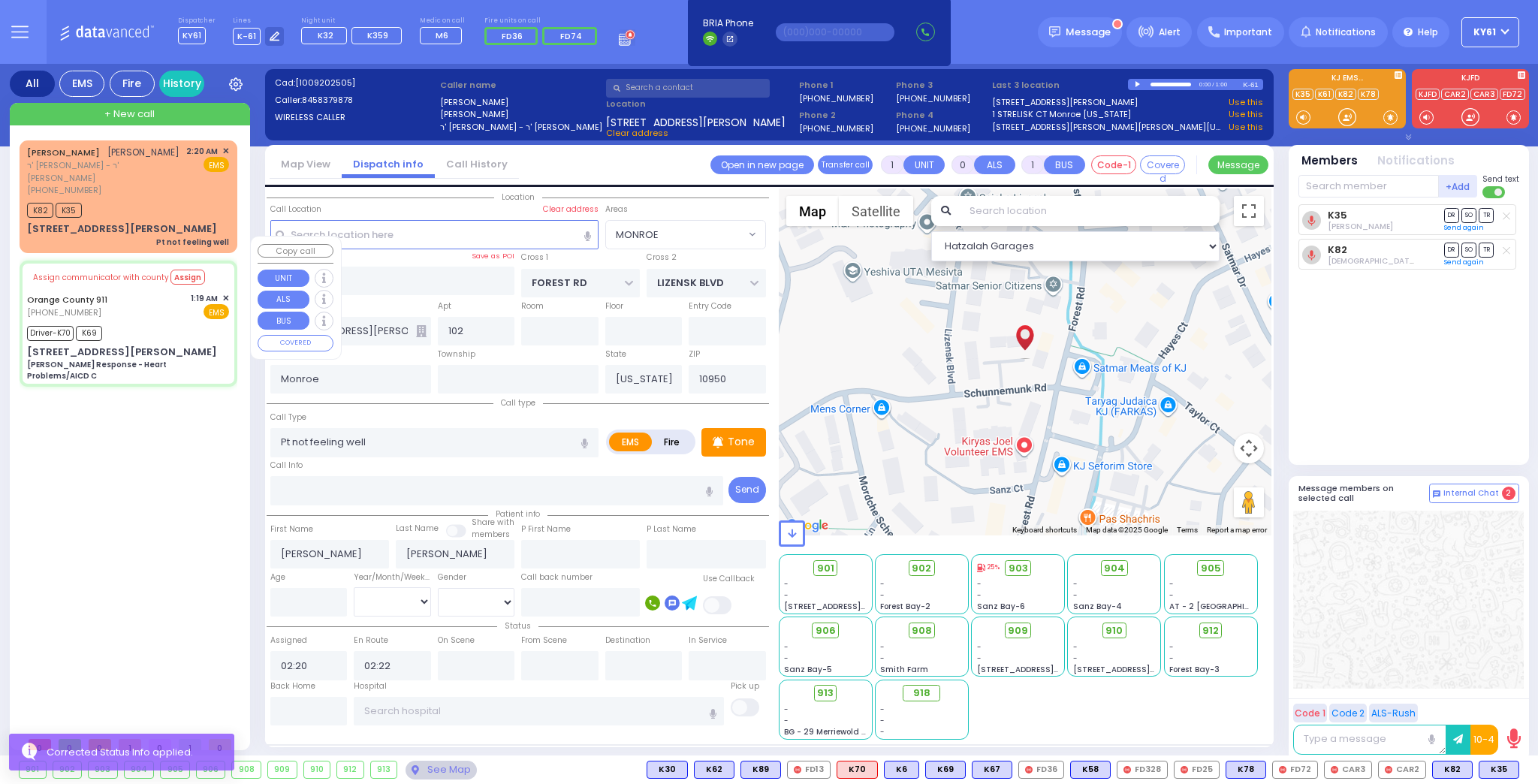
type input "6"
select select
type input "[PERSON_NAME] Response - Heart Problems/AICD C"
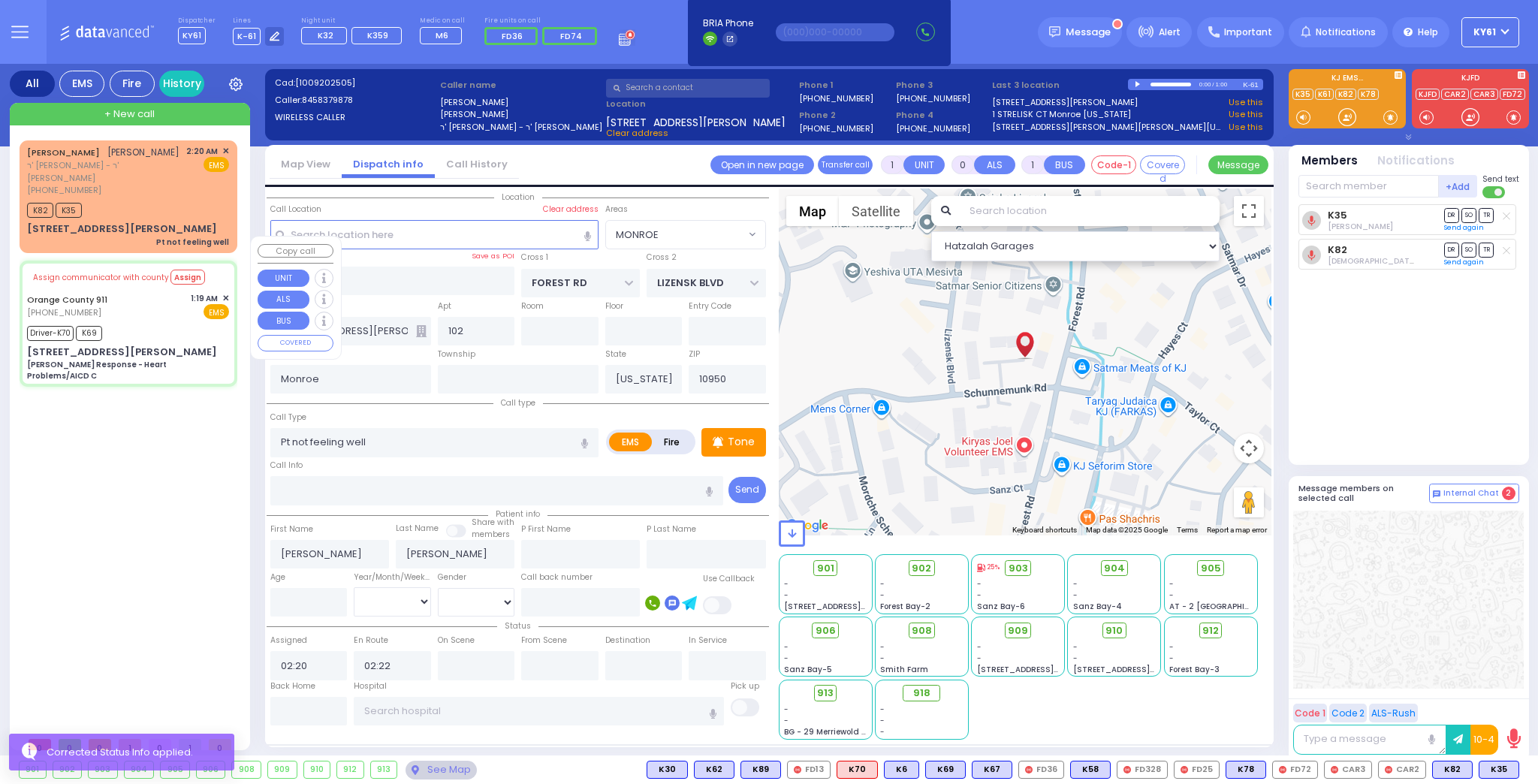
radio input "true"
type input "Nature: : Charlie Response - Heart Problems/AICD C Address: : [STREET_ADDRESS][…"
type input "Unknown"
select select "Year"
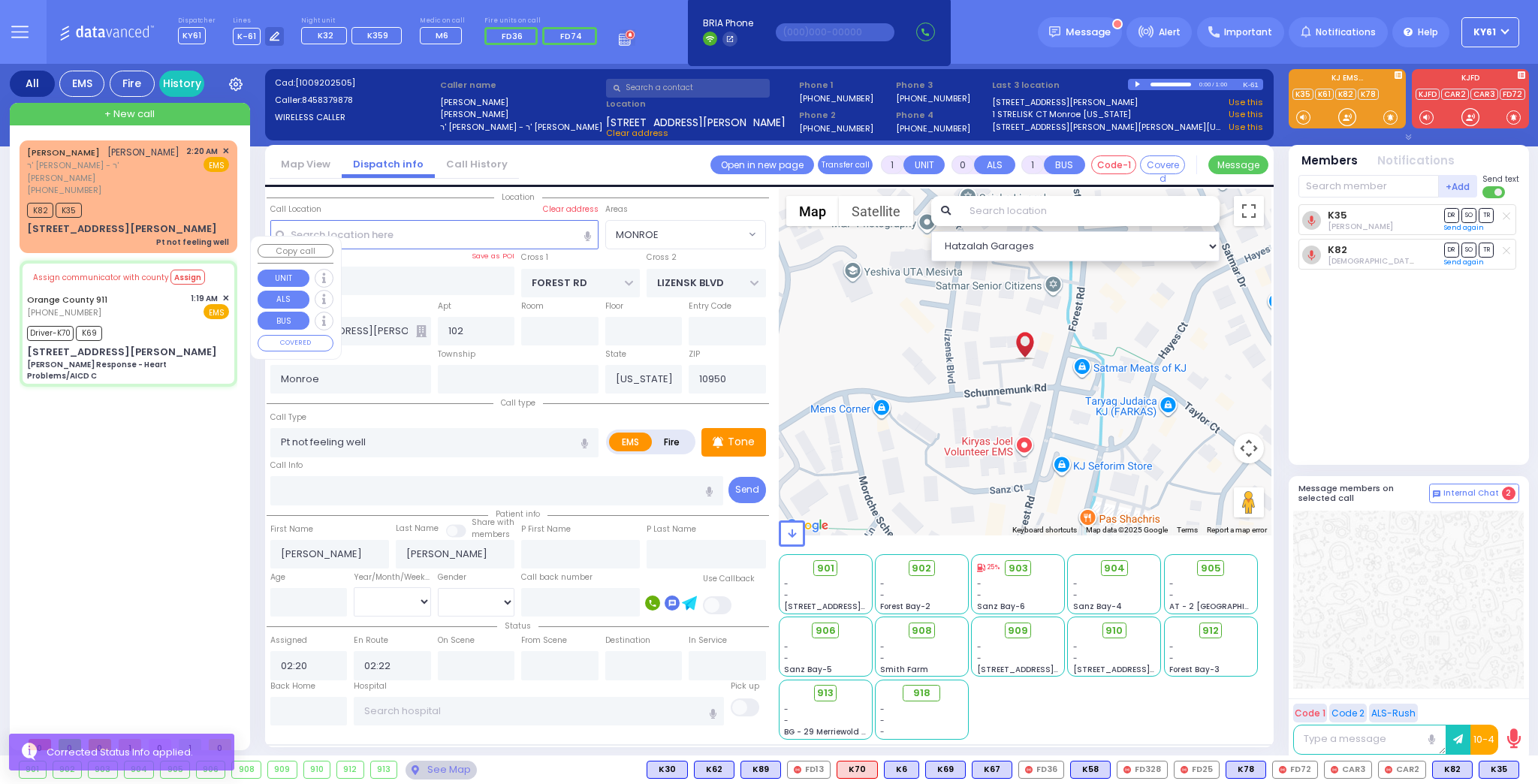
type input "01:19"
type input "01:28"
type input "01:45"
type input "[GEOGRAPHIC_DATA] [STREET_ADDRESS][GEOGRAPHIC_DATA] Suffern"
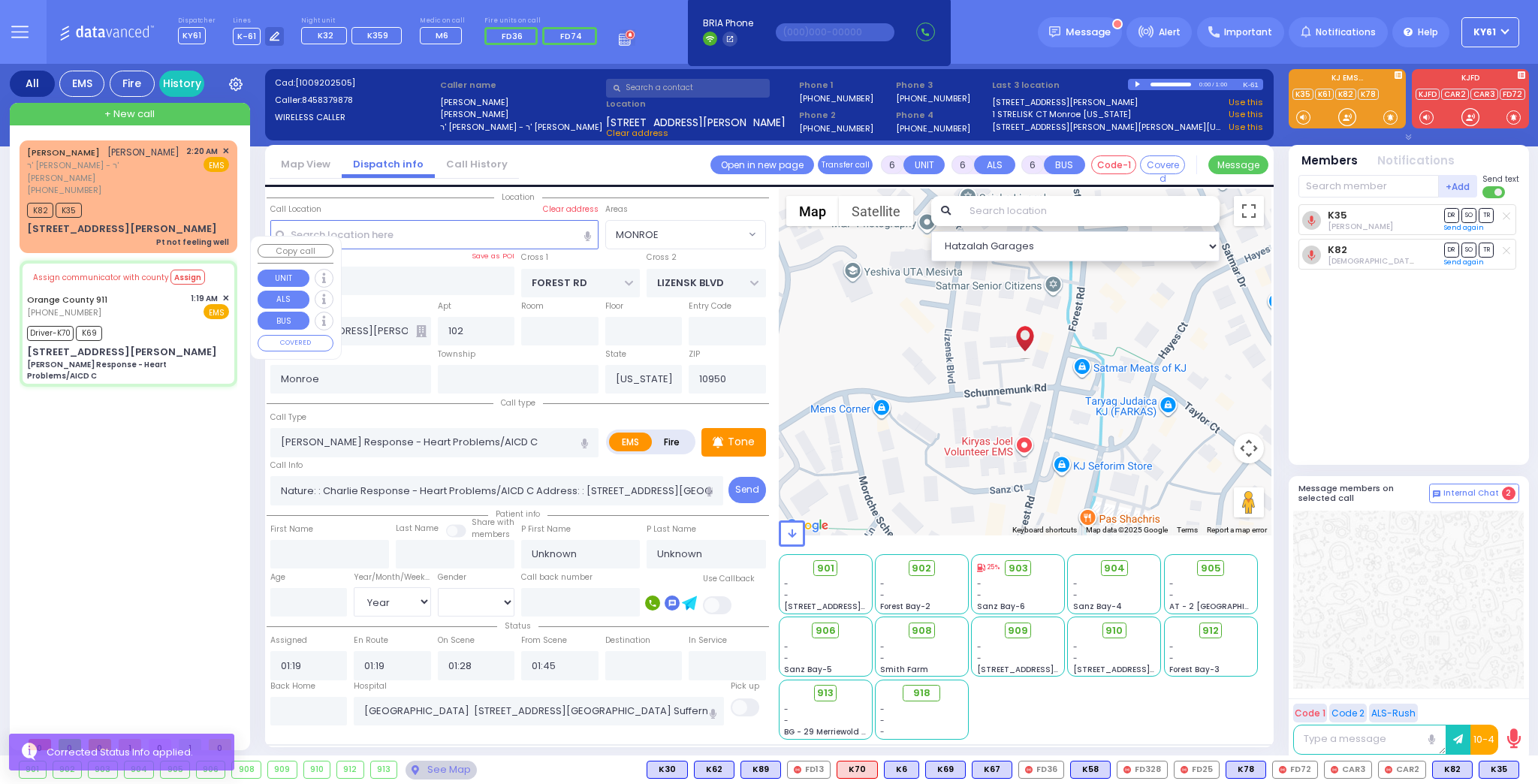
select select "Hatzalah Garages"
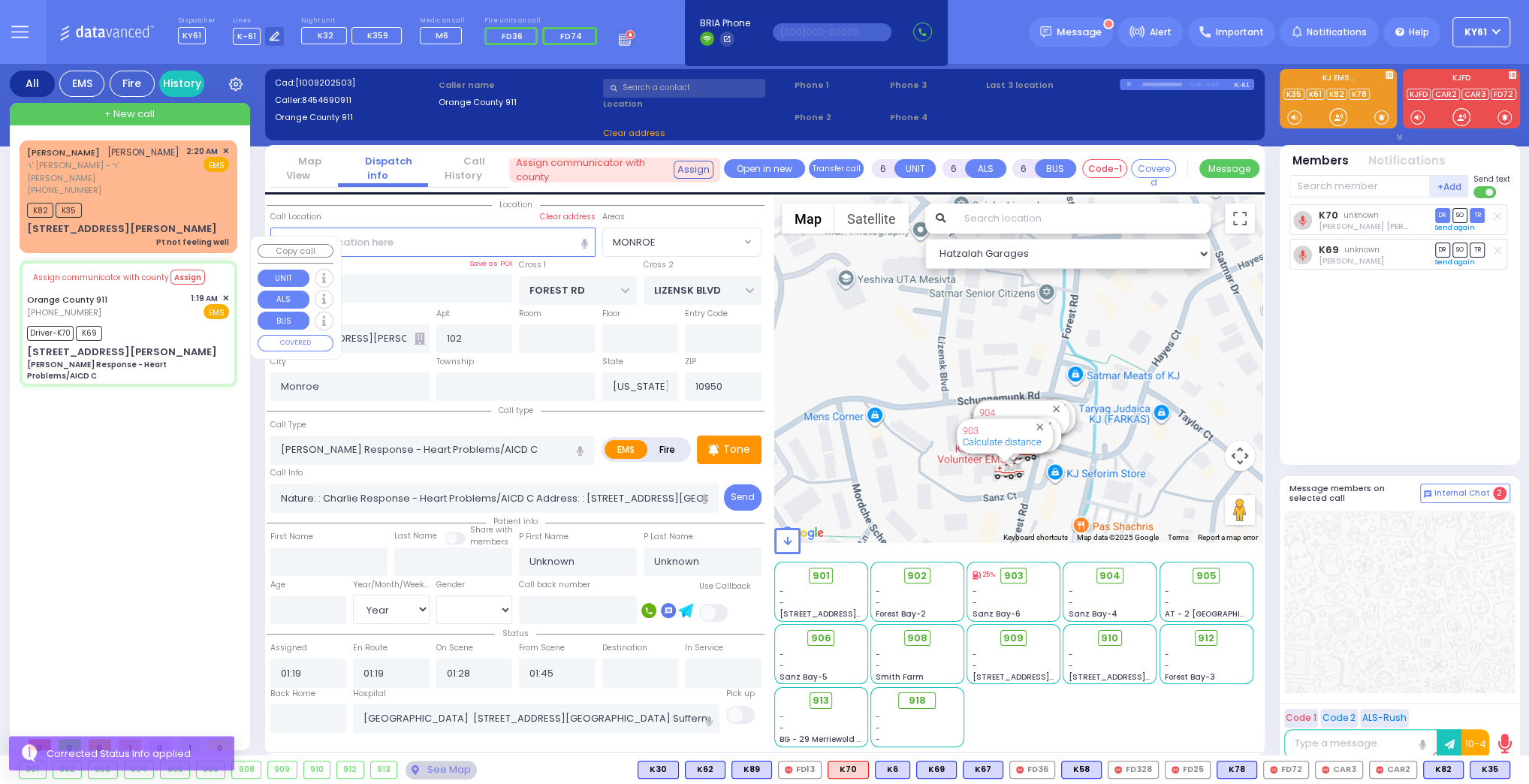
type input "[STREET_ADDRESS][PERSON_NAME]"
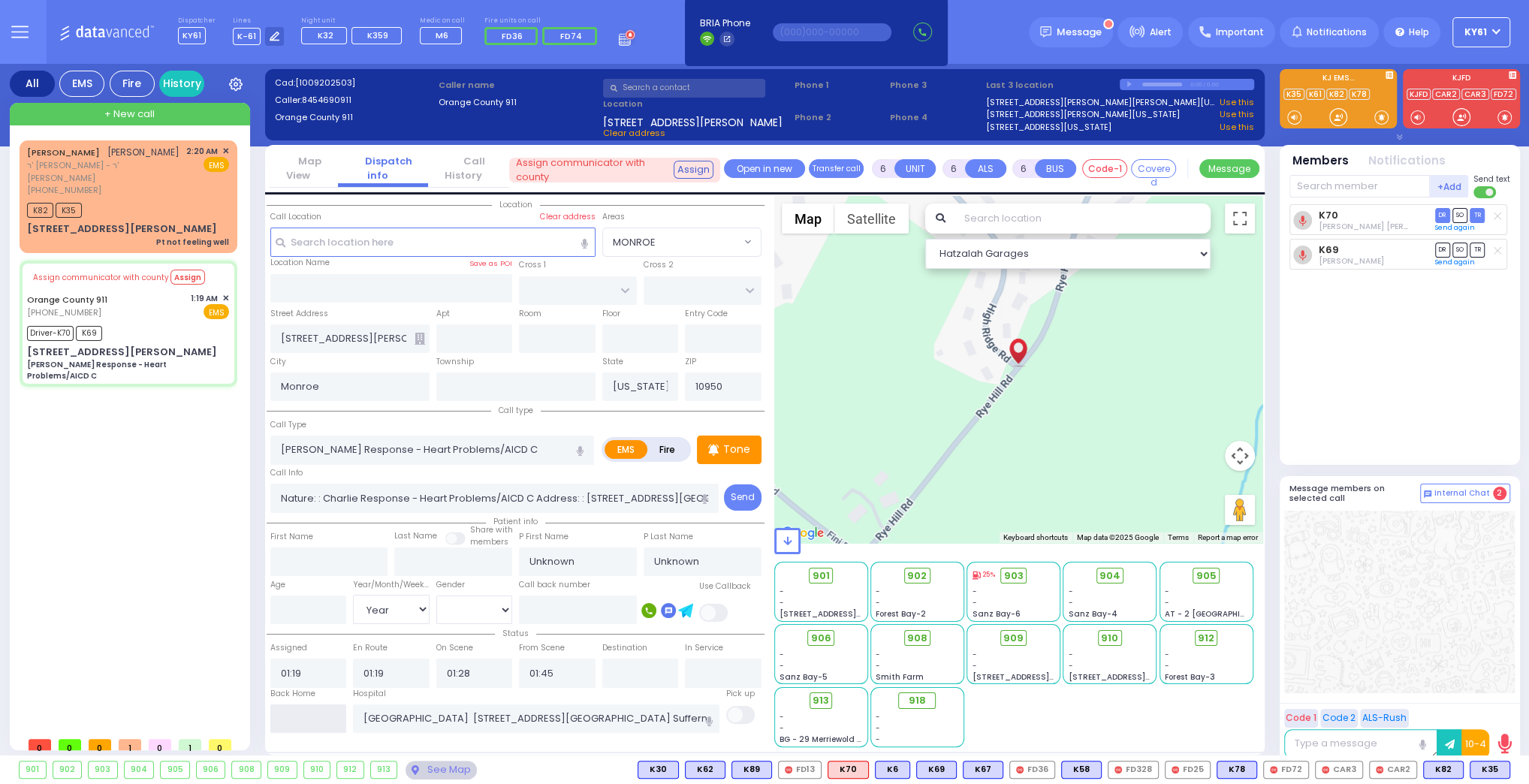
click at [317, 714] on input "text" at bounding box center [308, 718] width 77 height 28
click at [320, 712] on input "text" at bounding box center [308, 718] width 77 height 28
click at [316, 709] on input "text" at bounding box center [308, 718] width 77 height 28
click at [314, 718] on input "text" at bounding box center [308, 718] width 77 height 28
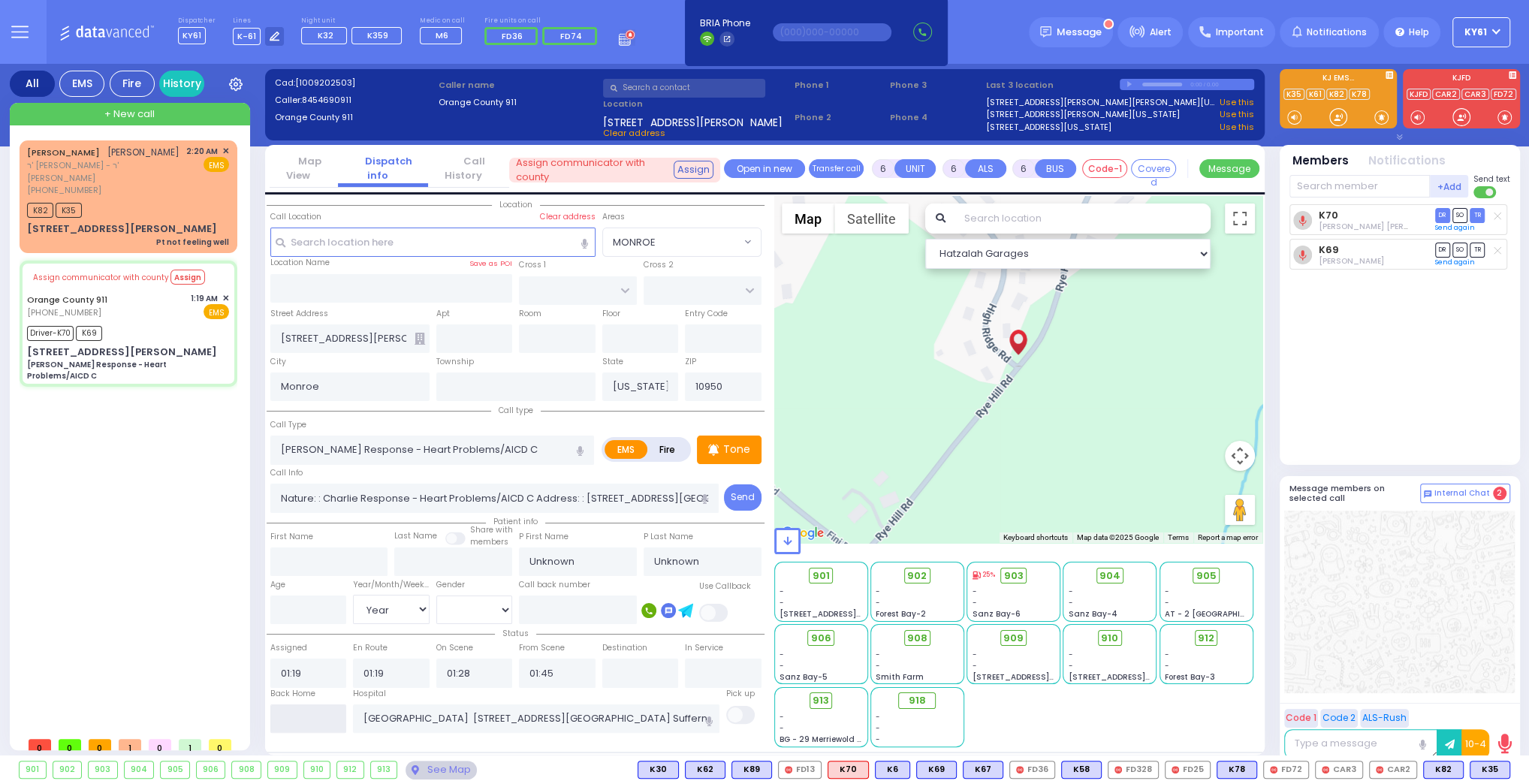
click at [314, 718] on input "text" at bounding box center [308, 718] width 77 height 28
type input "02:23"
click at [314, 718] on input "02:23" at bounding box center [308, 718] width 77 height 28
select select
radio input "true"
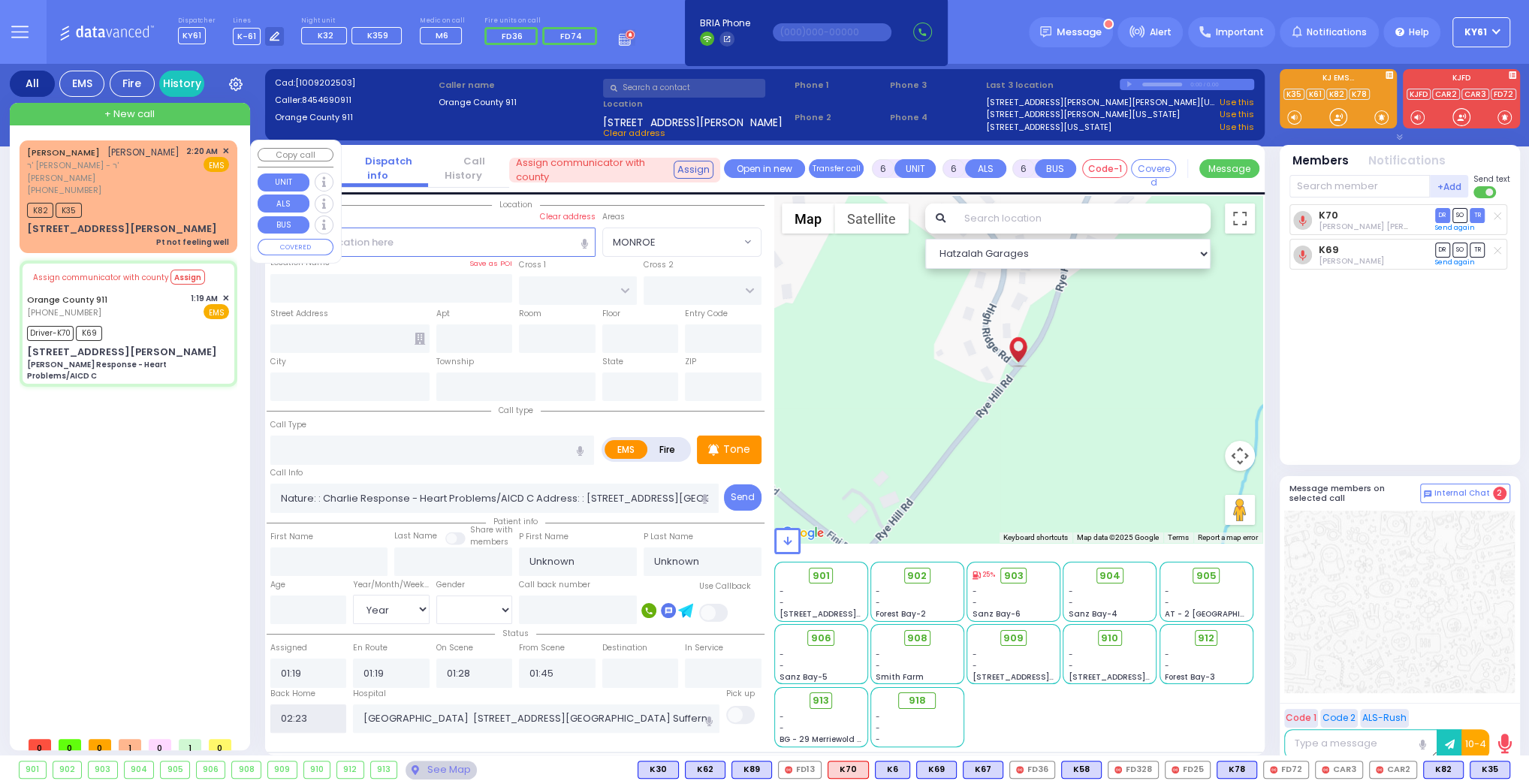
select select
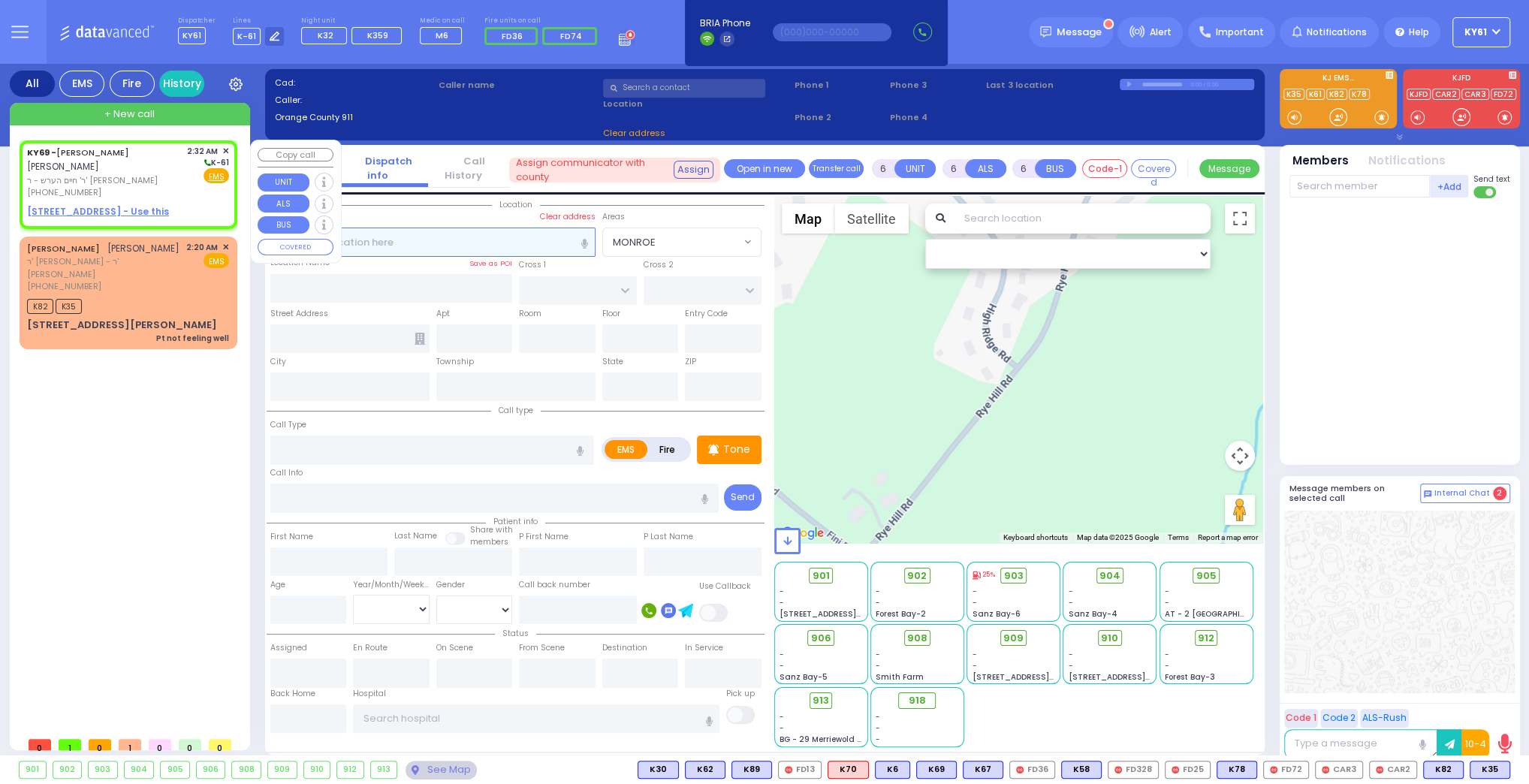
type input "2"
type input "1"
select select
radio input "true"
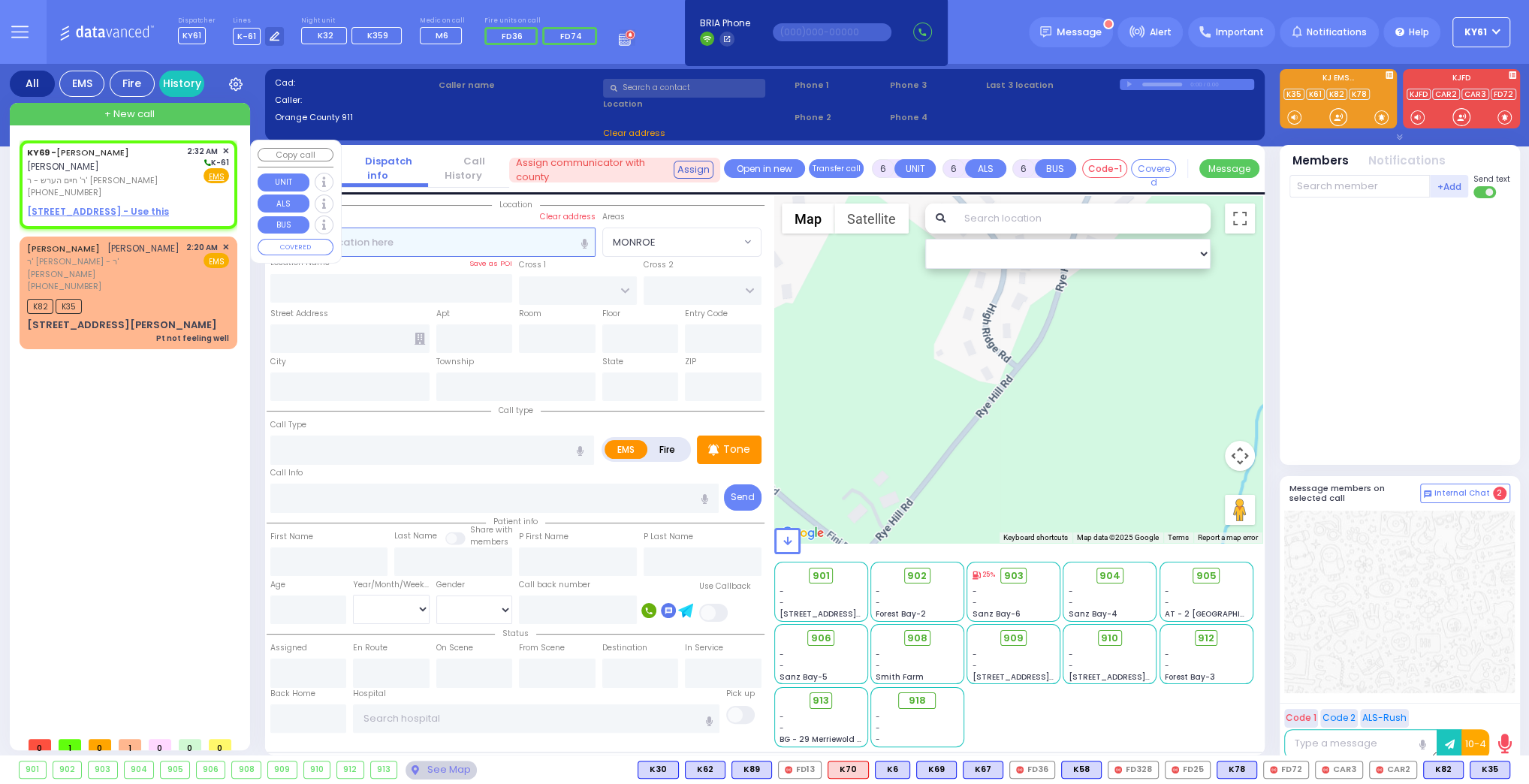
type input "[PERSON_NAME]"
type input "GOLDBERGER"
select select
type input "02:32"
select select "Hatzalah Garages"
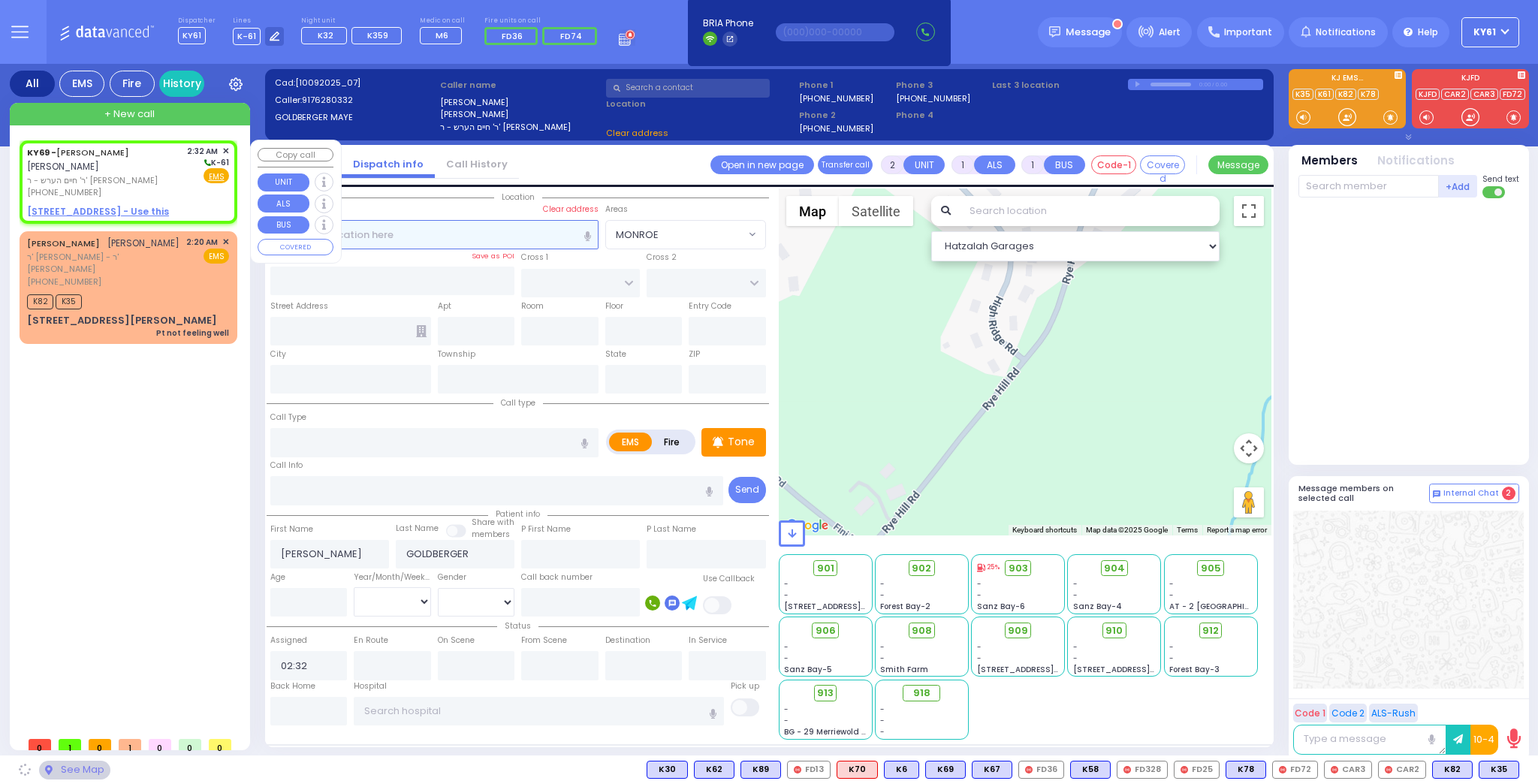
select select
radio input "true"
select select
select select "Hatzalah Garages"
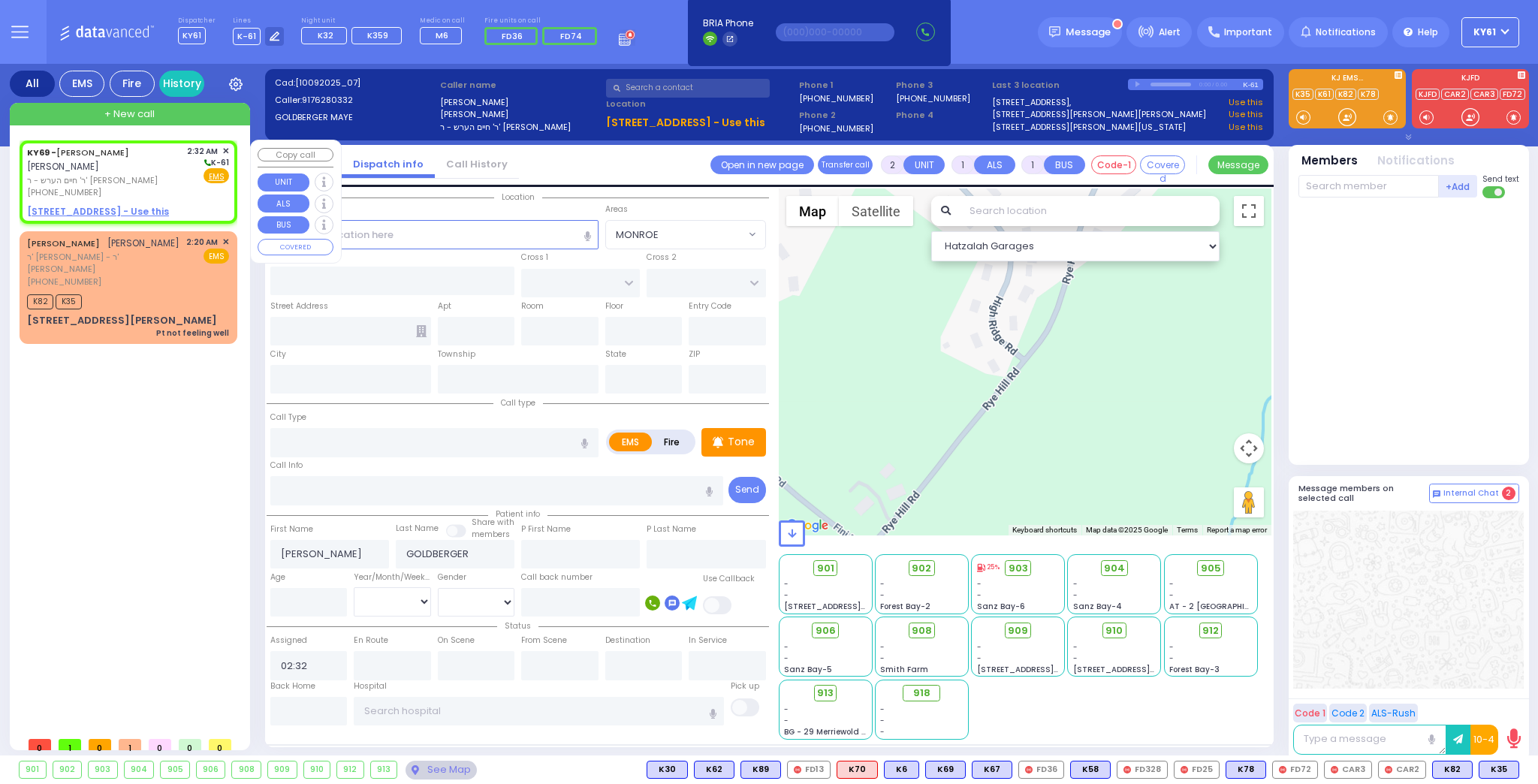
click at [181, 192] on div "[PHONE_NUMBER]" at bounding box center [104, 192] width 154 height 13
select select
radio input "true"
drag, startPoint x: 405, startPoint y: 235, endPoint x: 422, endPoint y: 239, distance: 17.5
click at [411, 236] on input "text" at bounding box center [434, 233] width 328 height 28
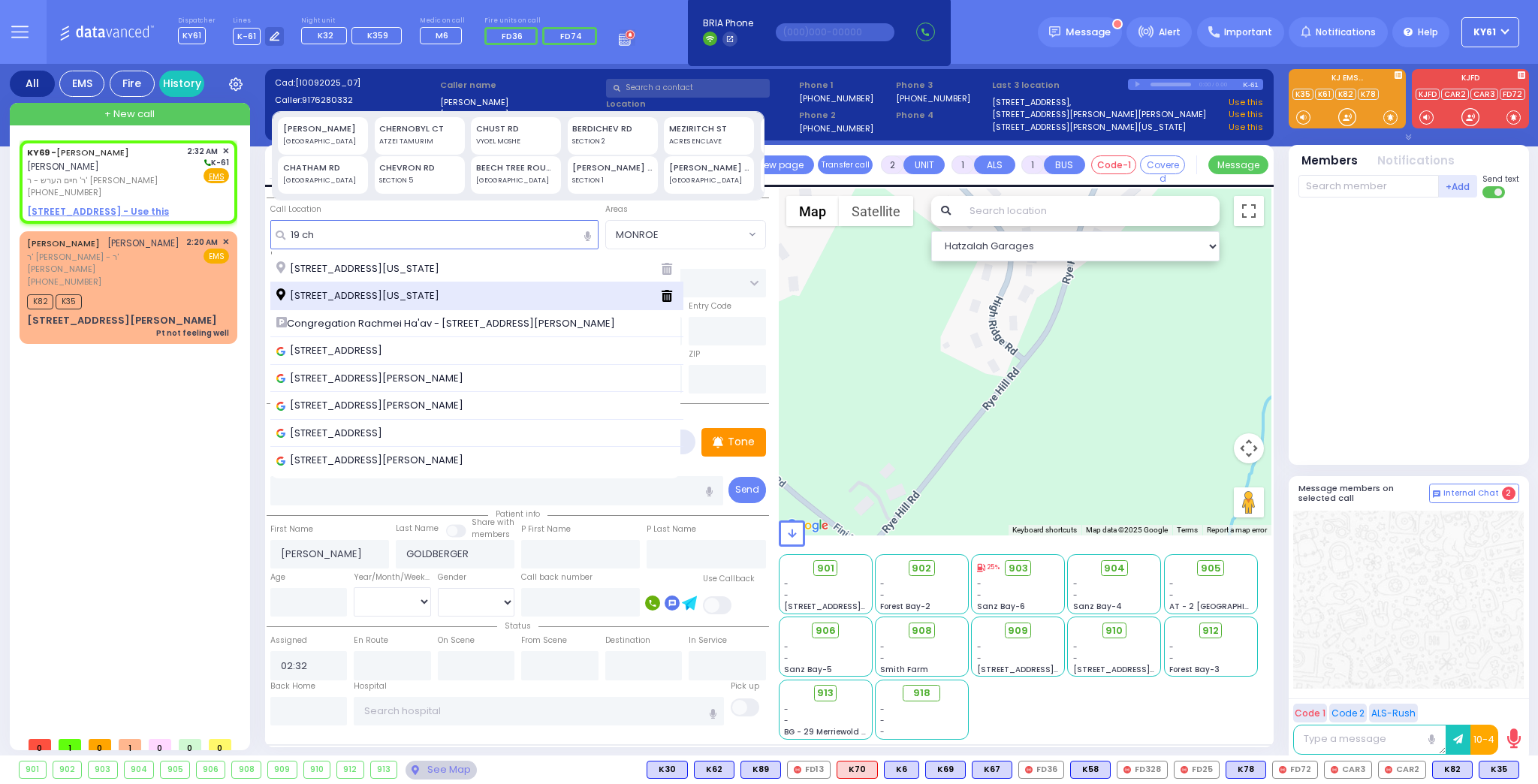
click at [356, 290] on span "[STREET_ADDRESS][US_STATE]" at bounding box center [359, 295] width 168 height 15
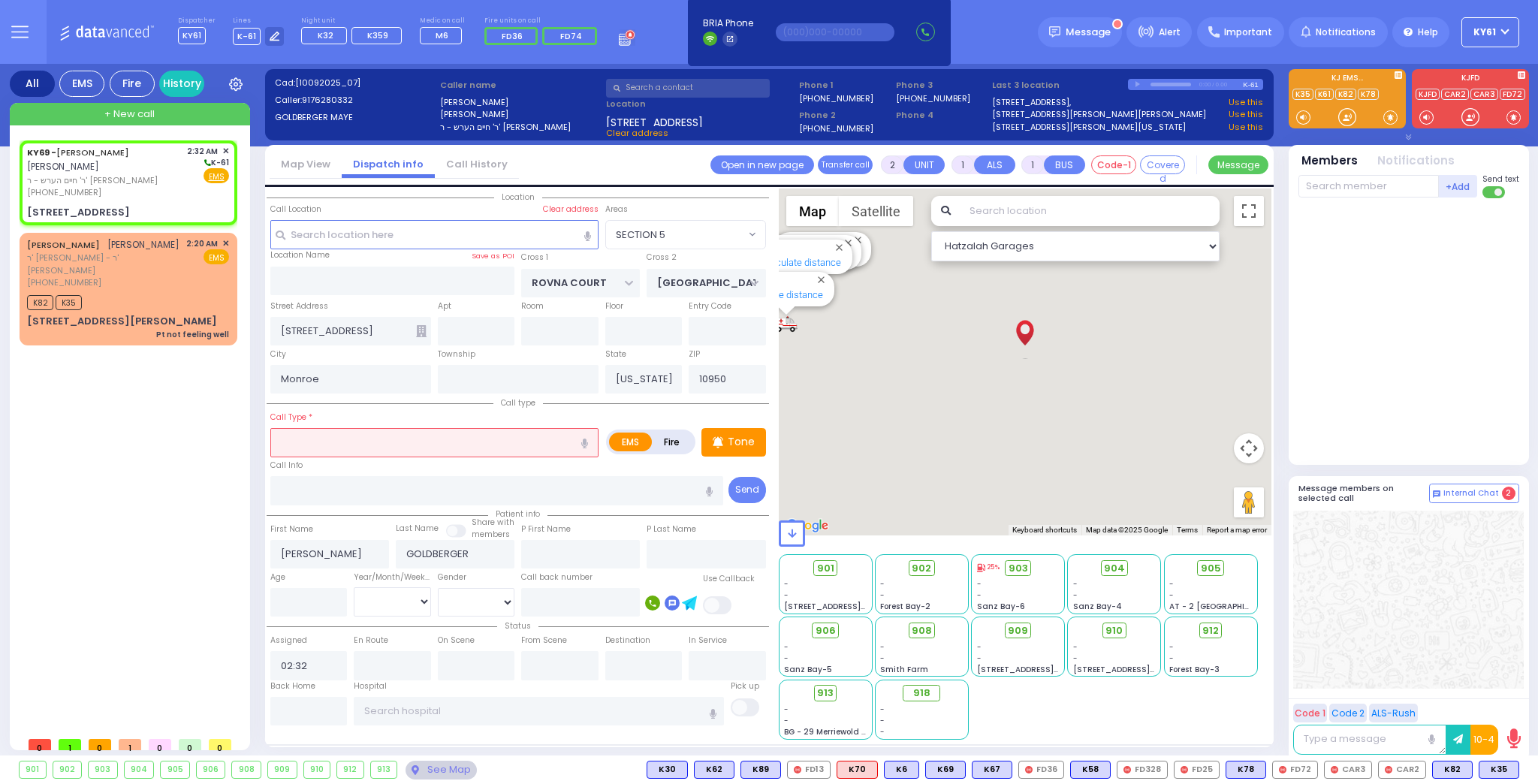
drag, startPoint x: 359, startPoint y: 438, endPoint x: 361, endPoint y: 419, distance: 19.1
click at [360, 437] on input "text" at bounding box center [434, 441] width 328 height 28
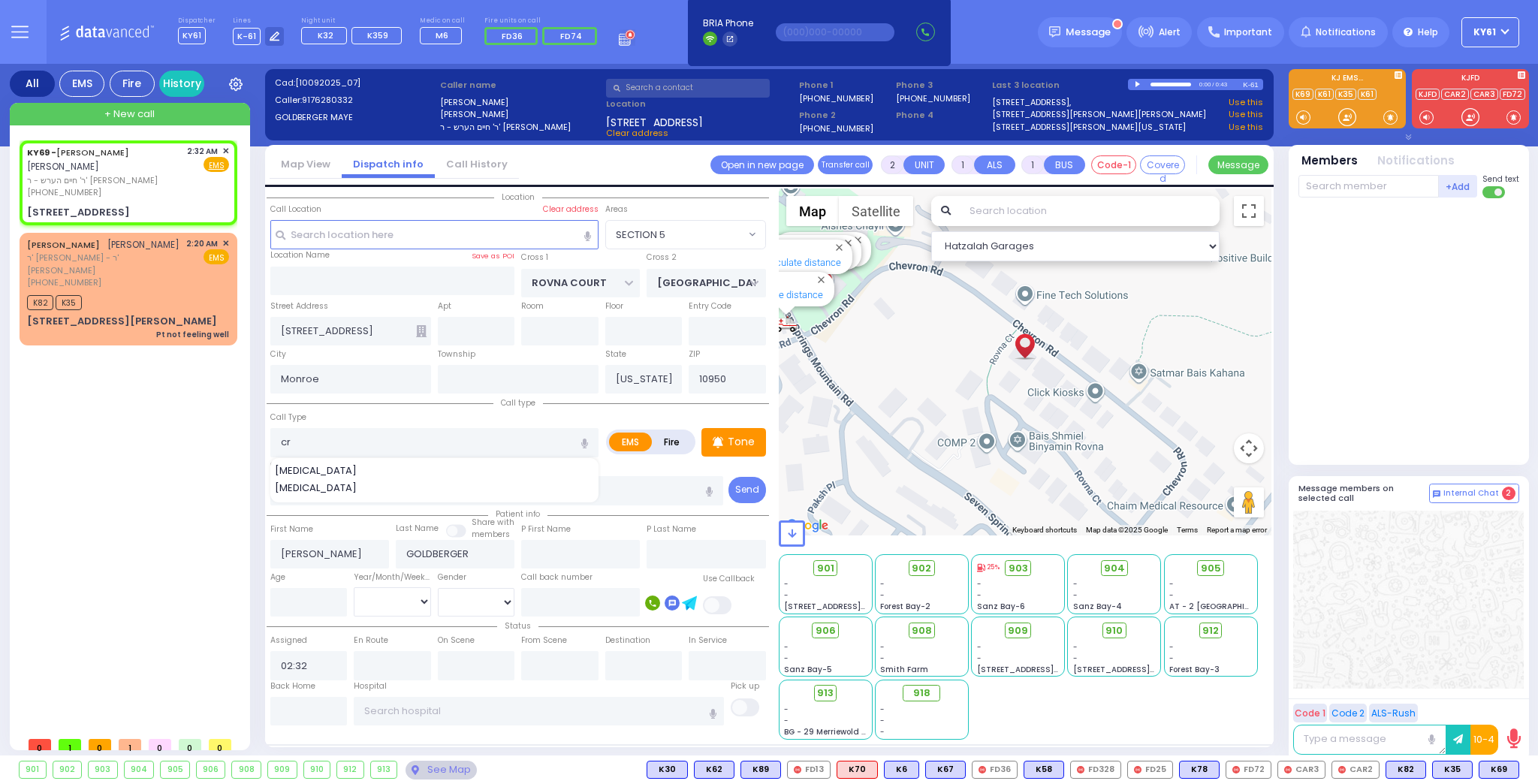
drag, startPoint x: 336, startPoint y: 469, endPoint x: 347, endPoint y: 468, distance: 11.0
click at [339, 468] on div "[MEDICAL_DATA]" at bounding box center [435, 470] width 321 height 15
drag, startPoint x: 302, startPoint y: 597, endPoint x: 310, endPoint y: 589, distance: 11.3
click at [302, 597] on input "number" at bounding box center [309, 601] width 78 height 28
click at [392, 600] on select "Year Month Week Day" at bounding box center [393, 600] width 78 height 28
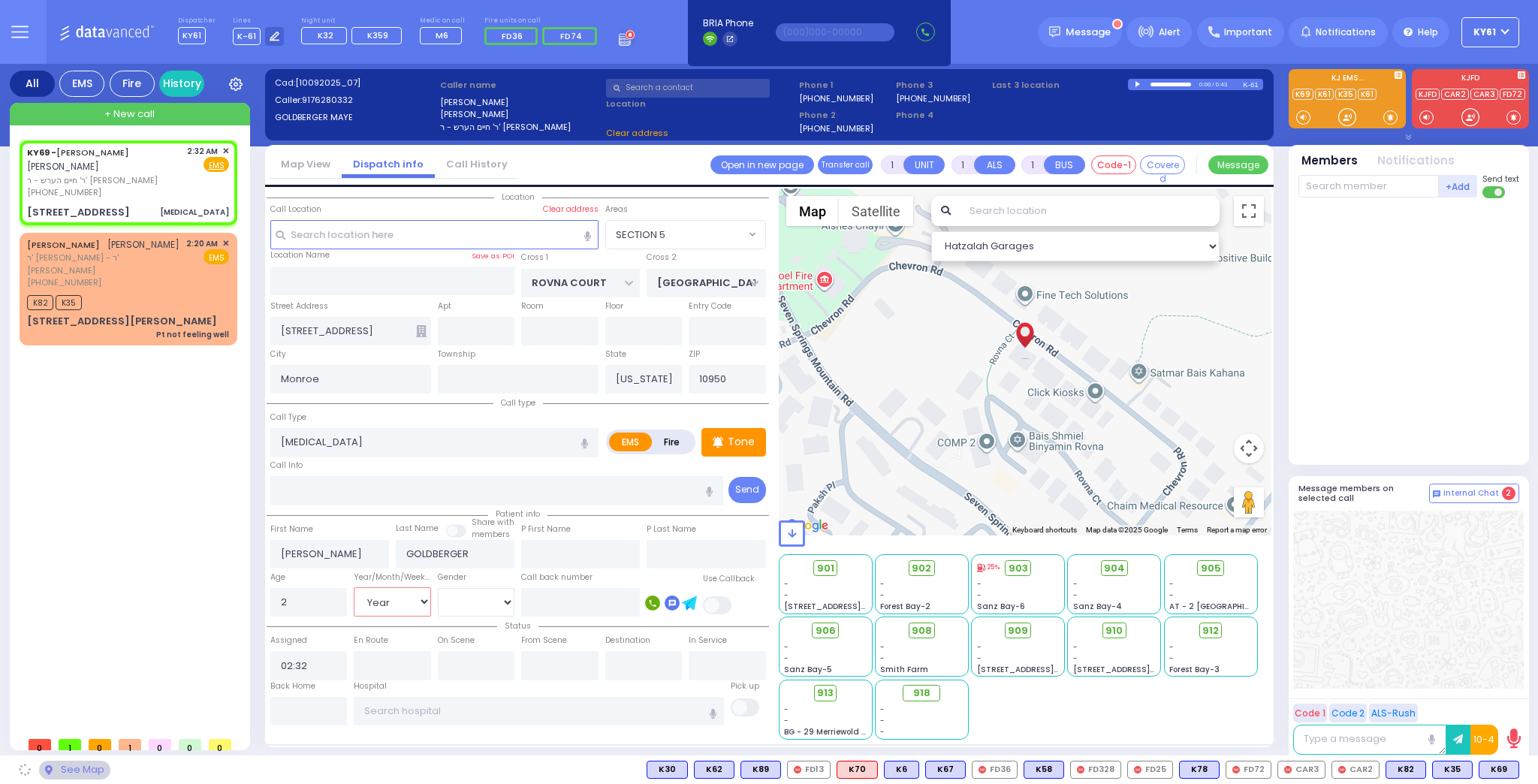
click at [354, 587] on select "Year Month Week Day" at bounding box center [393, 600] width 78 height 28
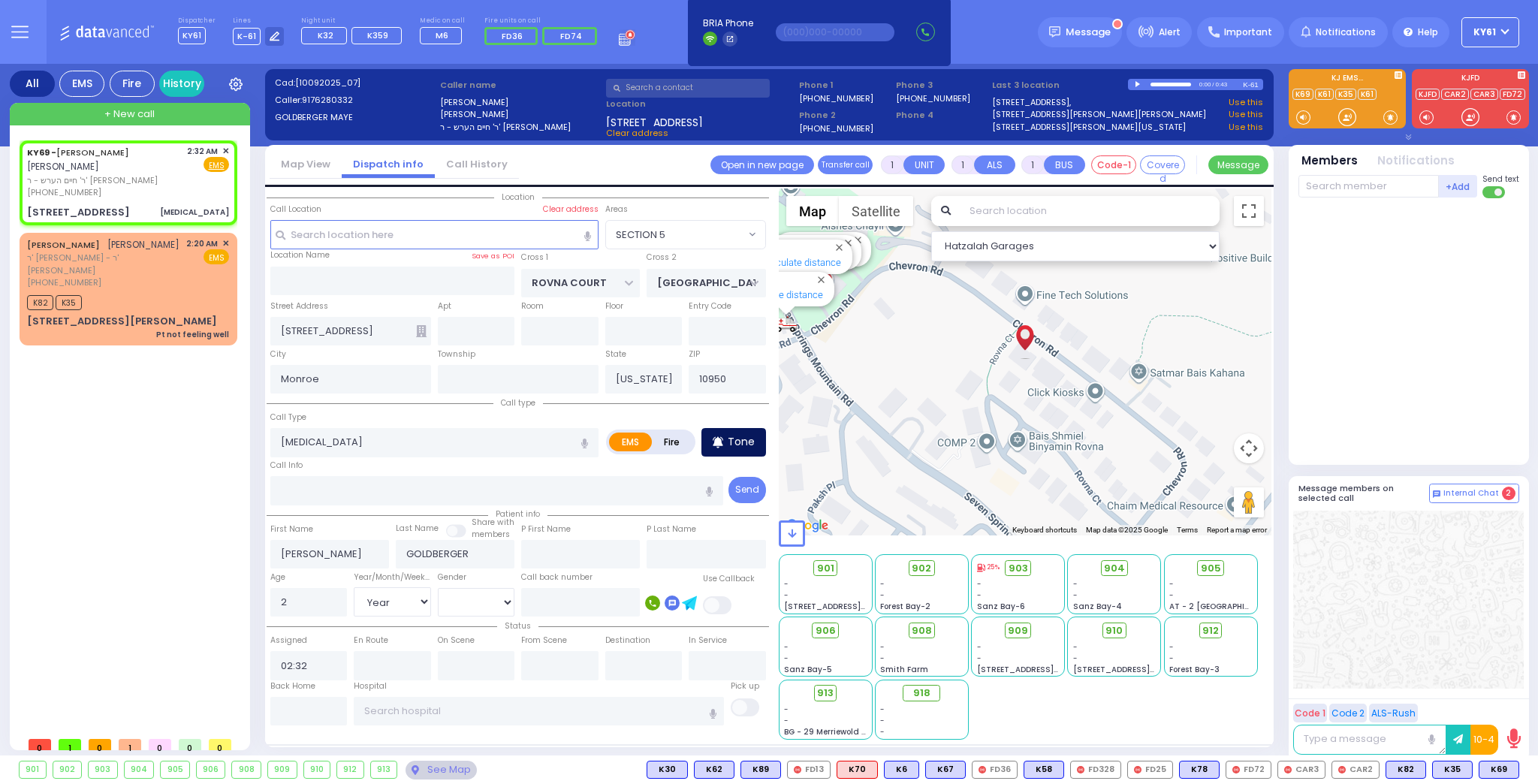
click at [725, 445] on div "Tone" at bounding box center [734, 441] width 64 height 28
click at [749, 438] on p "Tone" at bounding box center [741, 442] width 27 height 16
click at [420, 326] on icon at bounding box center [421, 331] width 11 height 12
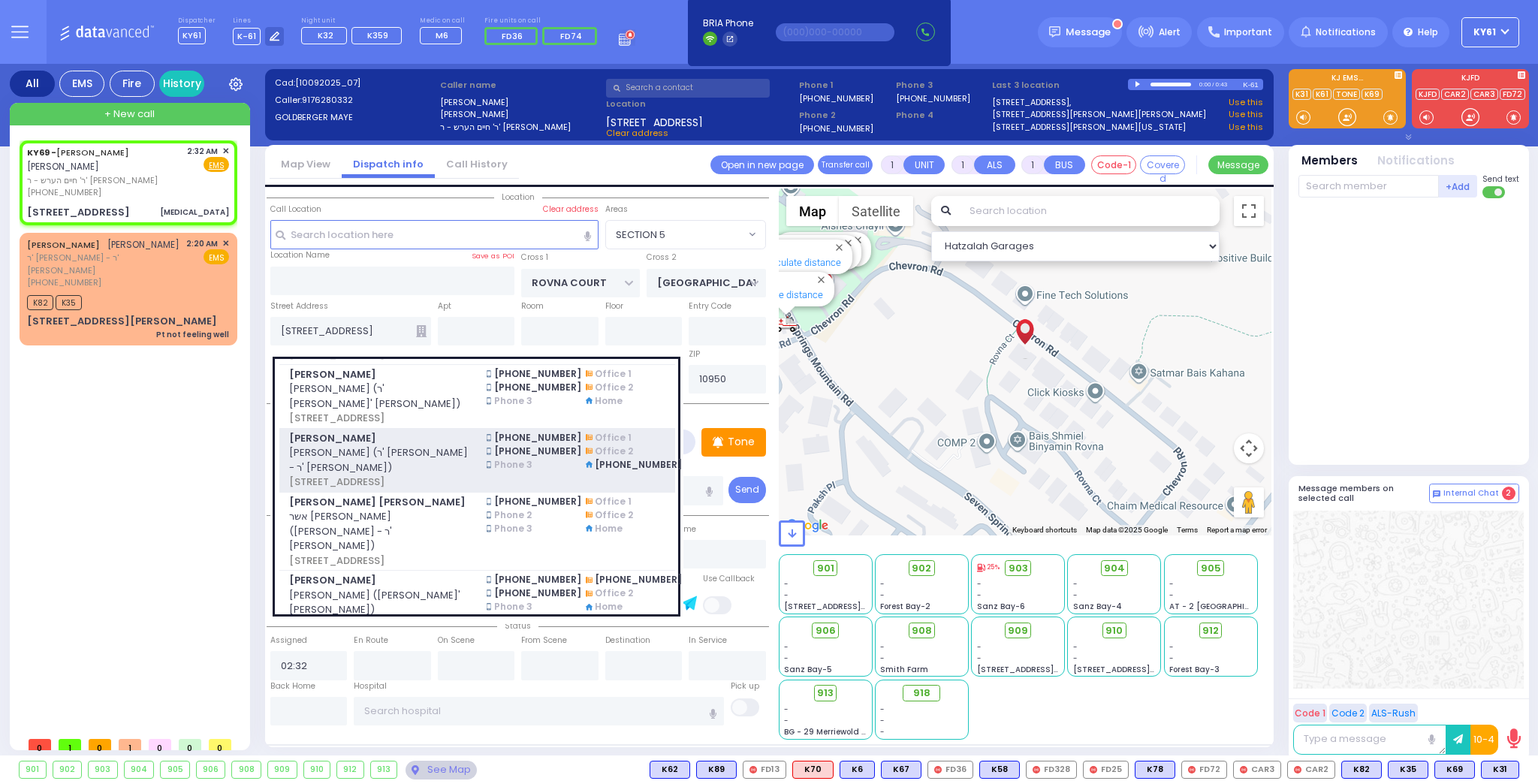
scroll to position [60, 0]
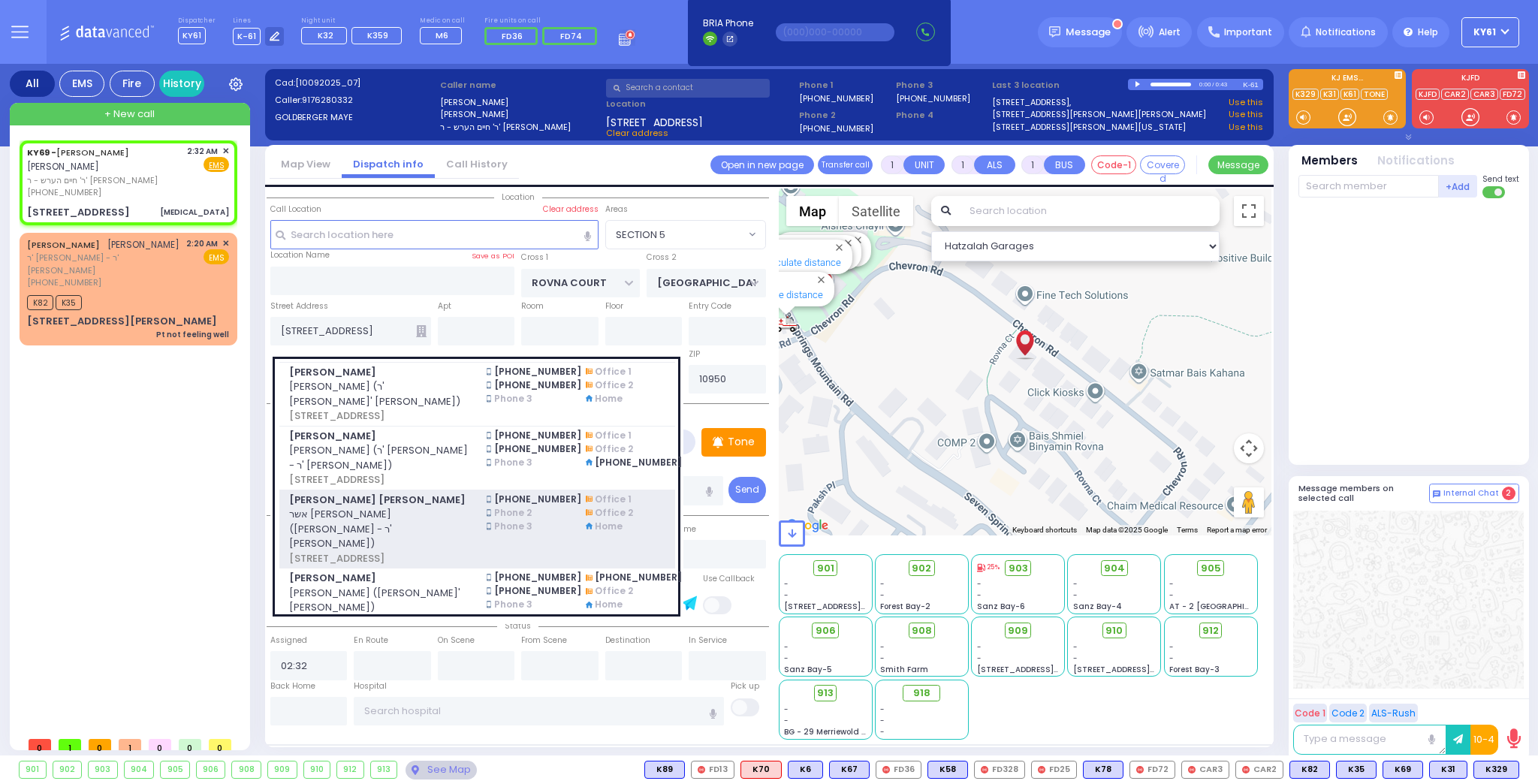
click at [466, 527] on div "[PERSON_NAME] [PERSON_NAME] אשר [PERSON_NAME] ([PERSON_NAME] - ר' [PERSON_NAME]…" at bounding box center [378, 529] width 198 height 74
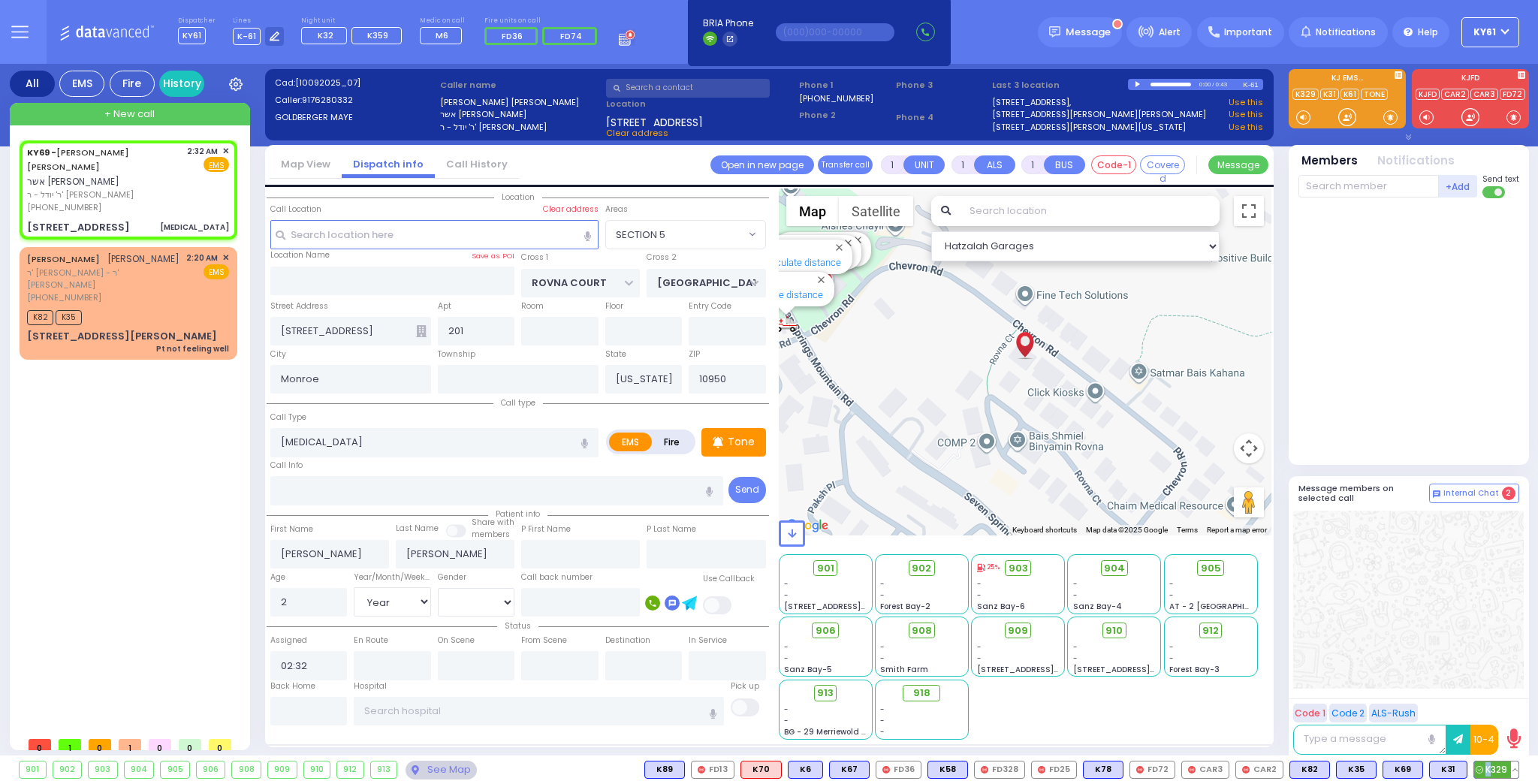
click at [1487, 770] on span "K329" at bounding box center [1496, 769] width 45 height 17
click at [0, 0] on span "K31" at bounding box center [0, 0] width 0 height 0
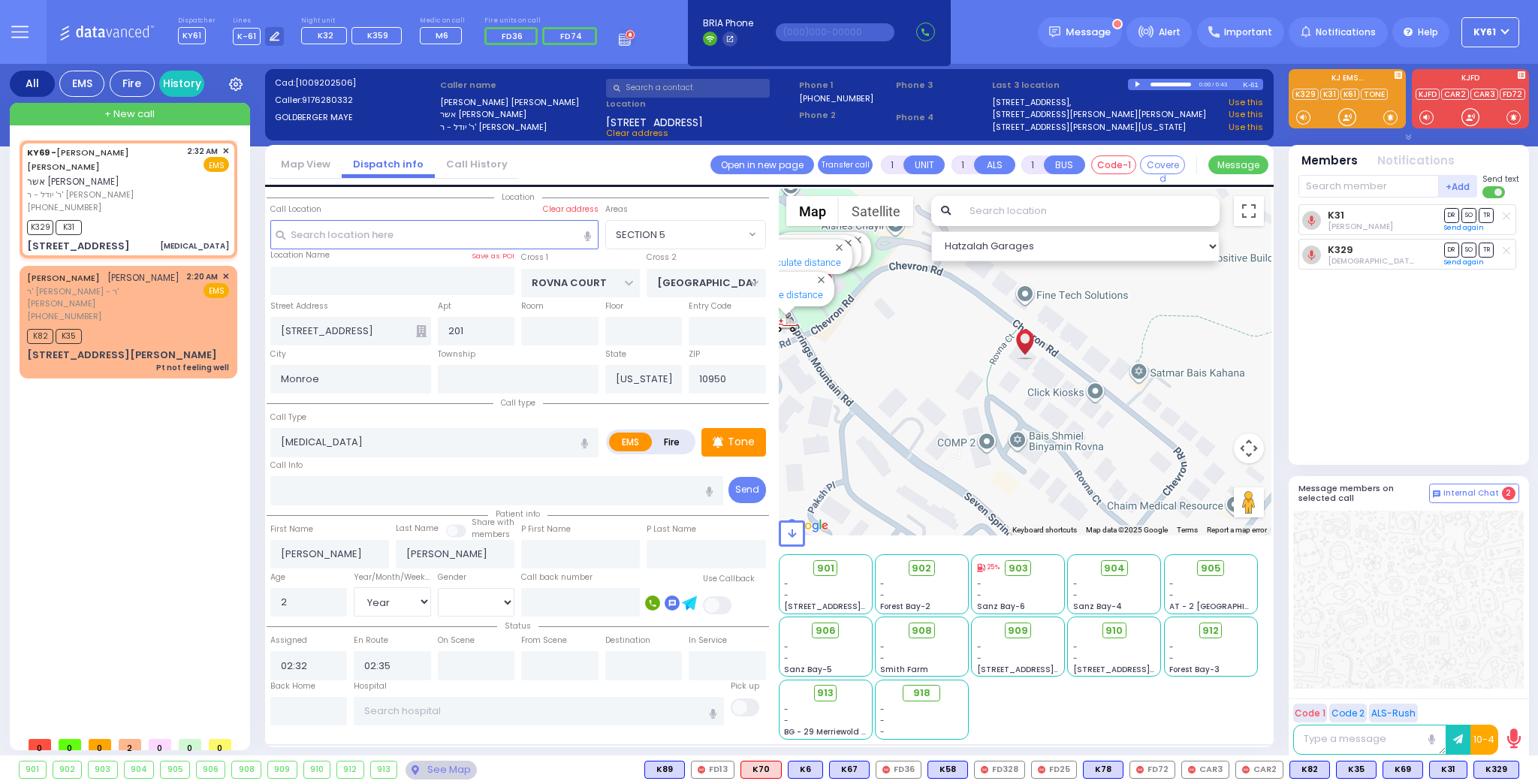
select select "SECTION 5"
select select "Year"
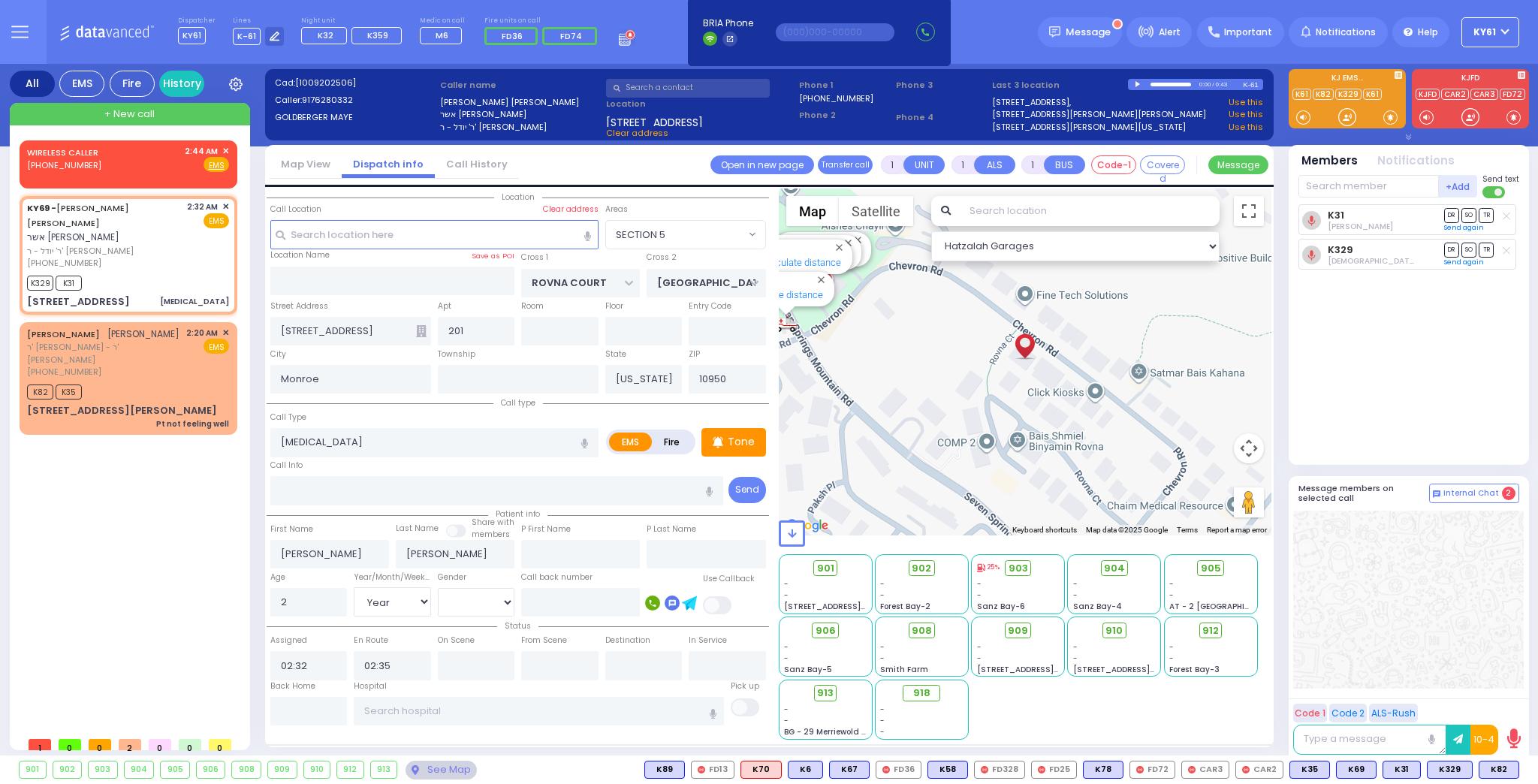
drag, startPoint x: 746, startPoint y: 438, endPoint x: 681, endPoint y: 429, distance: 65.6
click at [746, 438] on p "Tone" at bounding box center [741, 442] width 27 height 16
drag, startPoint x: 165, startPoint y: 248, endPoint x: 184, endPoint y: 253, distance: 19.6
click at [178, 256] on div "[PHONE_NUMBER]" at bounding box center [104, 262] width 154 height 13
select select
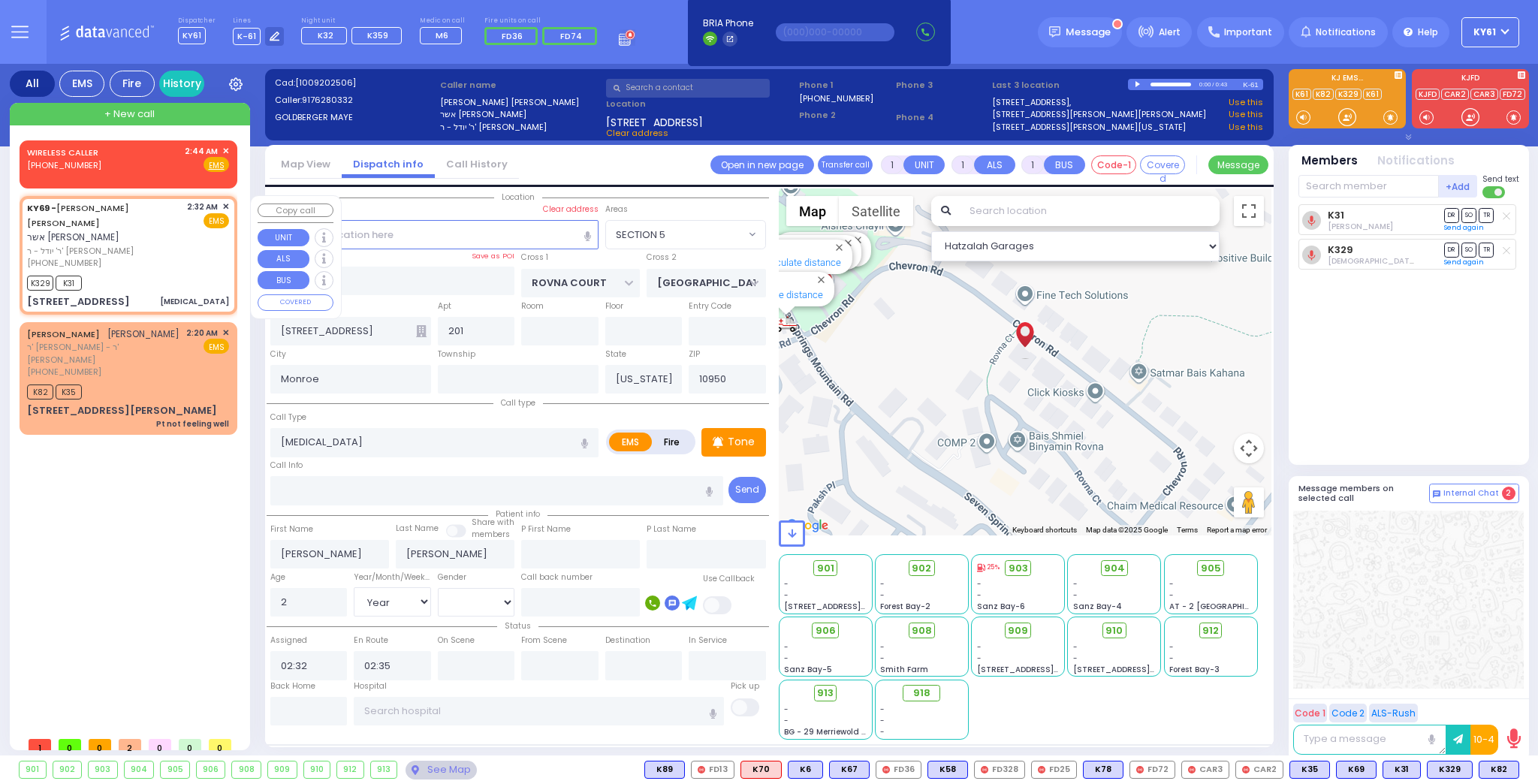
radio input "true"
select select "Year"
select select "Hatzalah Garages"
select select "SECTION 5"
drag, startPoint x: 171, startPoint y: 370, endPoint x: 178, endPoint y: 356, distance: 15.7
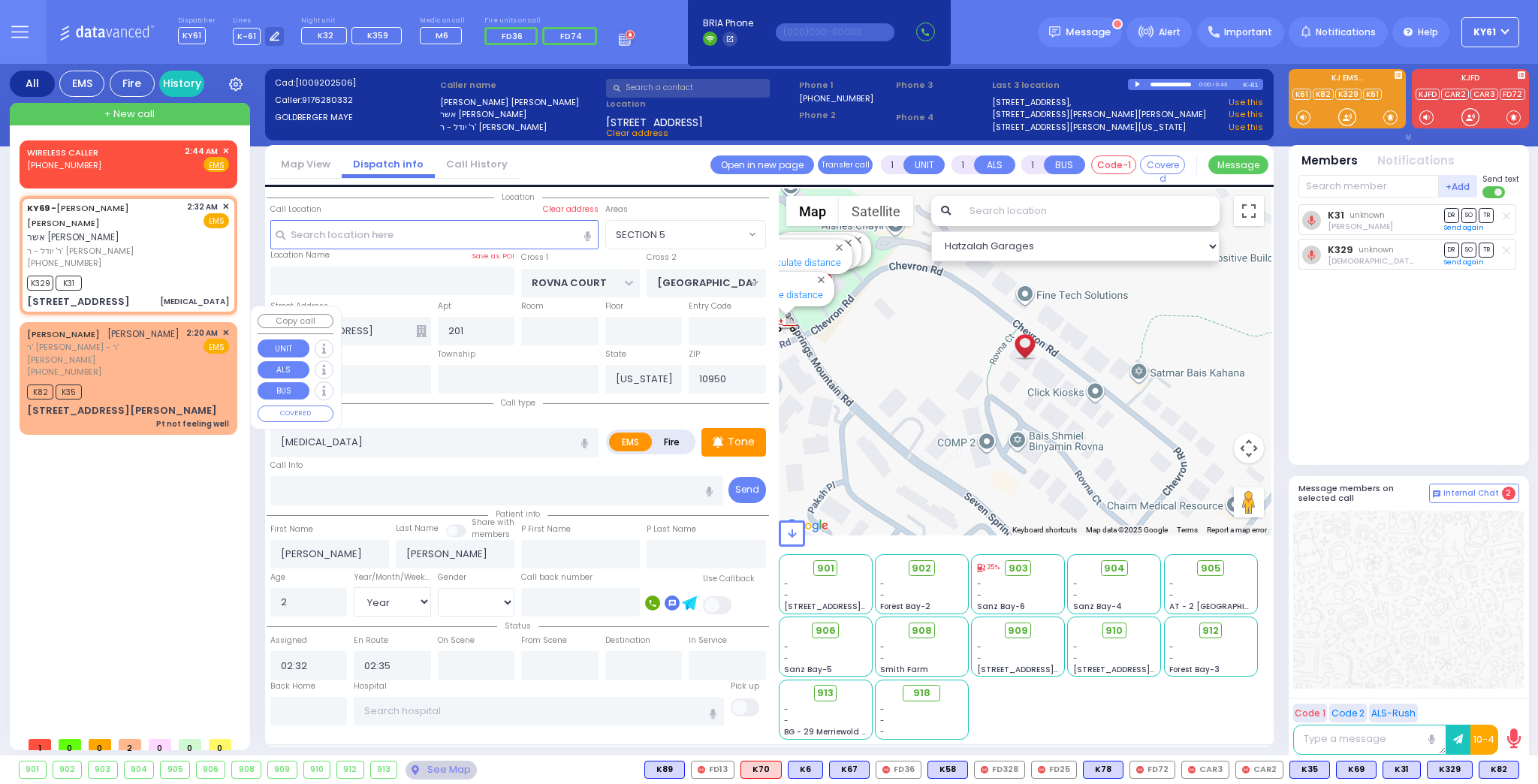
click at [174, 381] on div "K82 K35" at bounding box center [128, 390] width 202 height 18
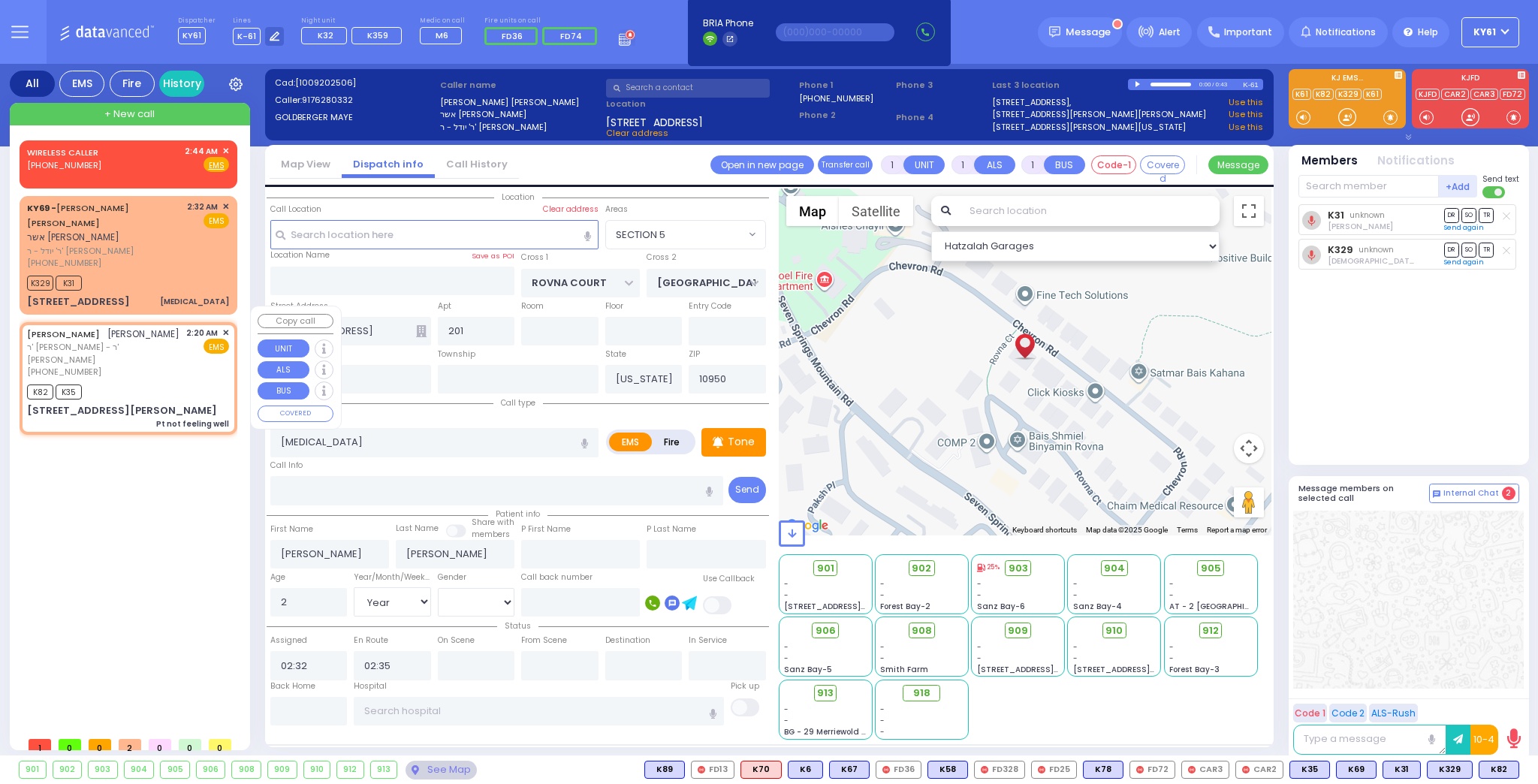
type input "0"
select select
type input "Pt not feeling well"
radio input "true"
type input "[PERSON_NAME]"
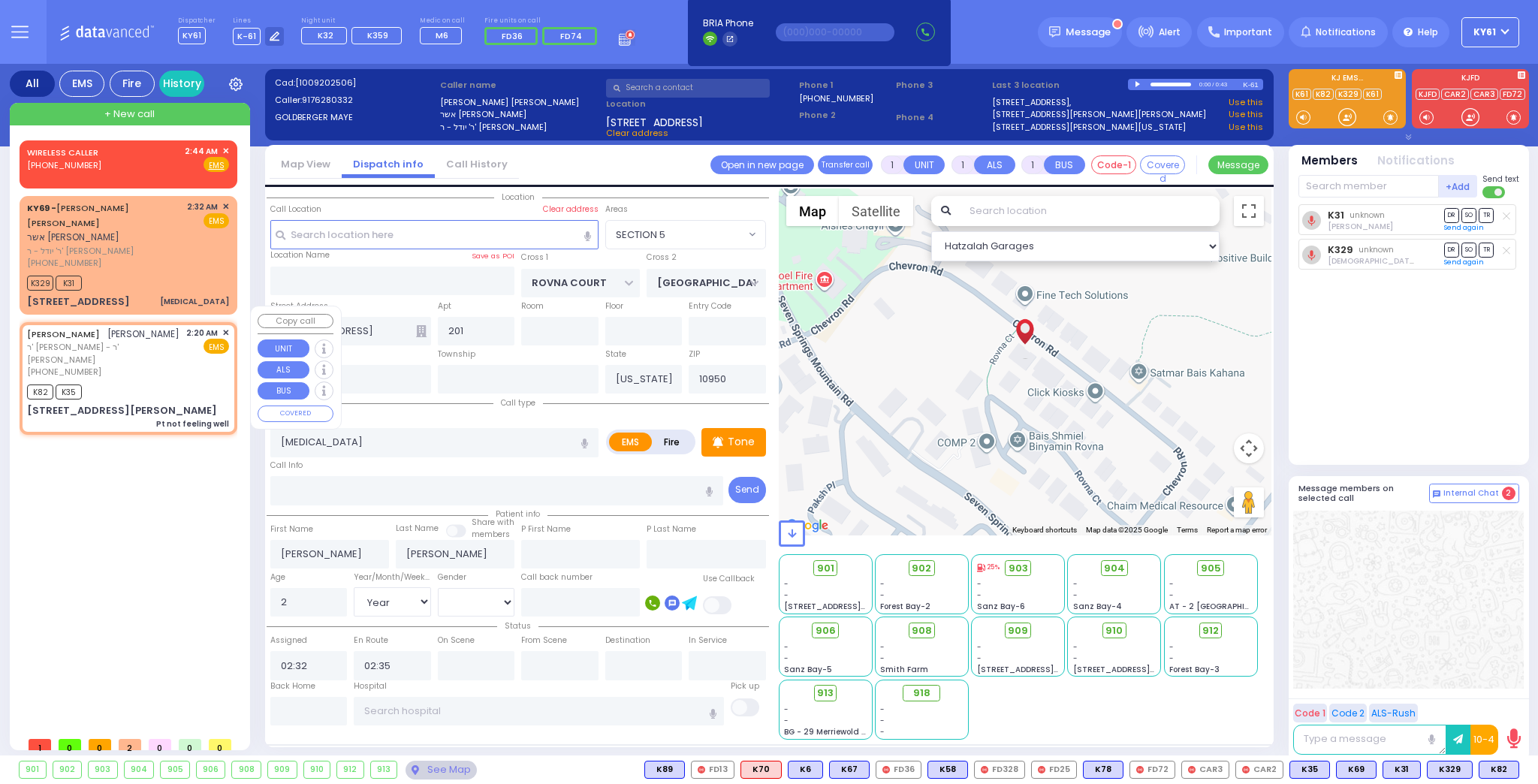
type input "[PERSON_NAME]"
select select
type input "02:20"
type input "02:22"
select select "Hatzalah Garages"
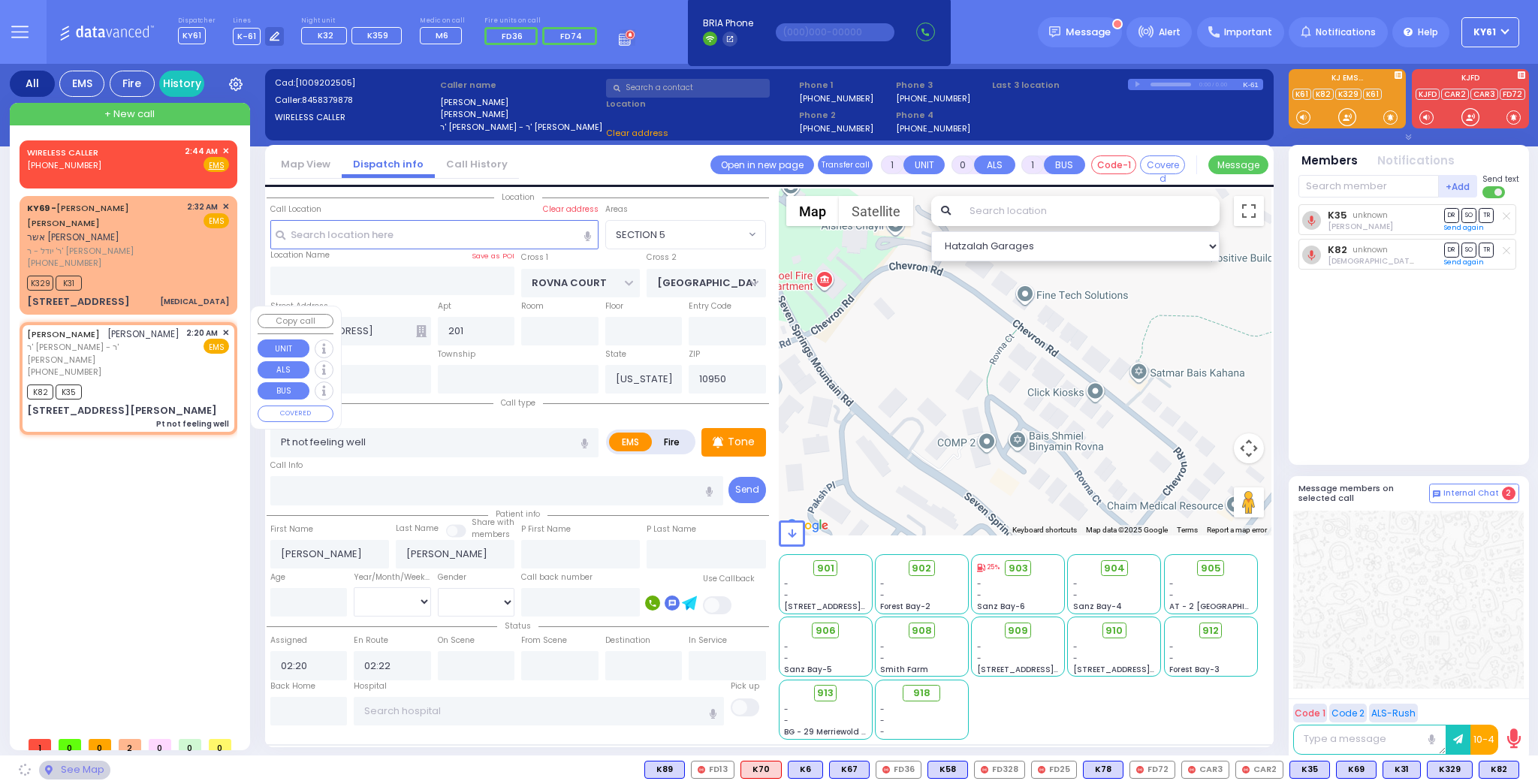
type input "FOREST RD"
type input "LIZENSK BLVD"
type input "[STREET_ADDRESS][PERSON_NAME]"
type input "102"
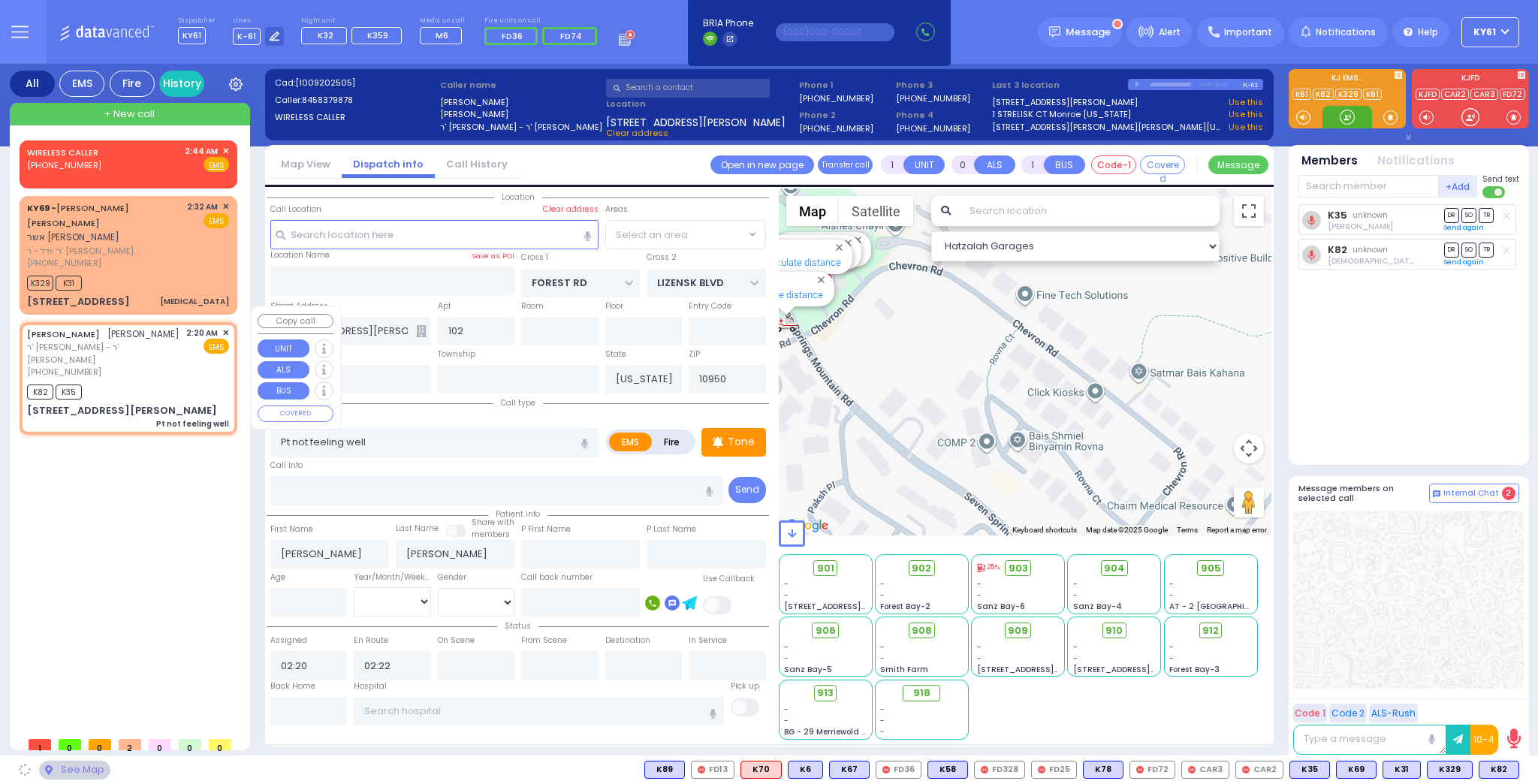
select select "MONROE"
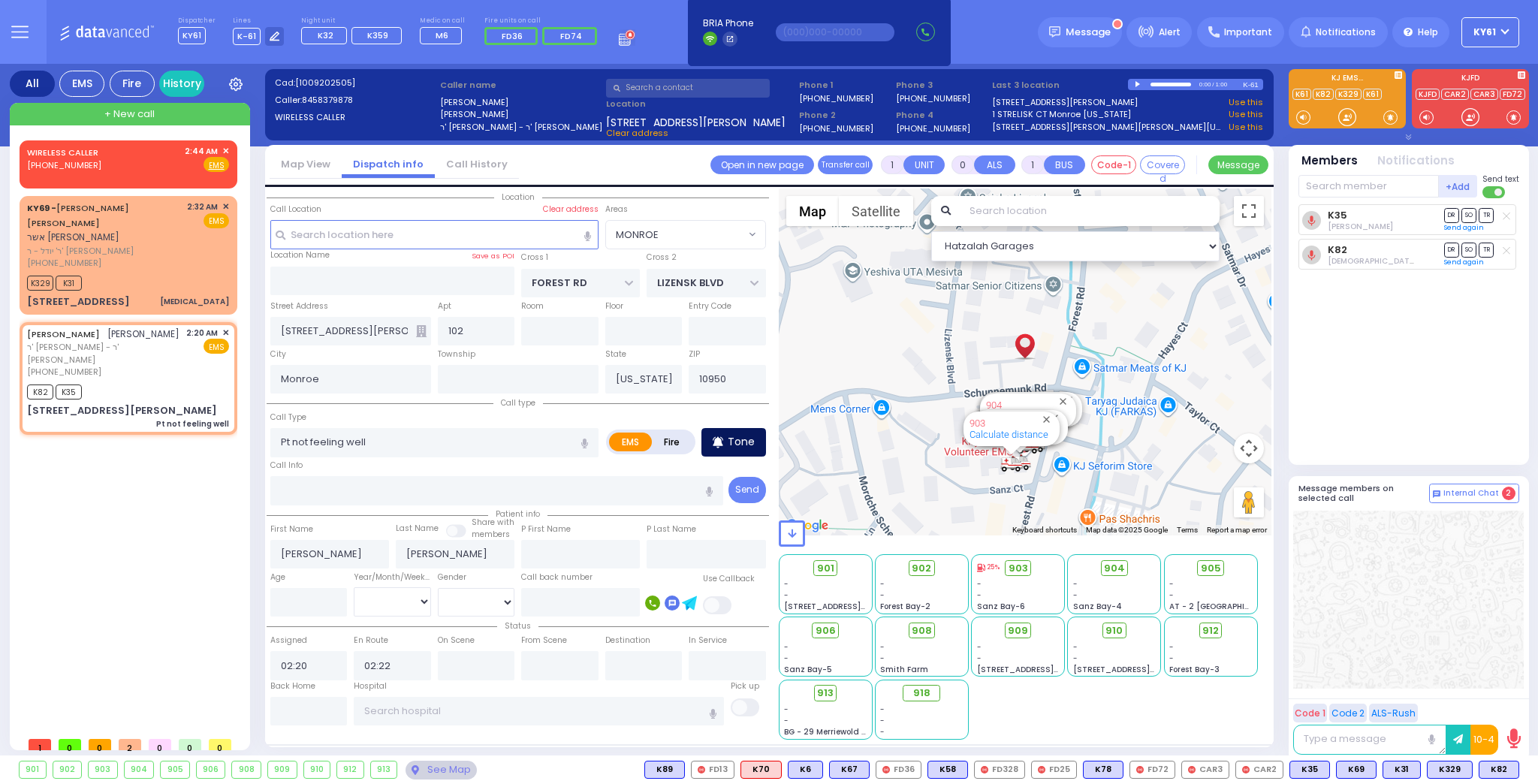
click at [749, 439] on p "Tone" at bounding box center [741, 442] width 27 height 16
click at [1497, 770] on span "K31" at bounding box center [1500, 769] width 37 height 17
select select
radio input "true"
select select
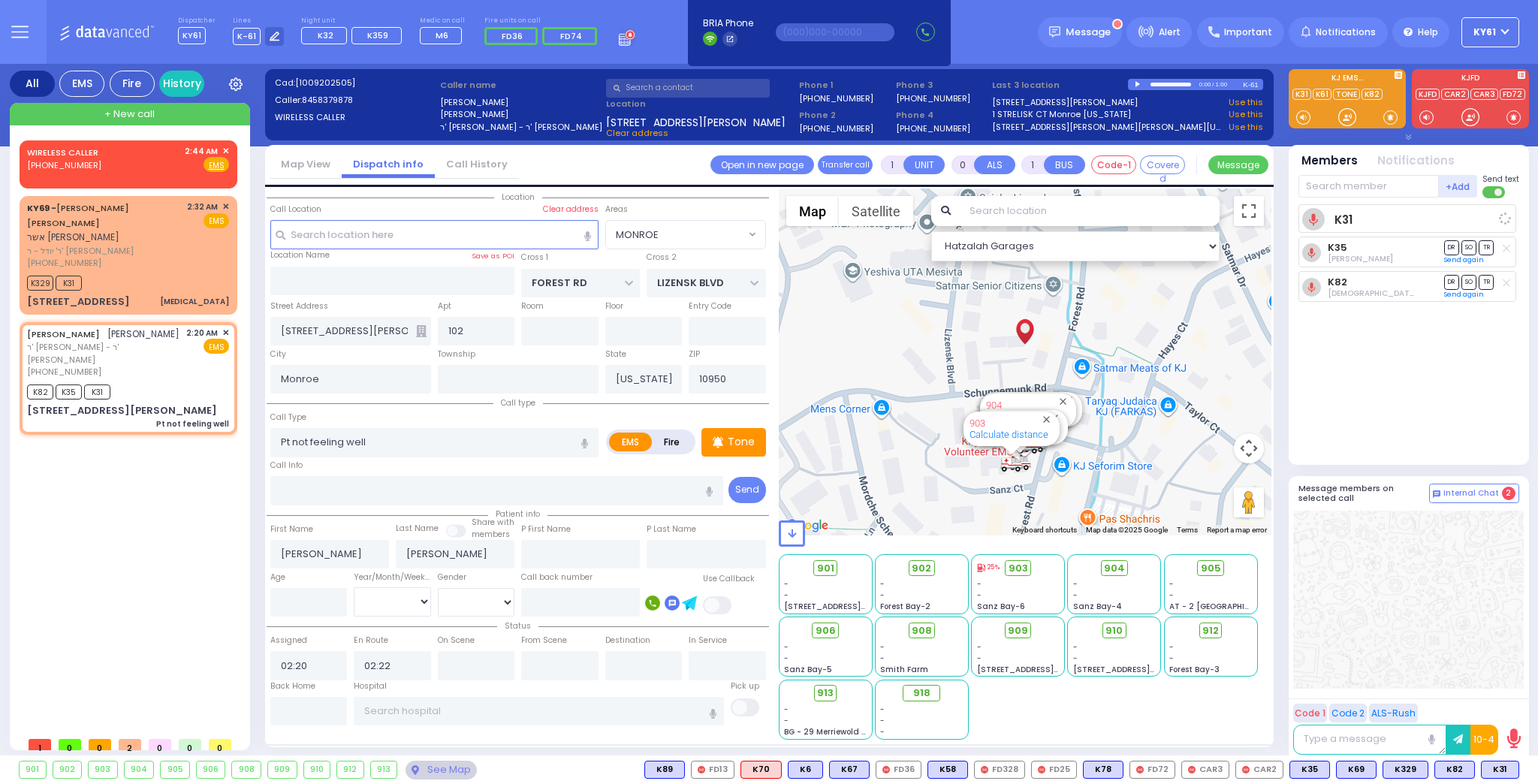
select select "Hatzalah Garages"
select select "MONROE"
drag, startPoint x: 229, startPoint y: 206, endPoint x: 221, endPoint y: 210, distance: 8.9
click at [228, 206] on div "KY69 - USHER MORDCHE SCHLESINGER אשר מרדכי שלעזינגער ר' יודל - ר' דוד ראזענבערג…" at bounding box center [128, 255] width 212 height 114
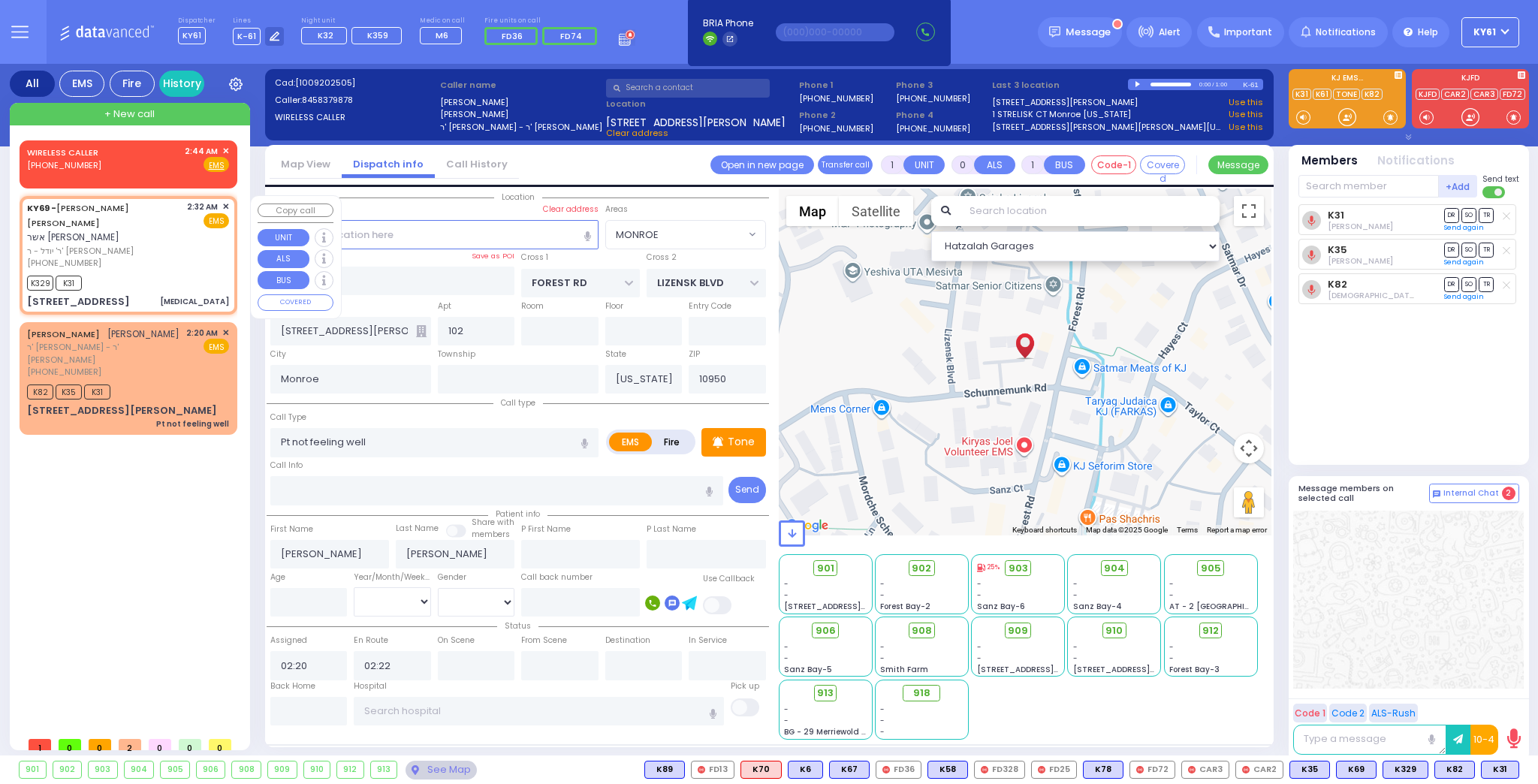
type input "1"
select select
type input "[MEDICAL_DATA]"
radio input "true"
type input "[PERSON_NAME]"
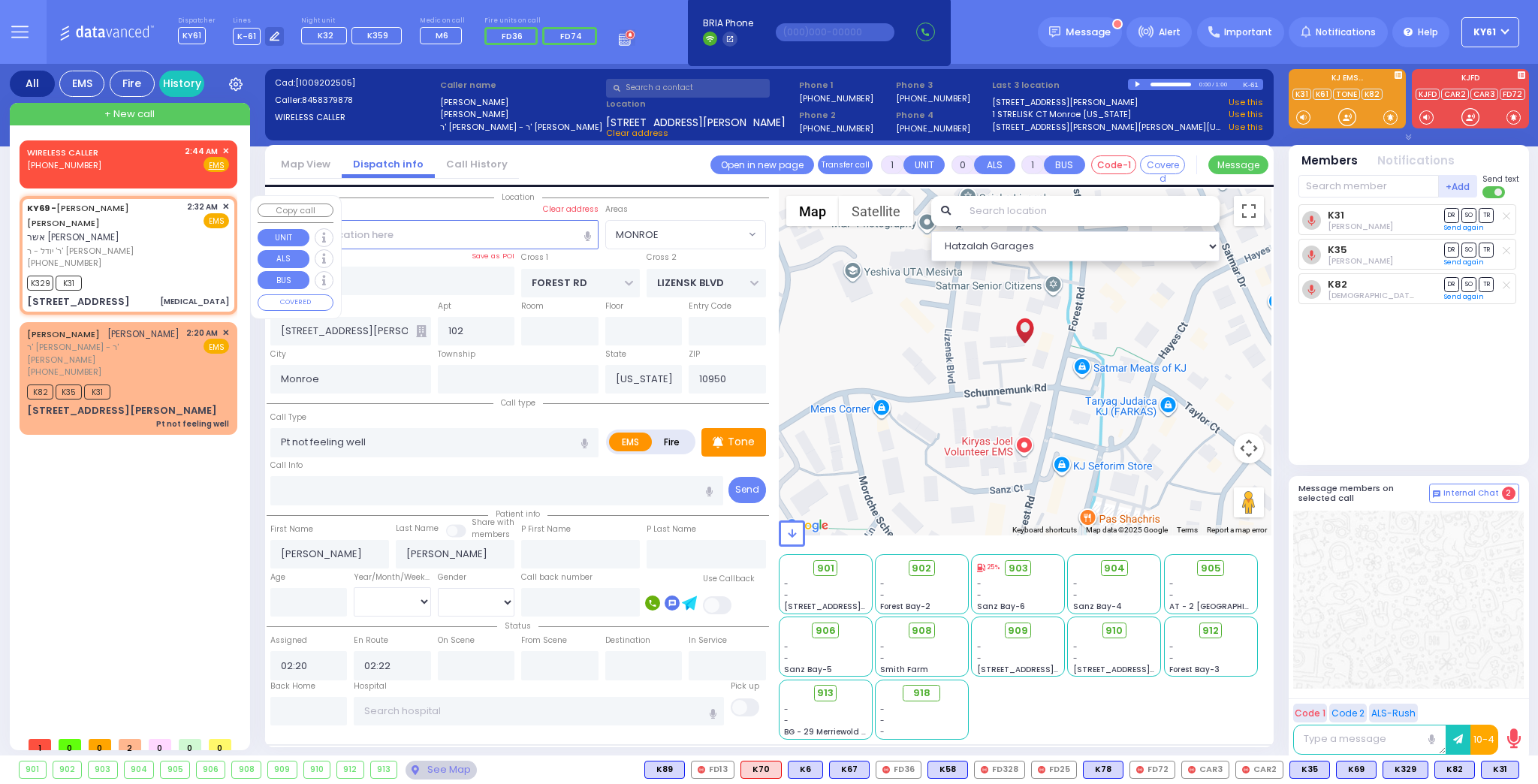
type input "[PERSON_NAME]"
type input "2"
select select "Year"
type input "02:32"
type input "02:35"
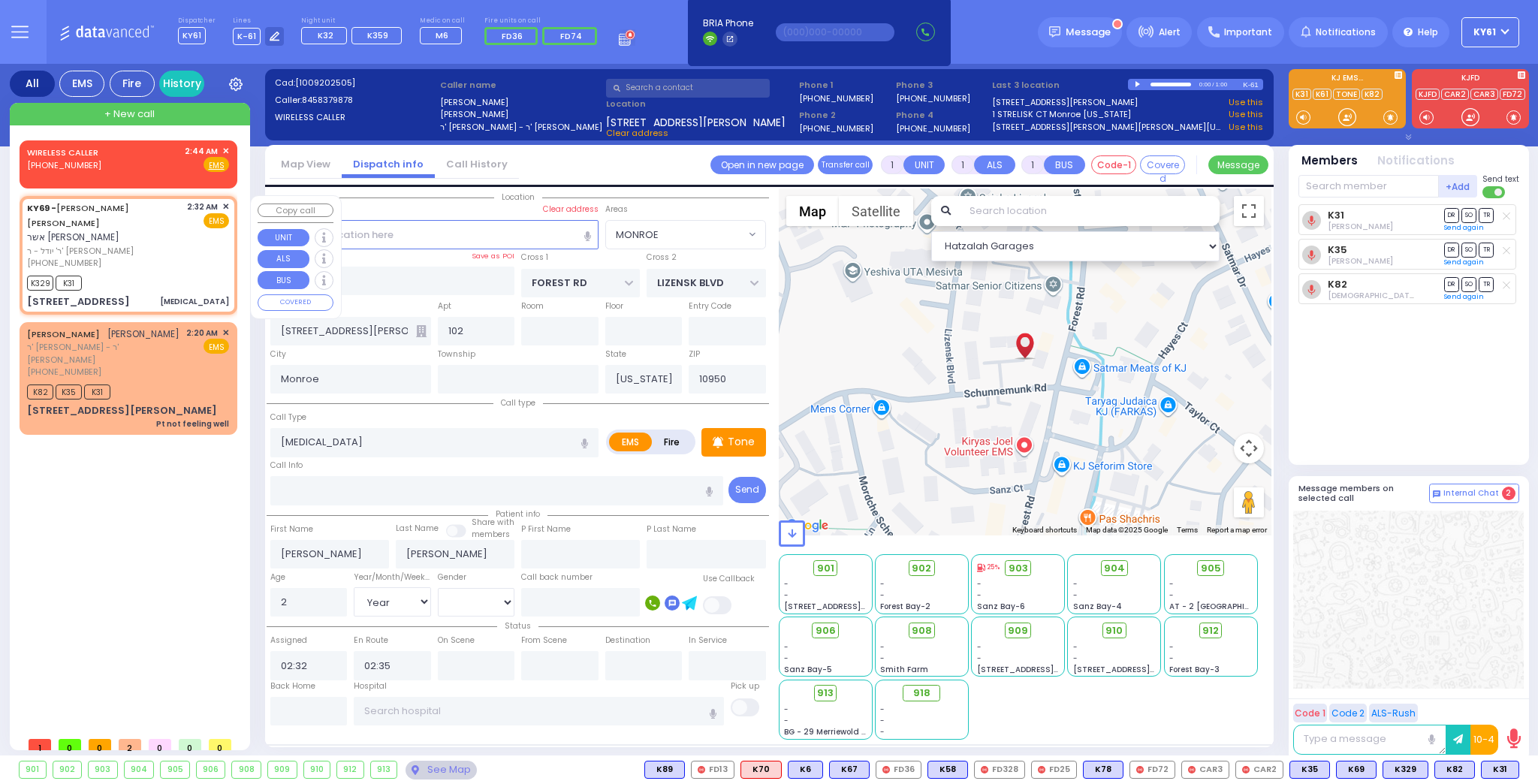
select select "Hatzalah Garages"
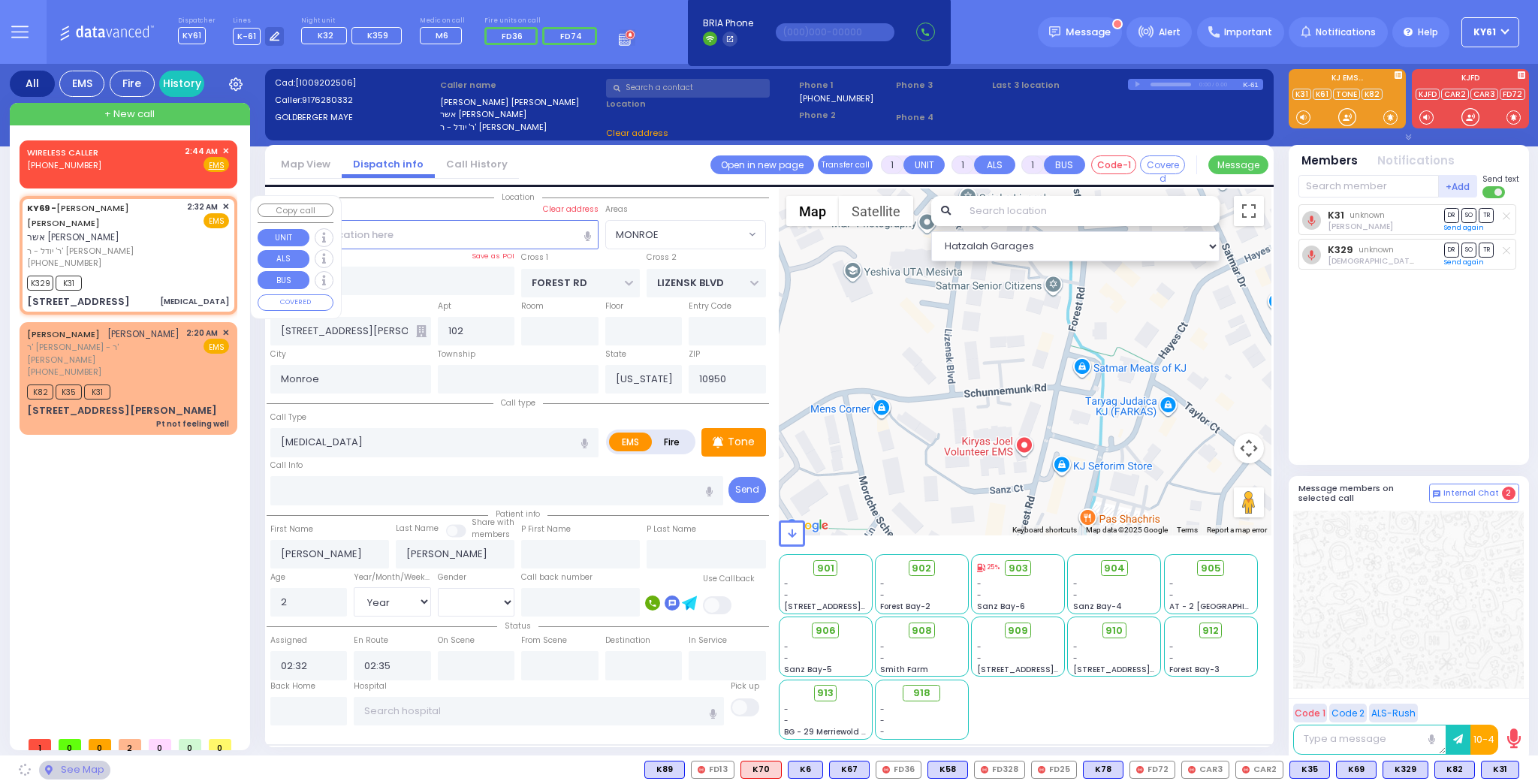
type input "ROVNA COURT"
type input "[GEOGRAPHIC_DATA]"
type input "[STREET_ADDRESS]"
type input "201"
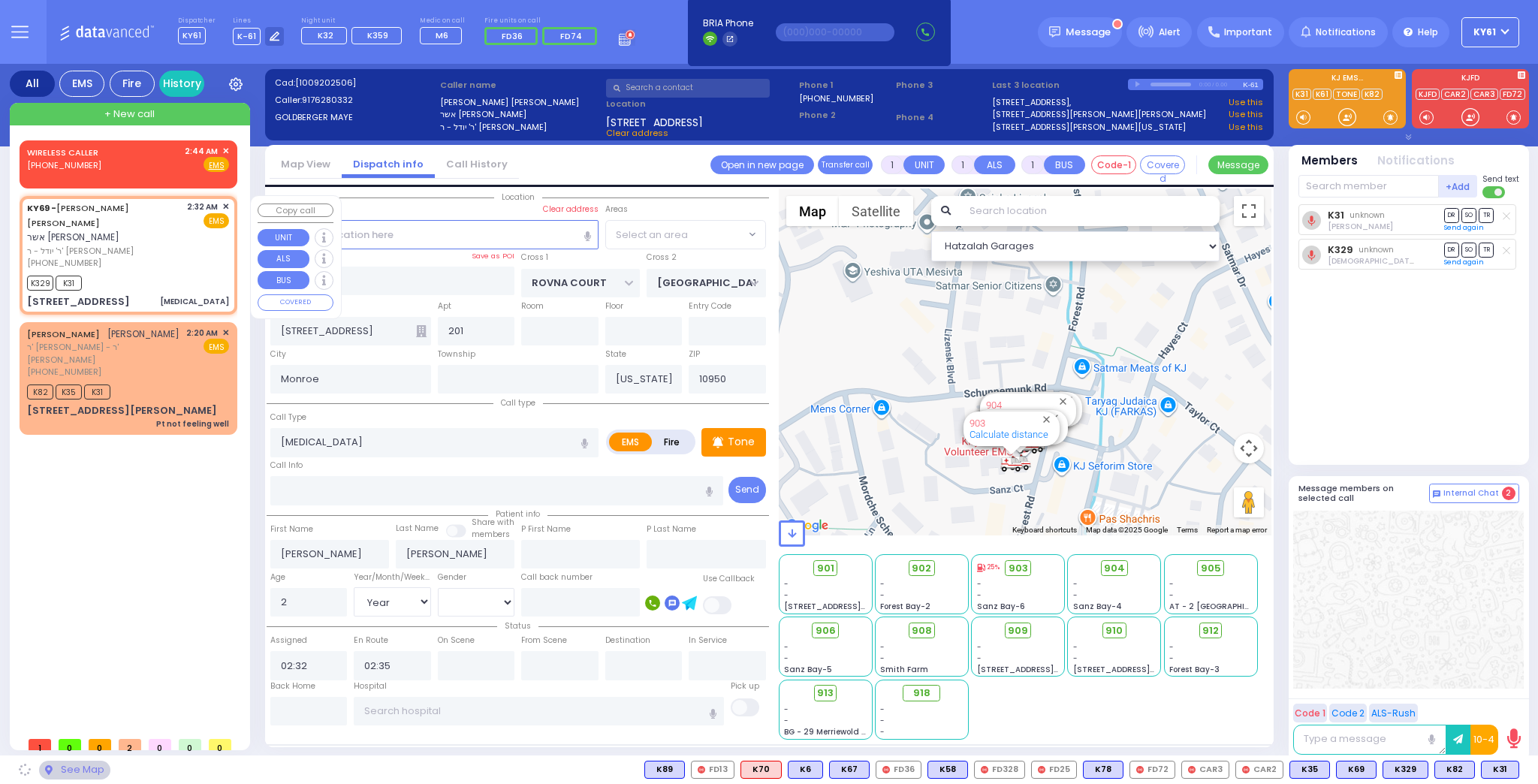
select select "SECTION 5"
click at [228, 206] on span "✕" at bounding box center [225, 206] width 7 height 13
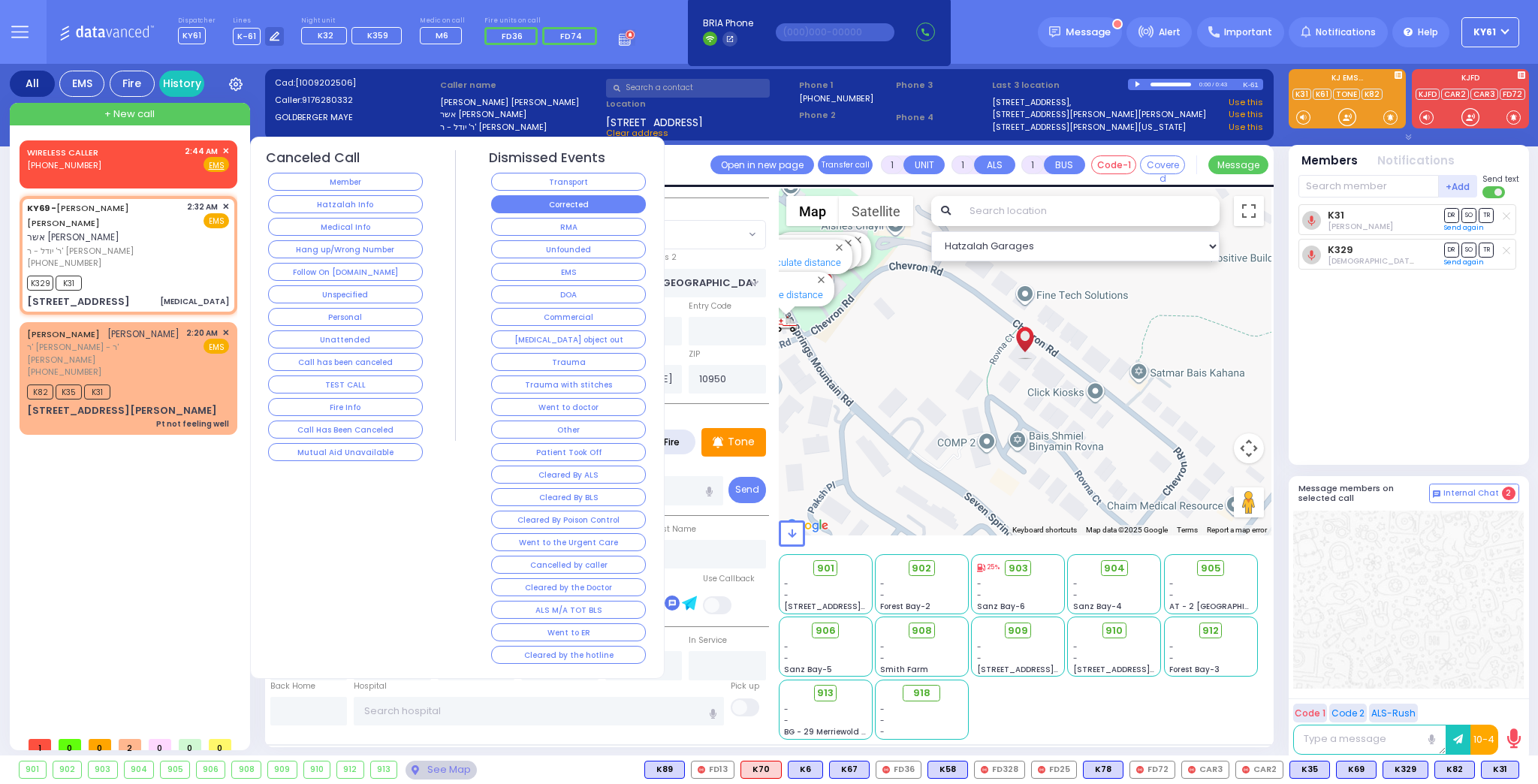
click at [563, 206] on button "Corrected" at bounding box center [567, 204] width 154 height 18
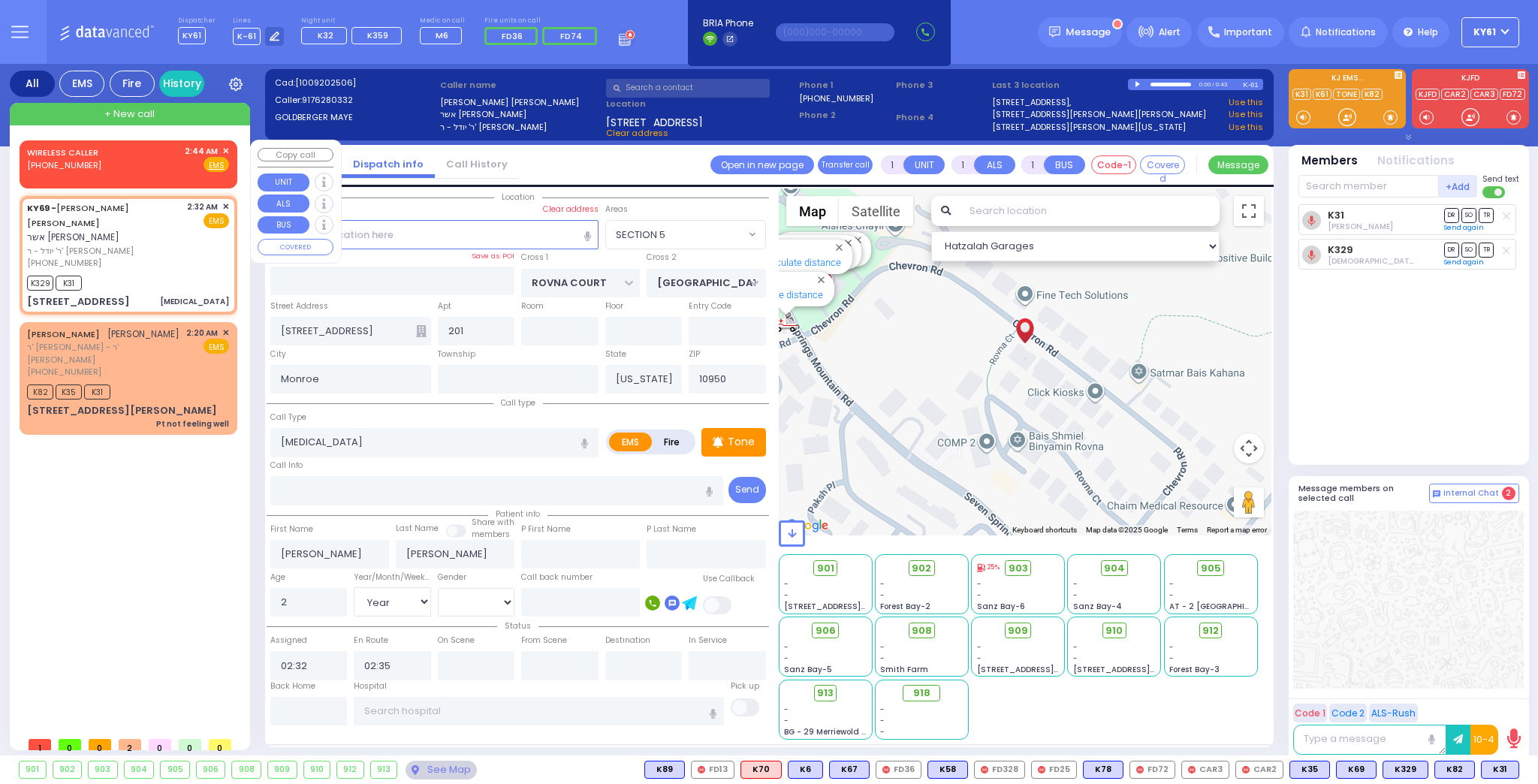
select select
radio input "true"
select select
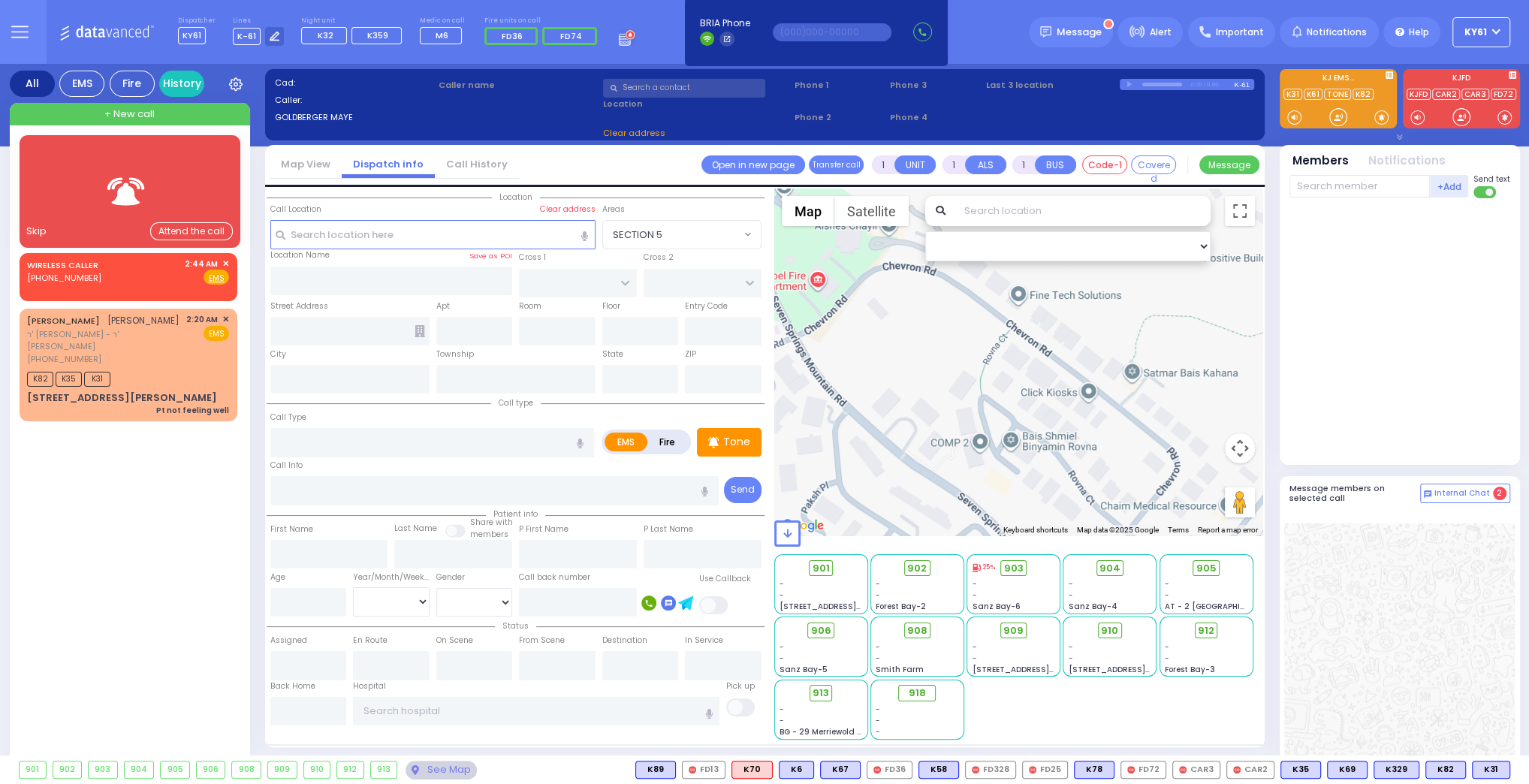
click at [209, 172] on div at bounding box center [130, 191] width 177 height 74
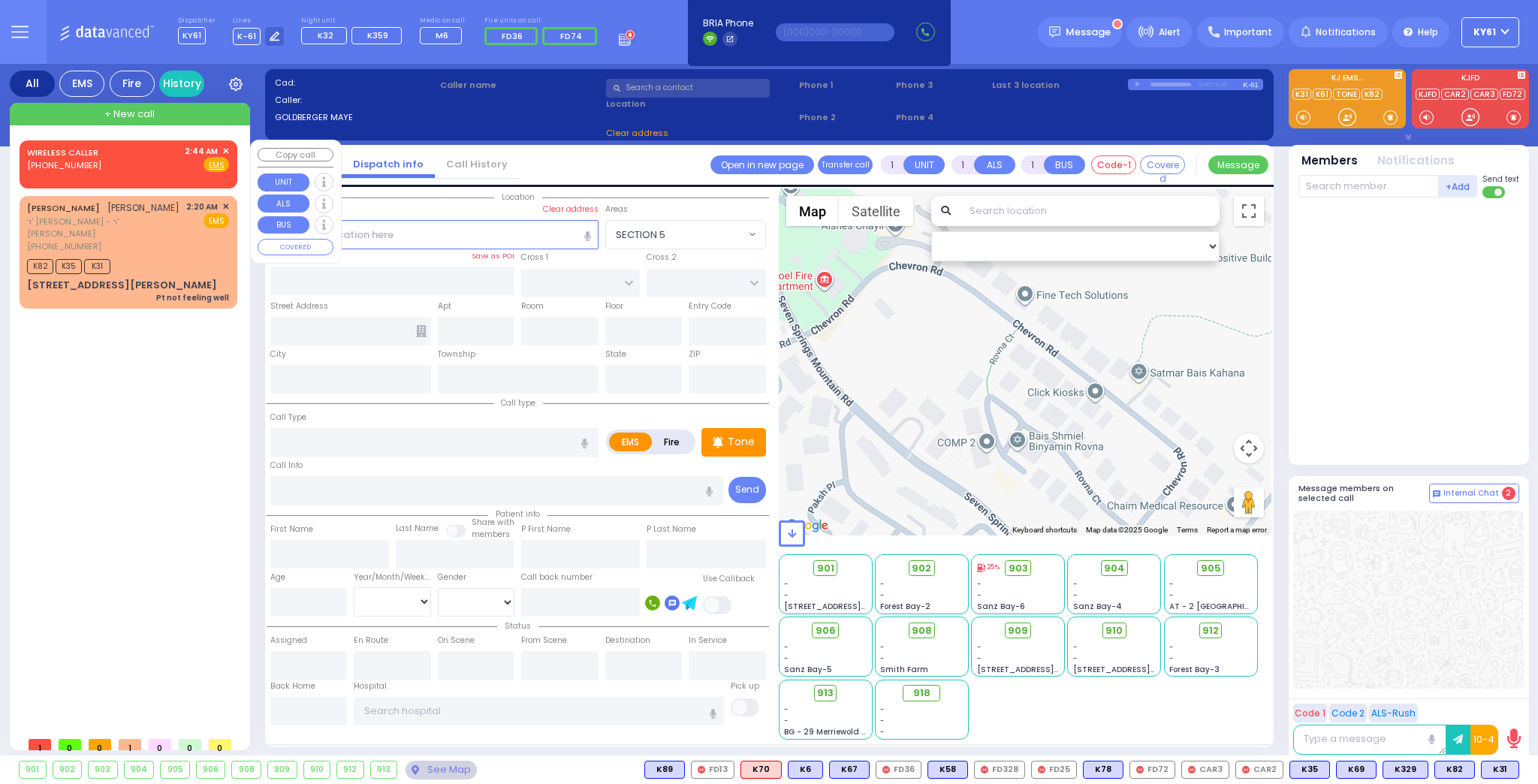
click at [226, 151] on span "✕" at bounding box center [225, 151] width 7 height 13
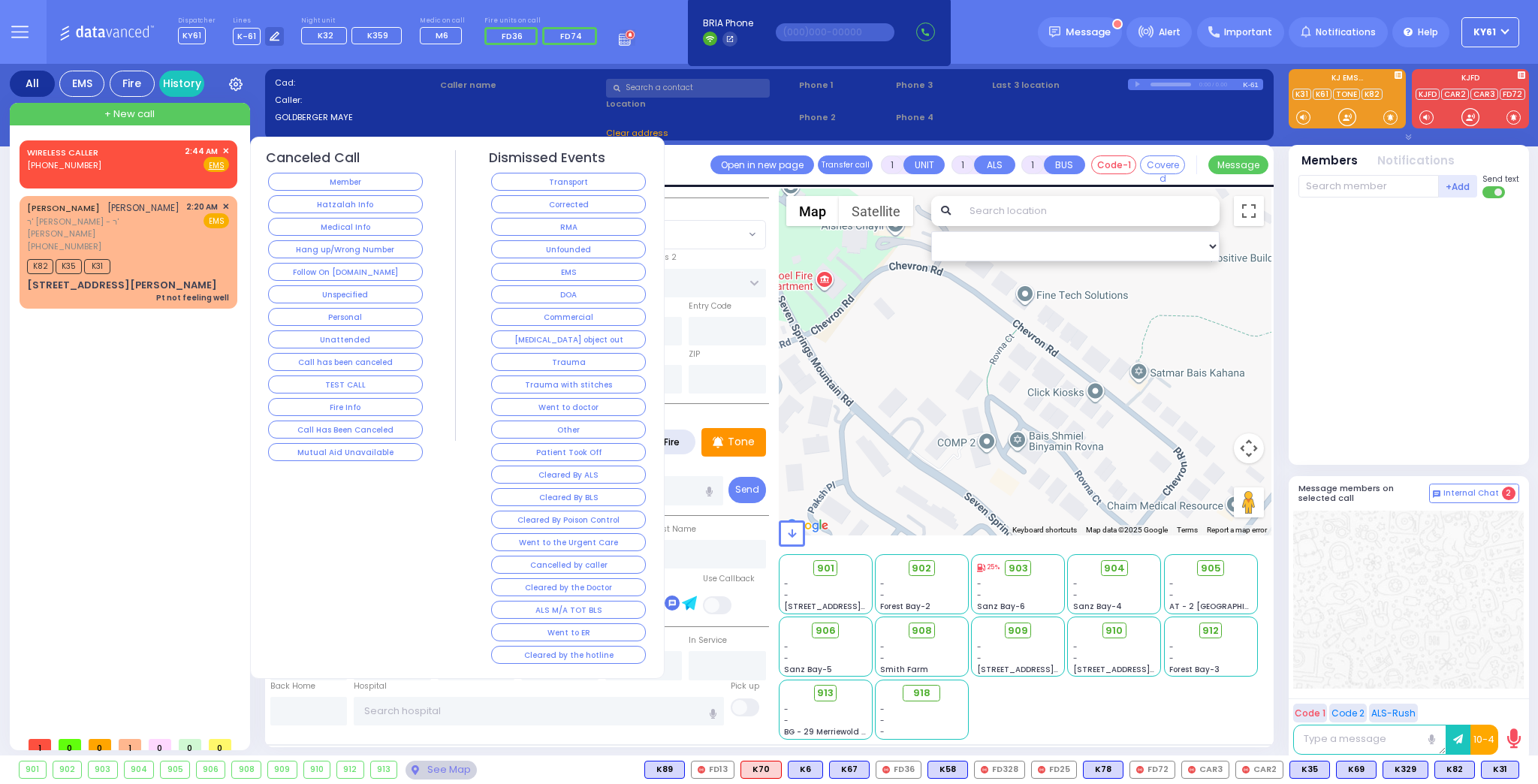
click at [306, 246] on button "Hang up/Wrong Number" at bounding box center [345, 249] width 154 height 18
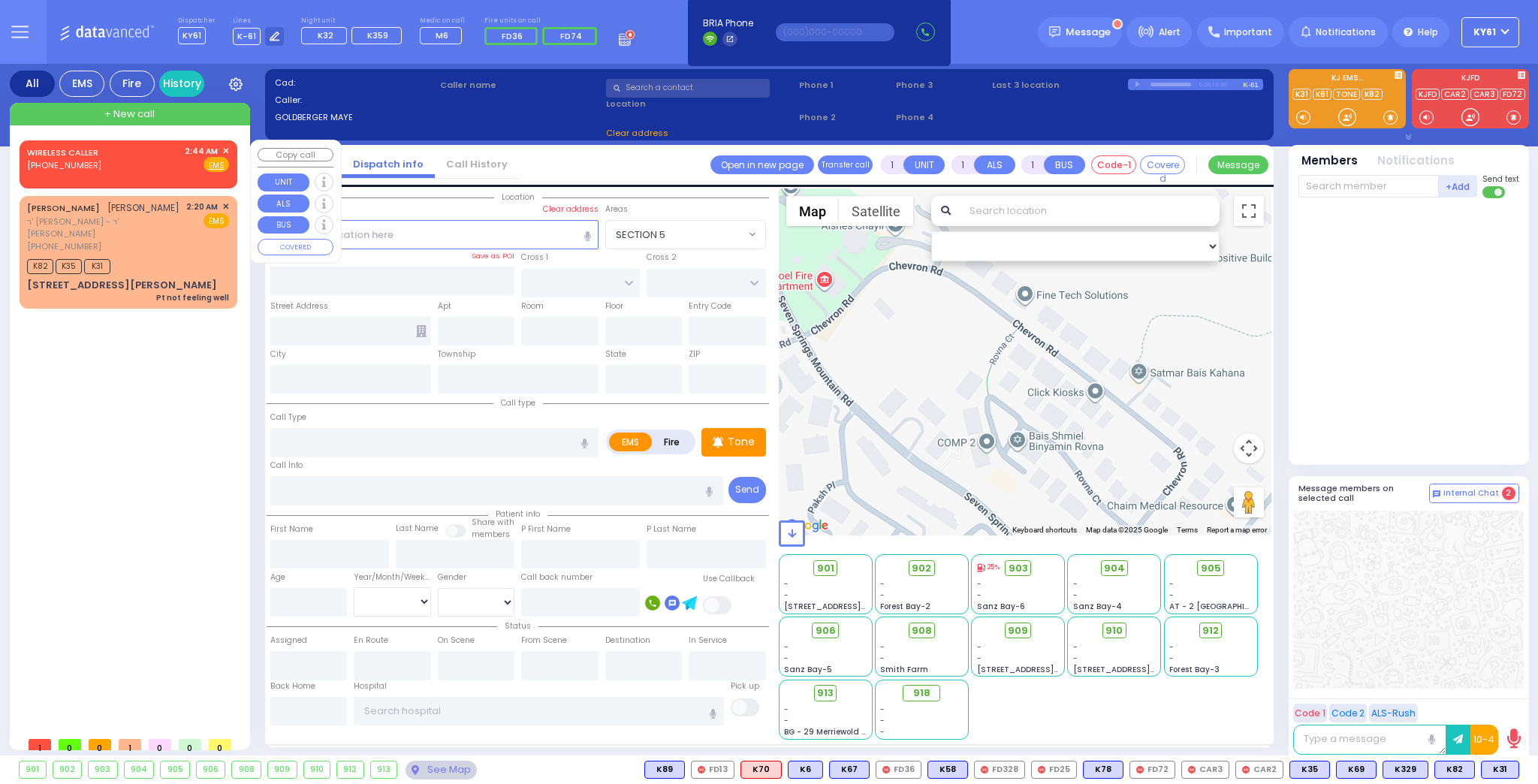
click at [225, 151] on span "✕" at bounding box center [225, 151] width 7 height 13
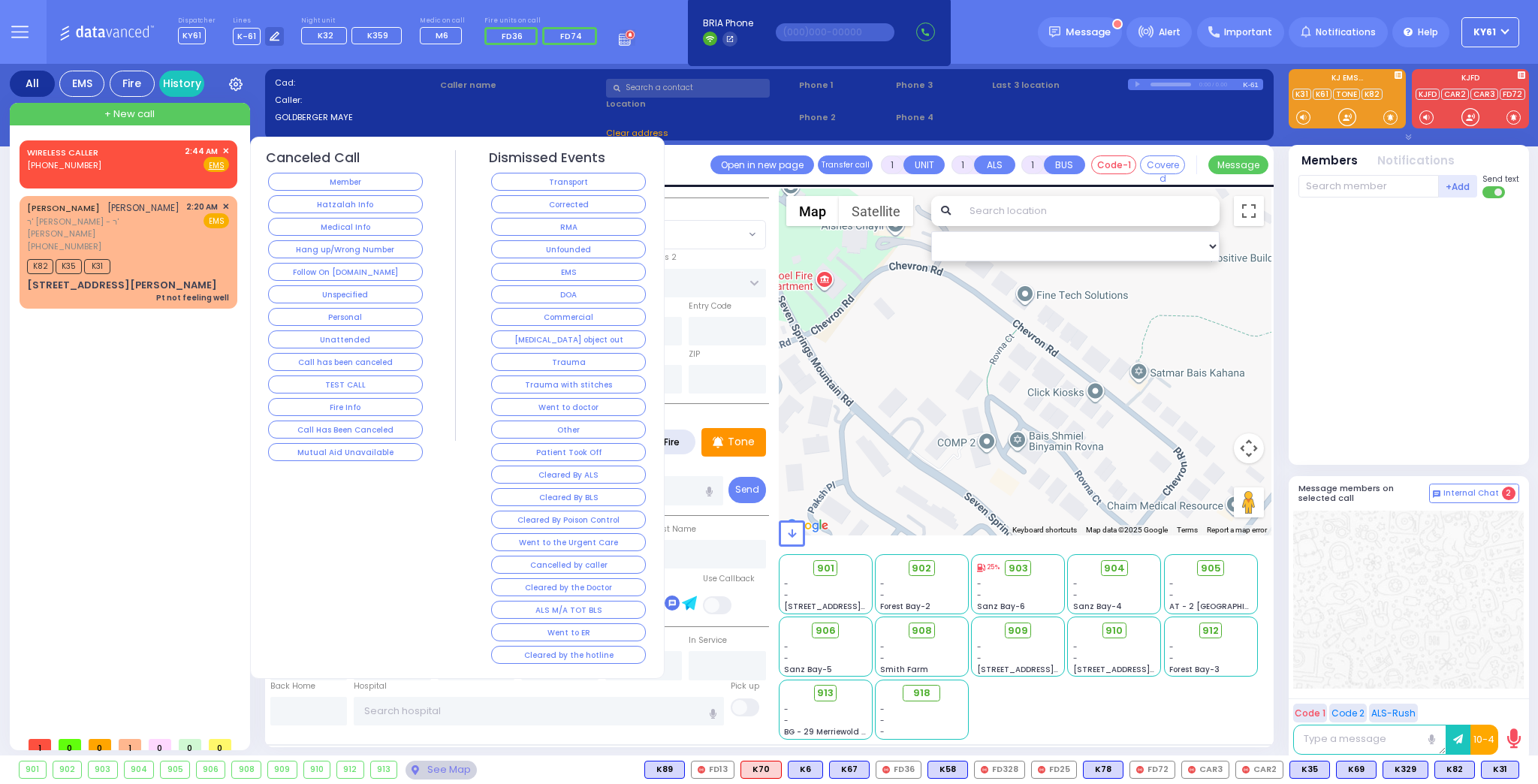
click at [320, 243] on button "Hang up/Wrong Number" at bounding box center [345, 249] width 154 height 18
